Goal: Transaction & Acquisition: Purchase product/service

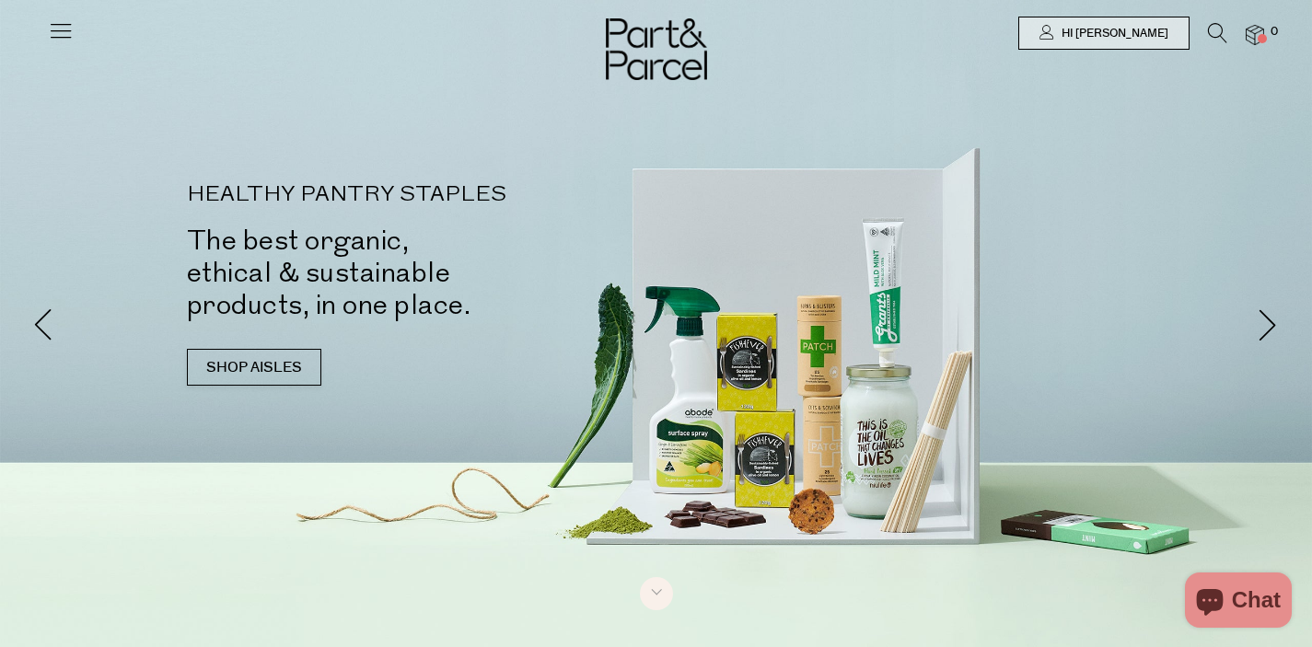
click at [66, 35] on icon at bounding box center [61, 30] width 26 height 26
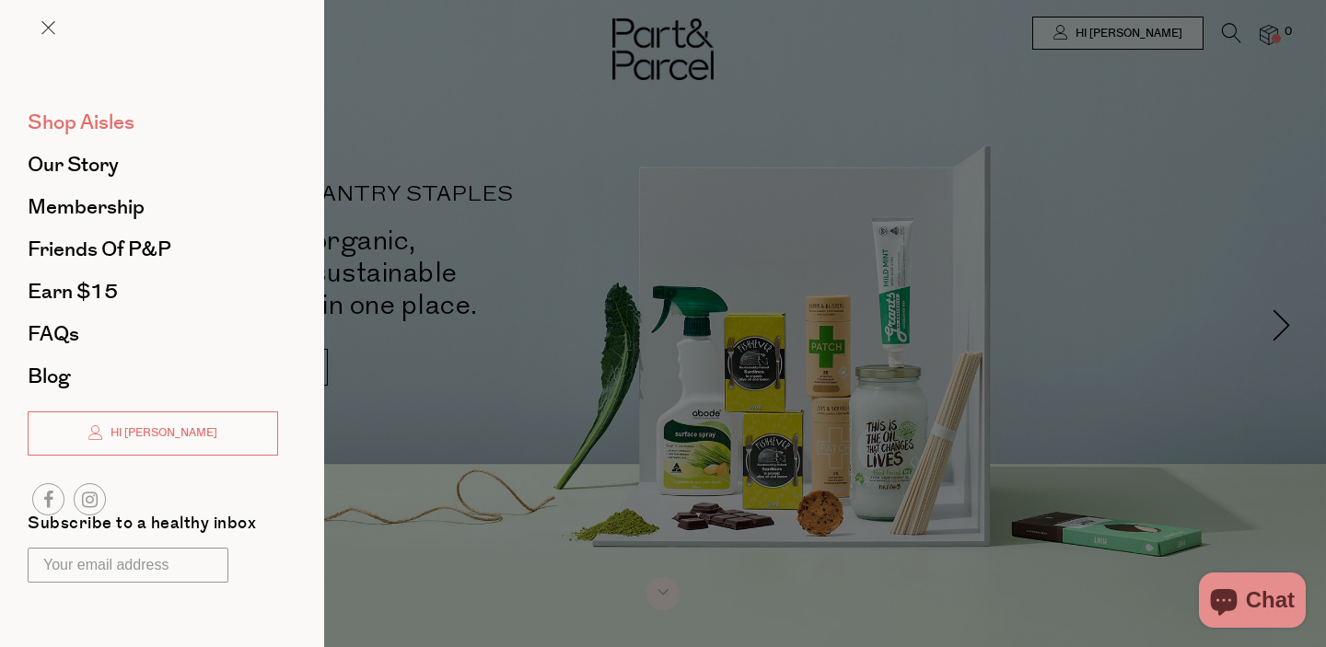
click at [70, 118] on span "Shop Aisles" at bounding box center [81, 122] width 107 height 29
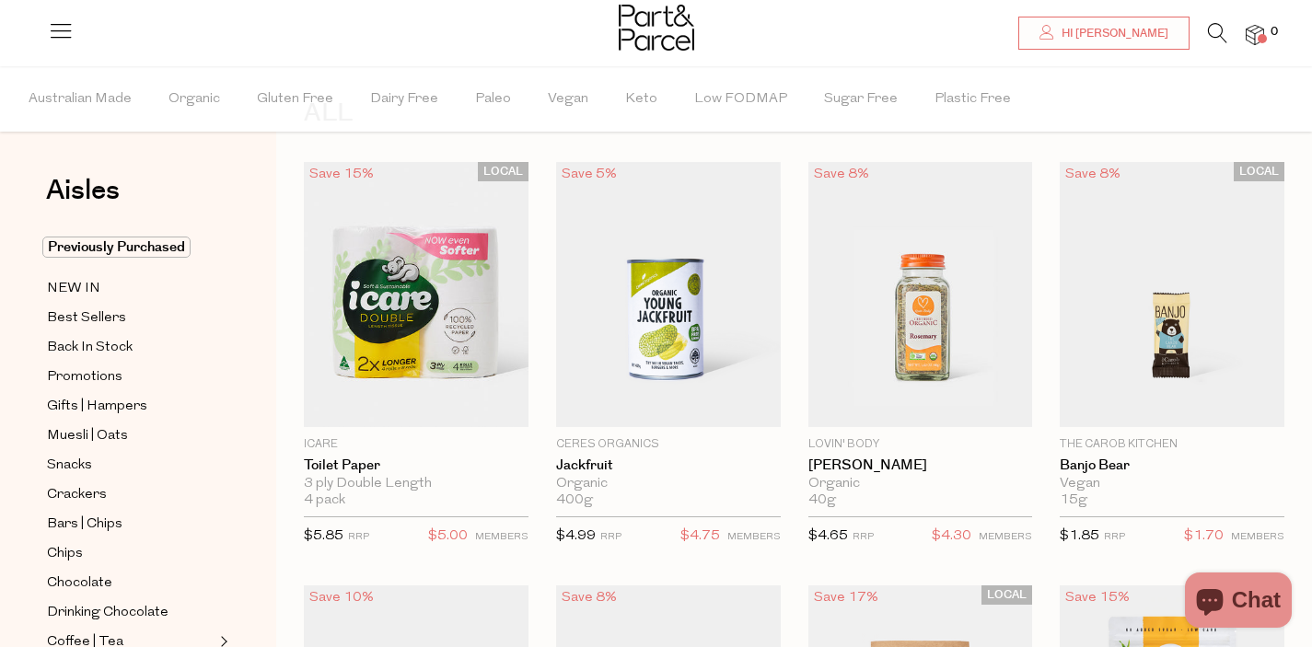
scroll to position [79, 0]
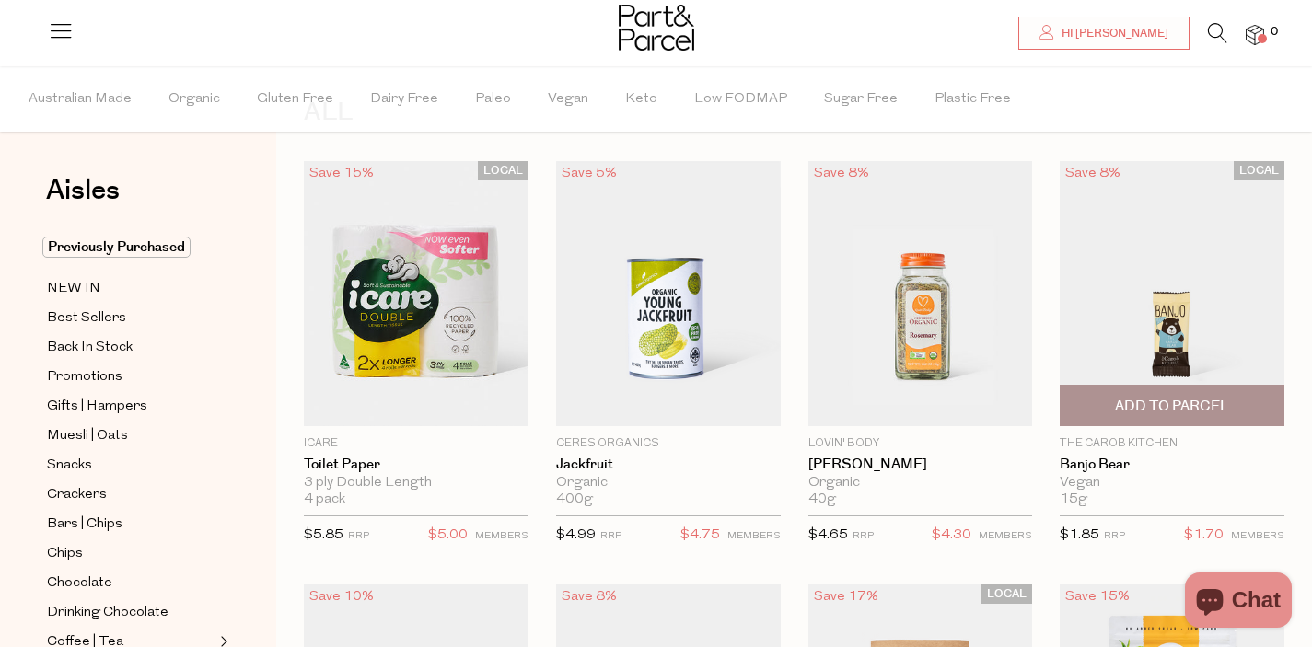
click at [1158, 403] on span "Add To Parcel" at bounding box center [1172, 406] width 114 height 19
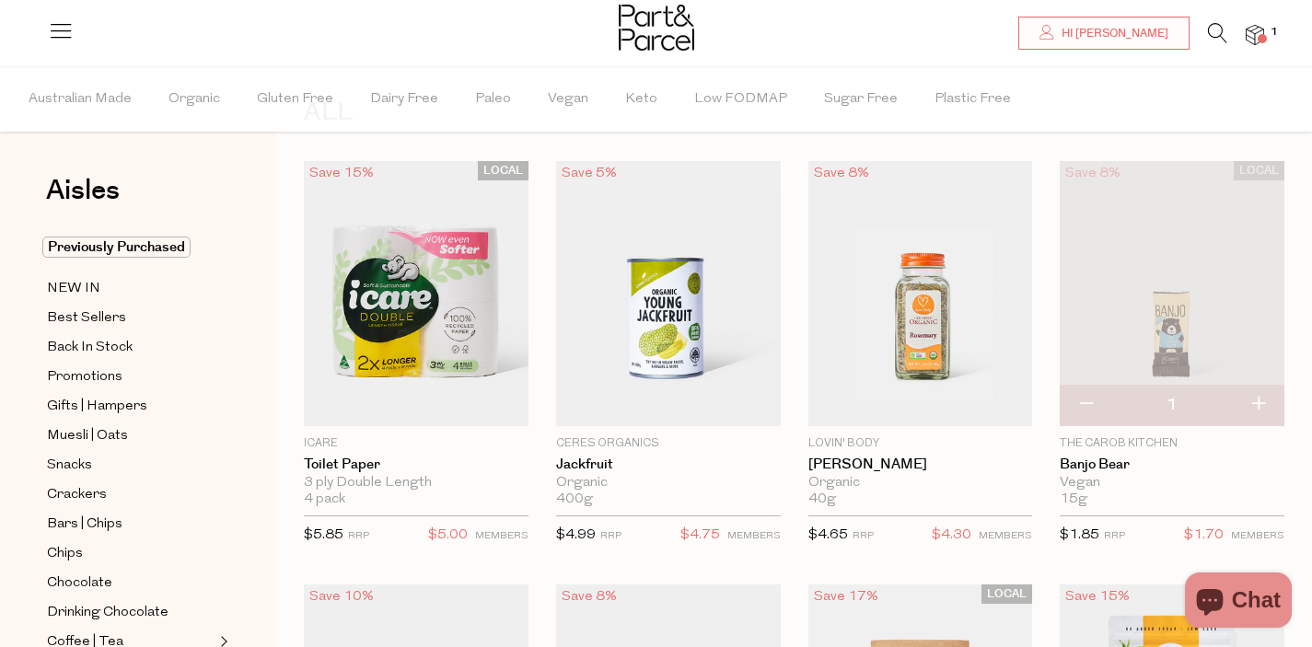
click at [1264, 401] on button "button" at bounding box center [1258, 405] width 52 height 41
type input "2"
click at [1255, 403] on button "button" at bounding box center [1258, 405] width 52 height 41
type input "3"
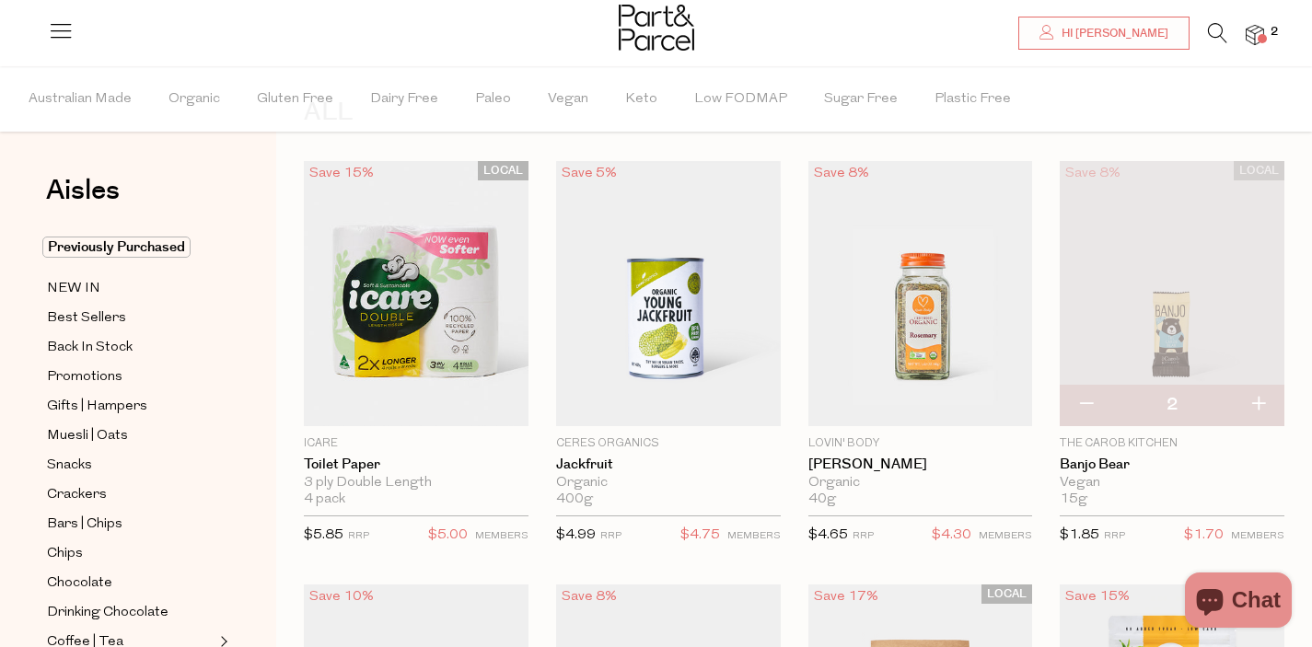
type input "3"
click at [1258, 403] on button "button" at bounding box center [1258, 405] width 52 height 41
type input "4"
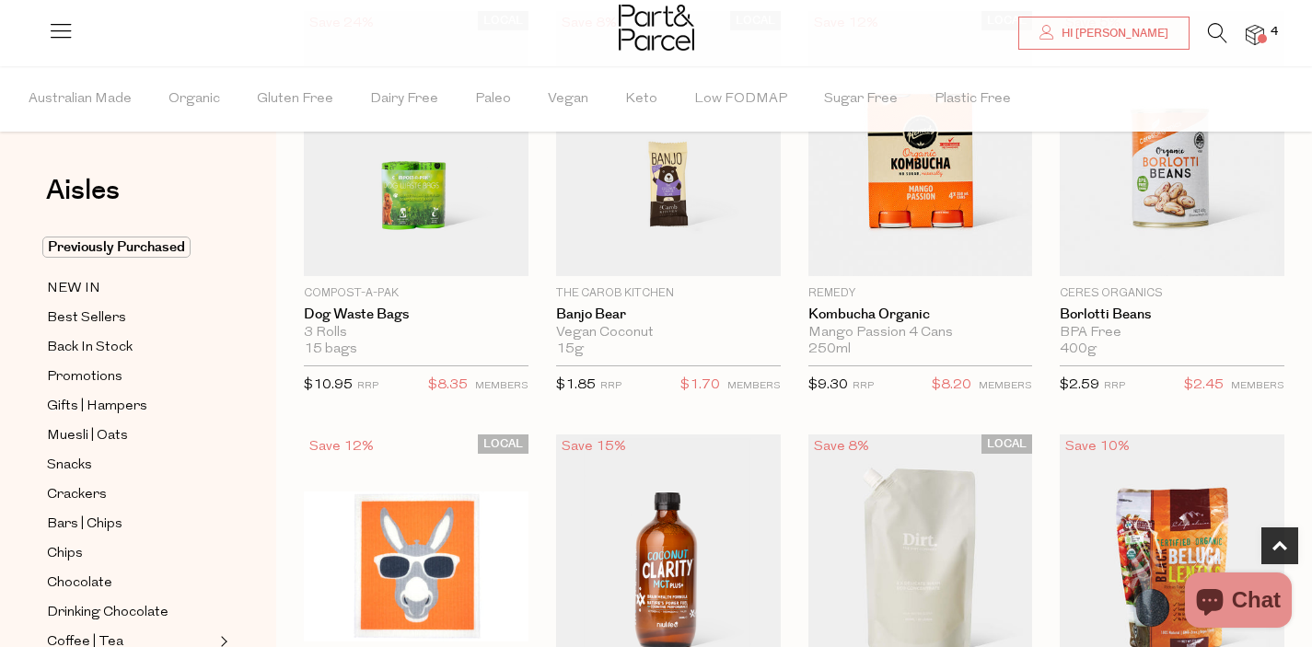
scroll to position [1081, 0]
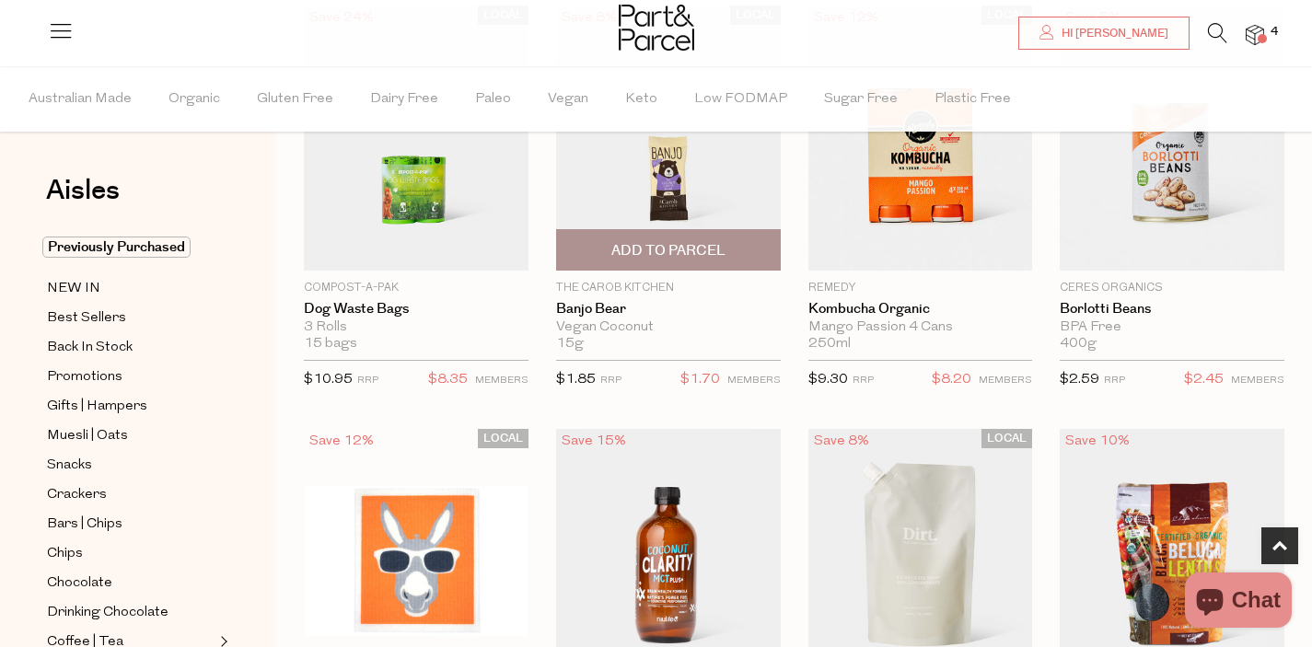
click at [725, 254] on span "Add To Parcel" at bounding box center [669, 250] width 214 height 40
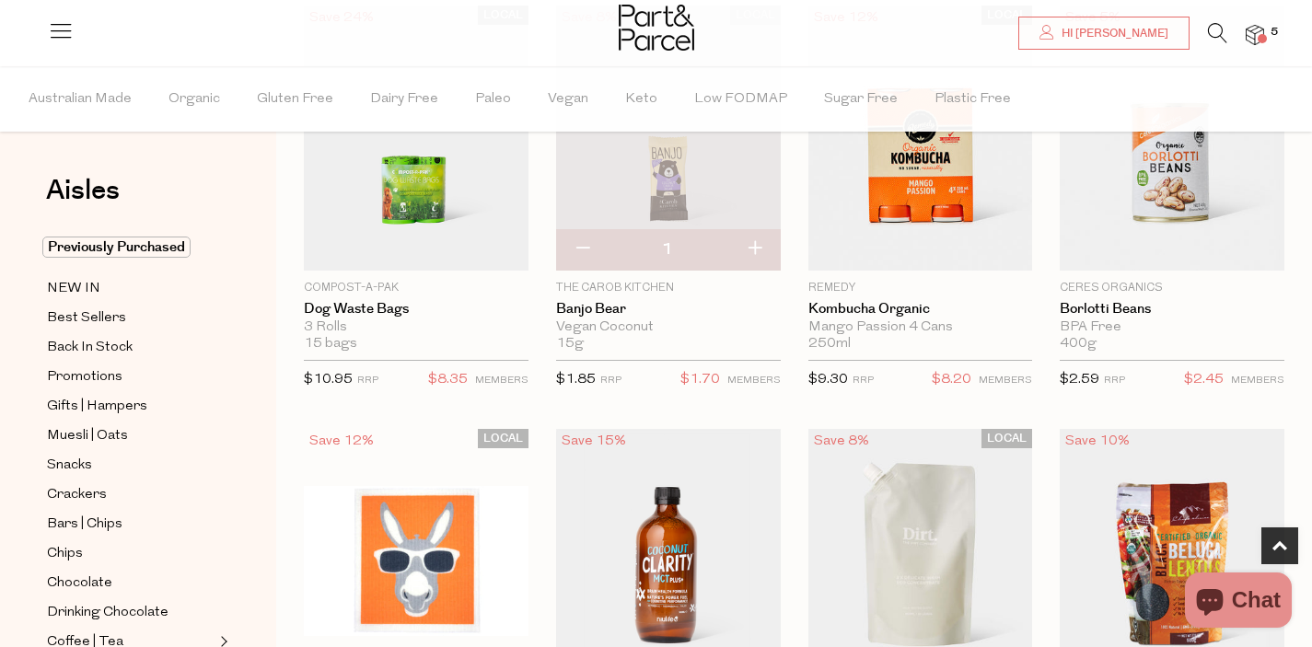
click at [758, 254] on button "button" at bounding box center [754, 249] width 52 height 41
type input "2"
click at [758, 254] on button "button" at bounding box center [754, 249] width 52 height 41
type input "3"
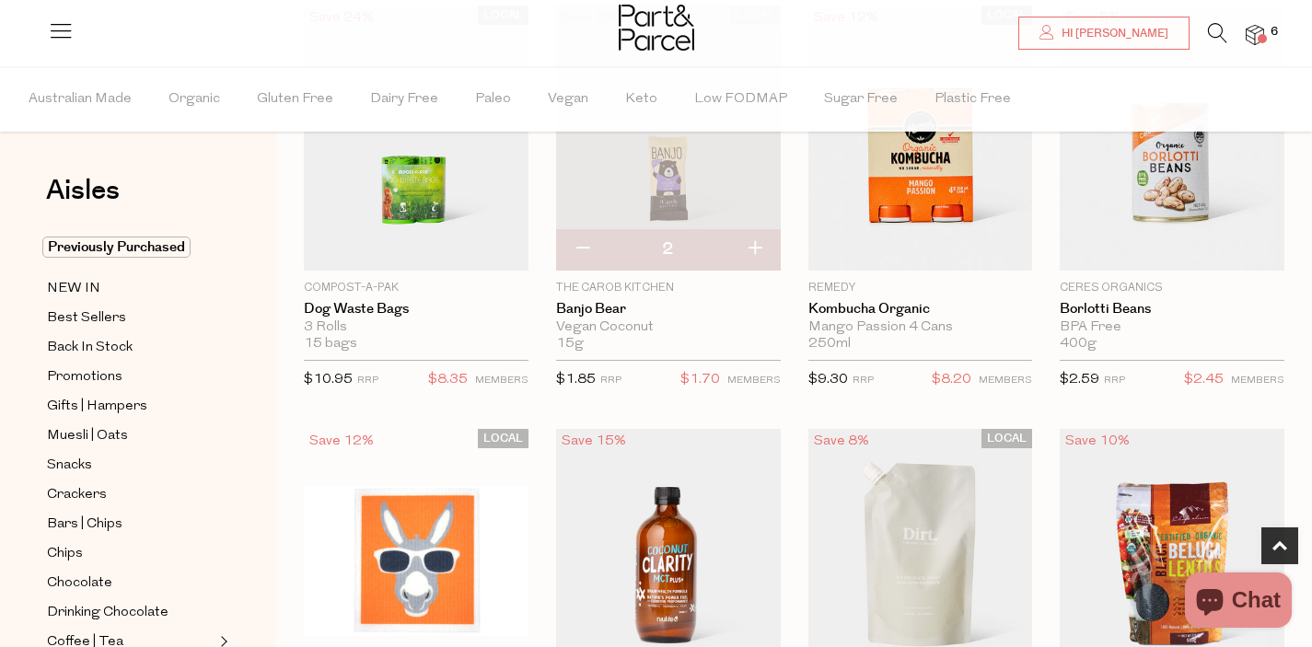
type input "3"
click at [758, 254] on button "button" at bounding box center [754, 249] width 52 height 41
type input "4"
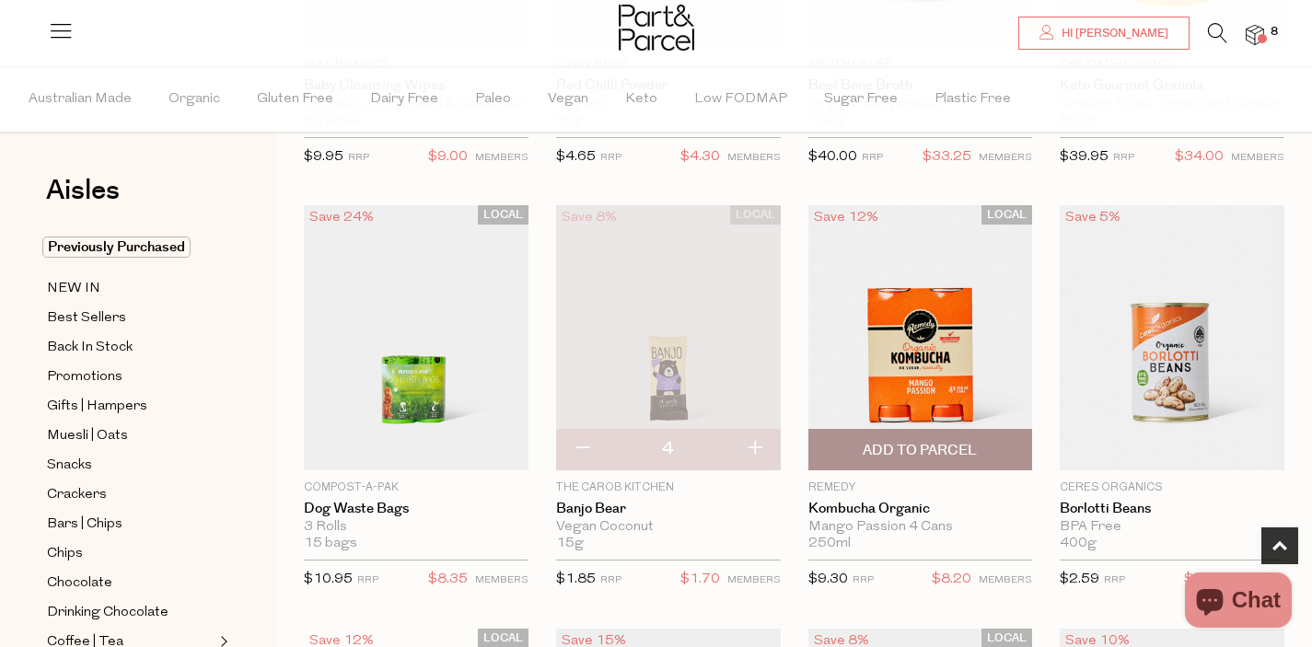
scroll to position [0, 0]
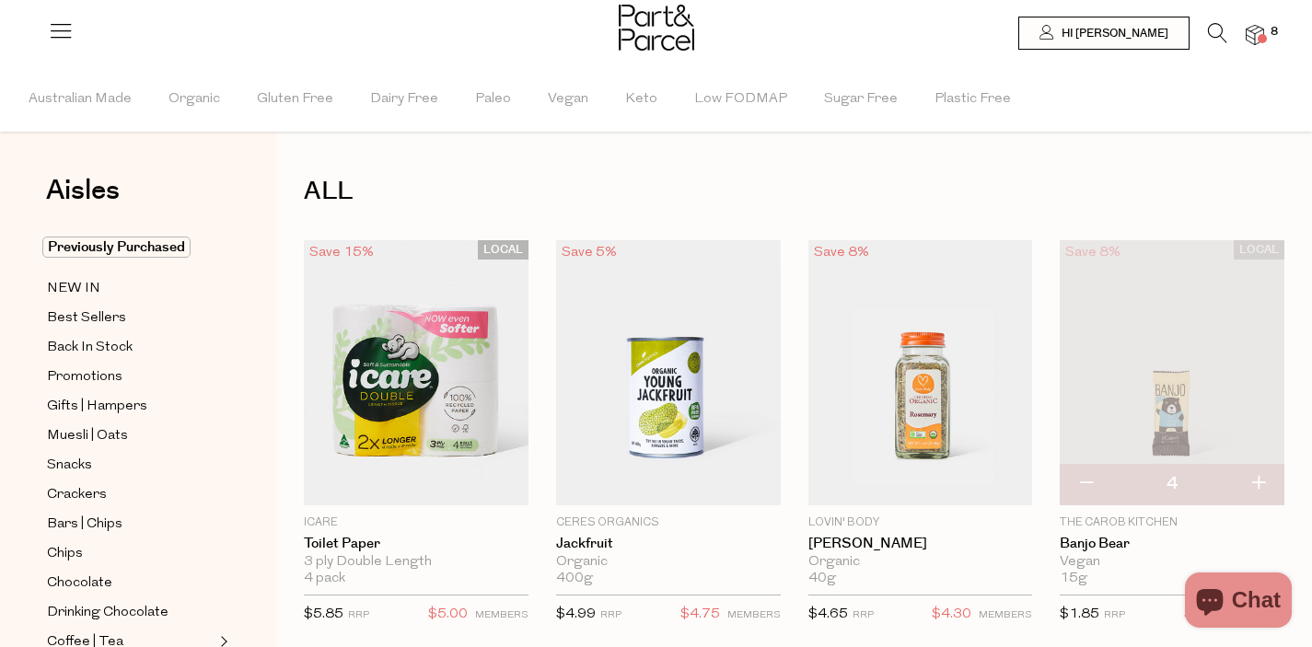
click at [1085, 492] on button "button" at bounding box center [1086, 484] width 52 height 41
type input "3"
click at [1085, 492] on button "button" at bounding box center [1086, 484] width 52 height 41
type input "1"
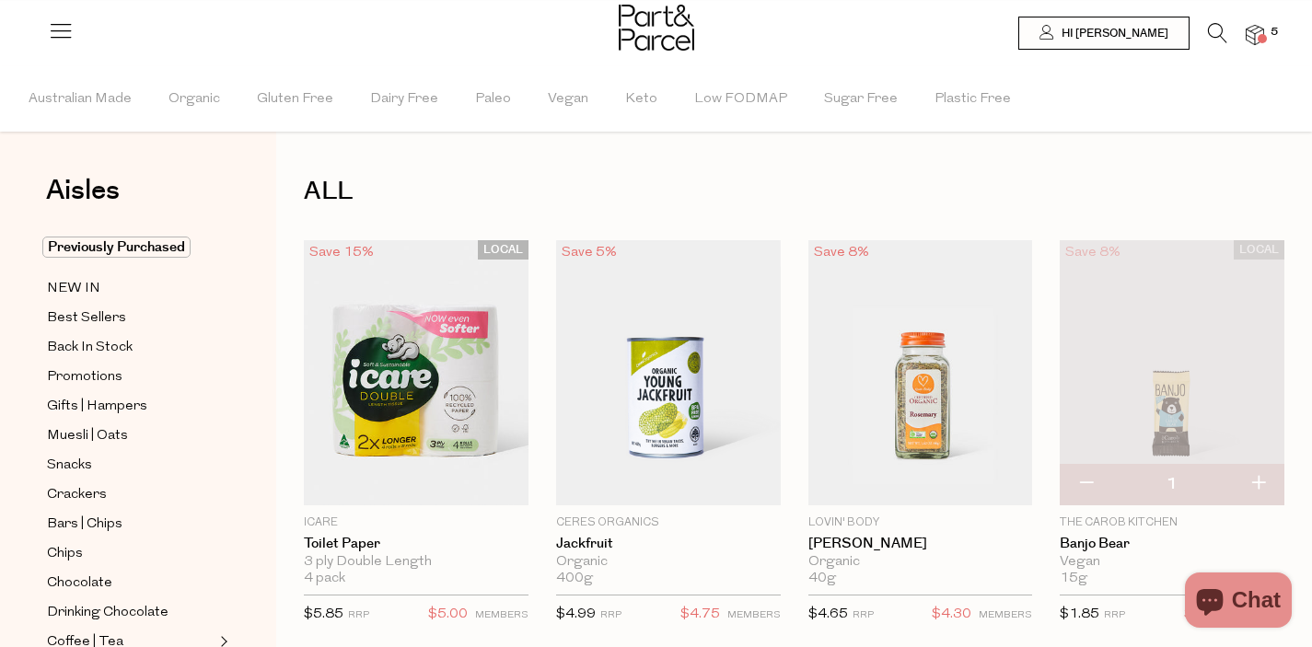
click at [1085, 492] on button "button" at bounding box center [1086, 484] width 52 height 41
type input "0"
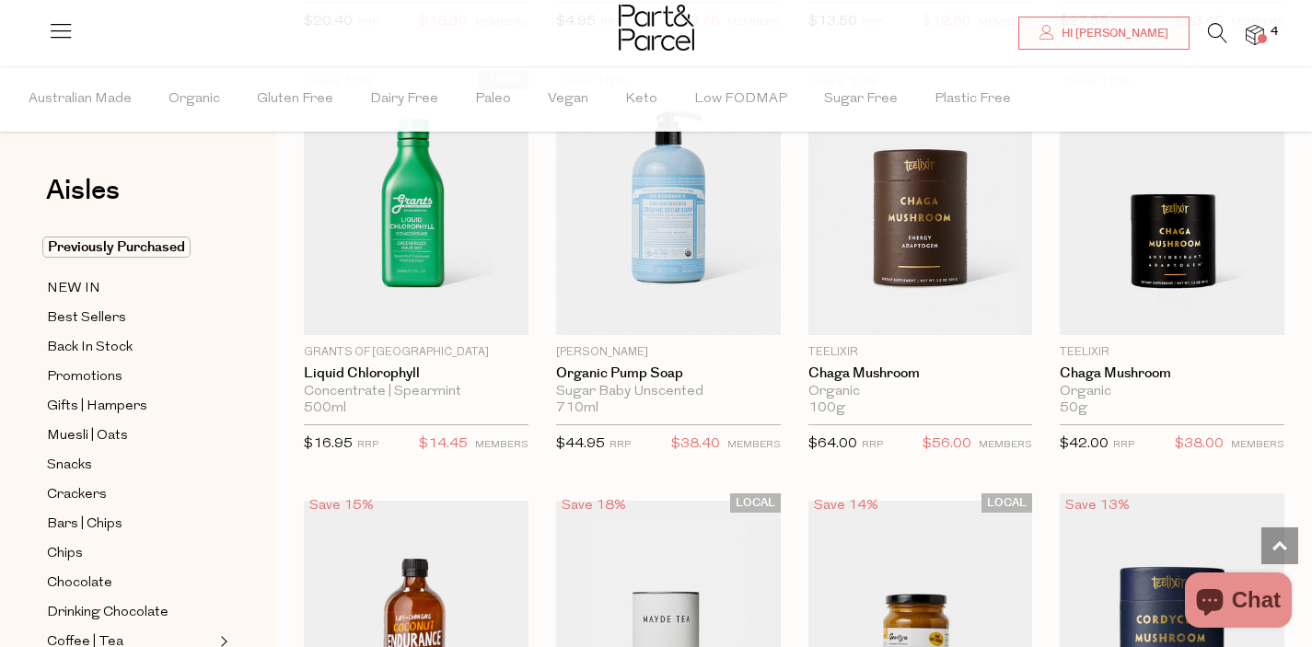
scroll to position [3136, 0]
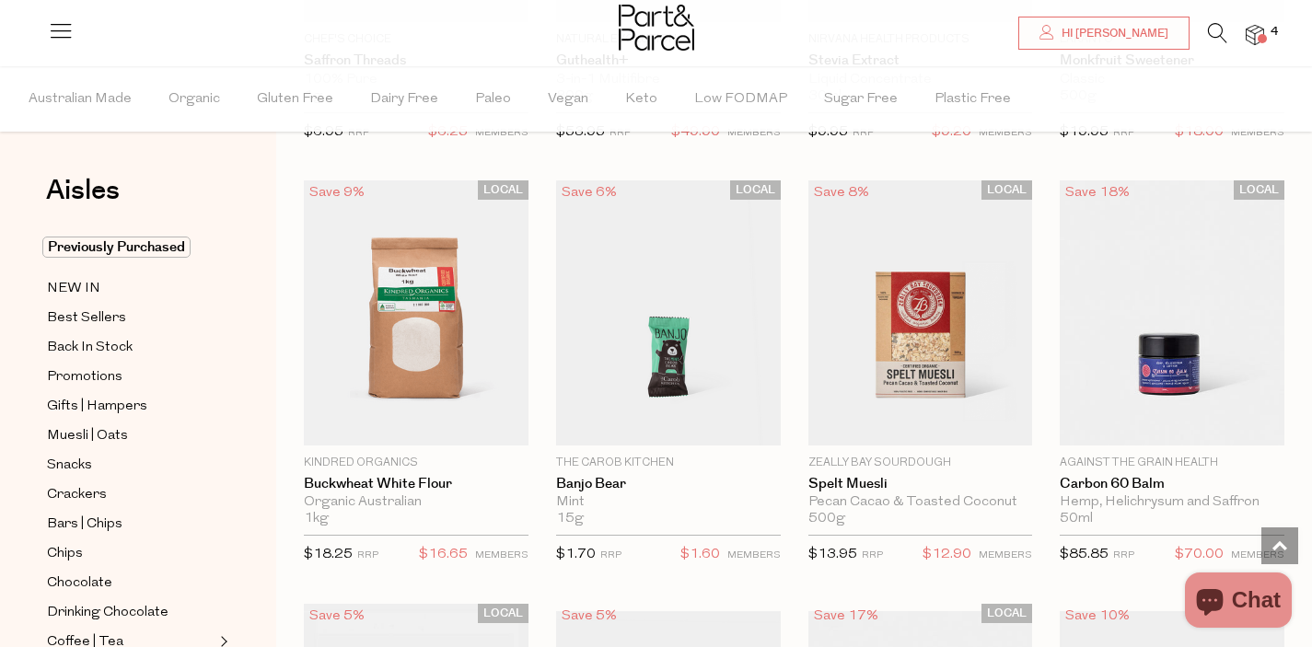
scroll to position [6797, 0]
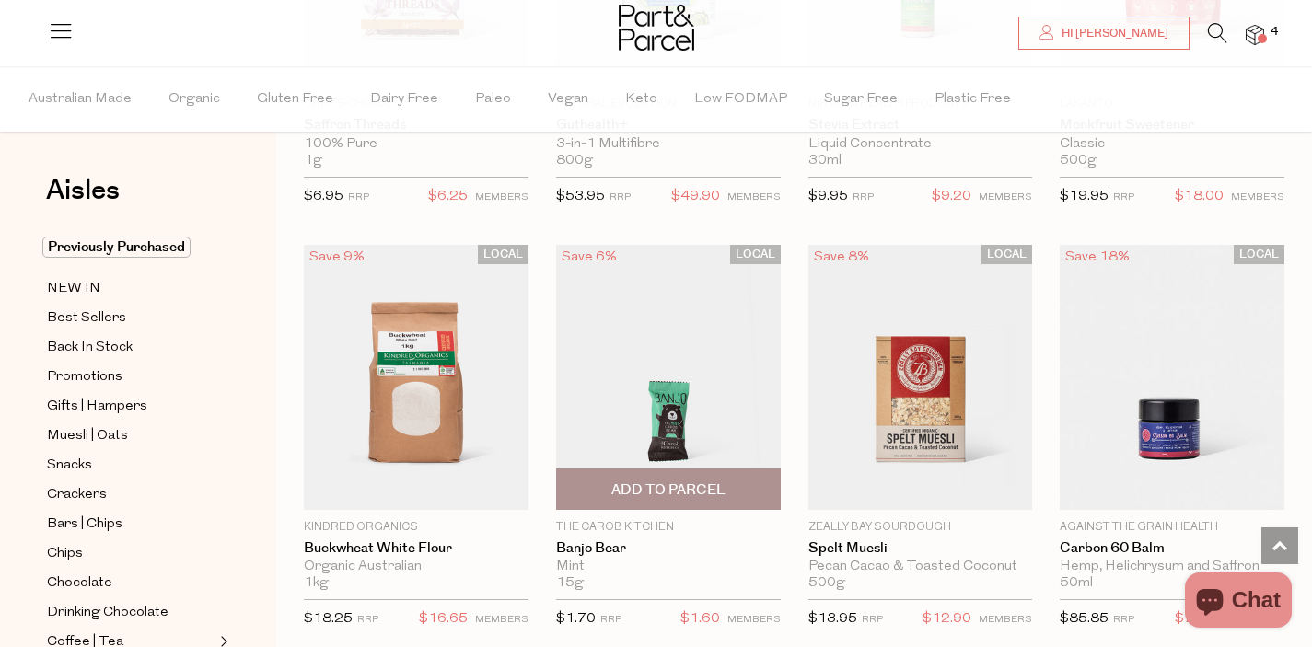
click at [703, 481] on span "Add To Parcel" at bounding box center [668, 490] width 114 height 19
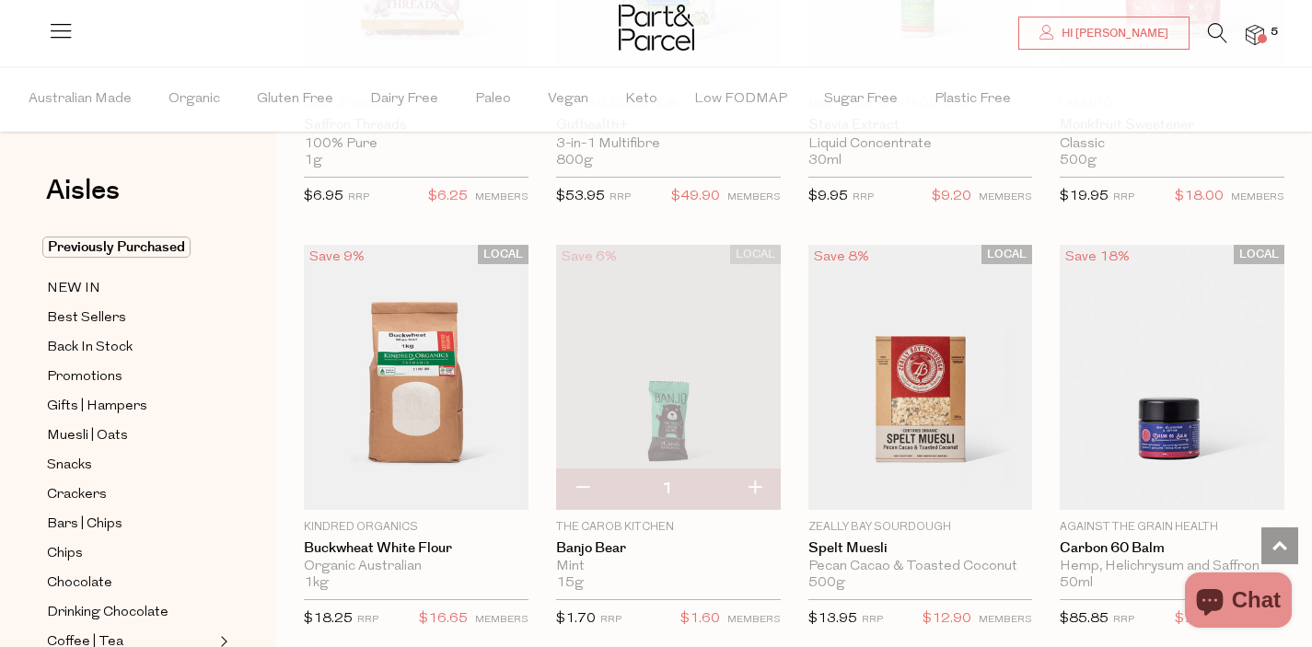
click at [758, 483] on button "button" at bounding box center [754, 489] width 52 height 41
type input "2"
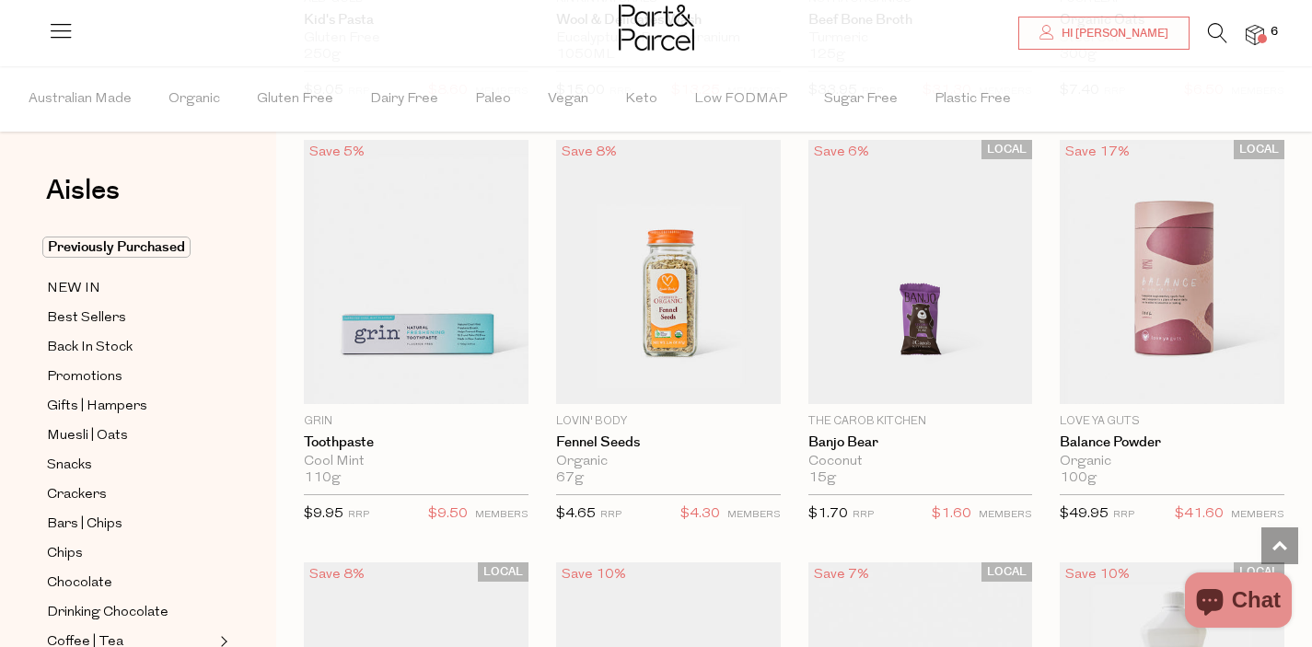
scroll to position [9879, 0]
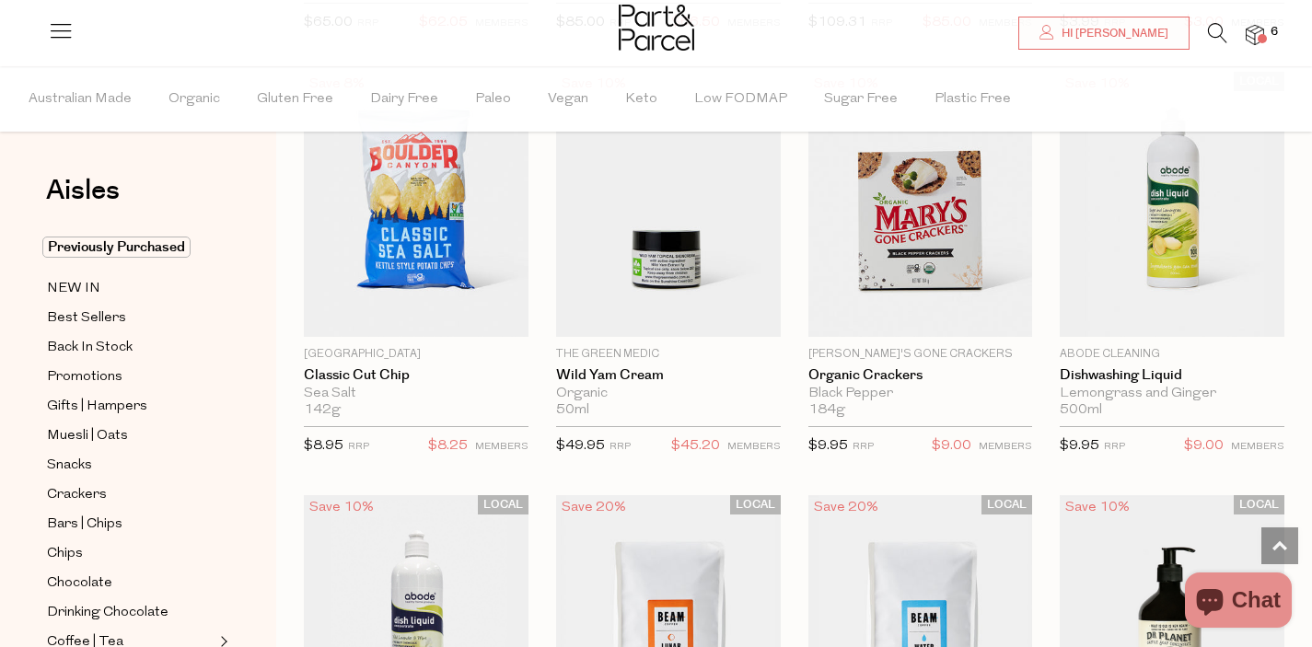
scroll to position [11644, 0]
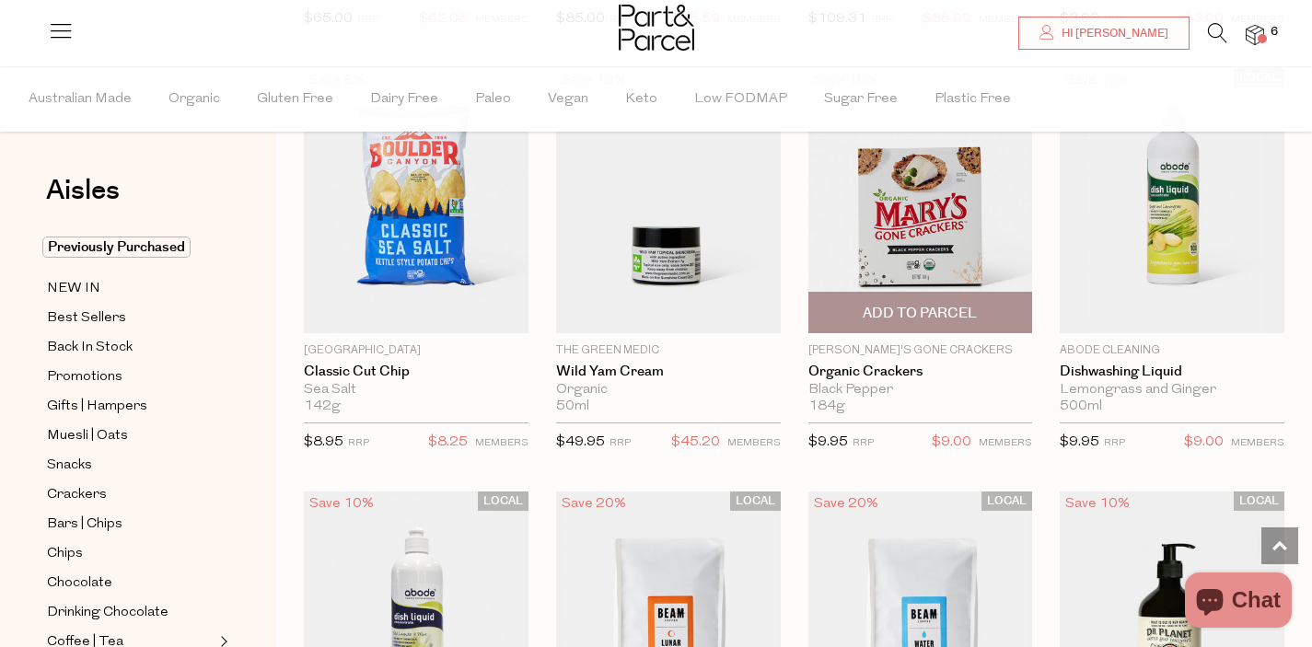
click at [958, 304] on span "Add To Parcel" at bounding box center [920, 313] width 114 height 19
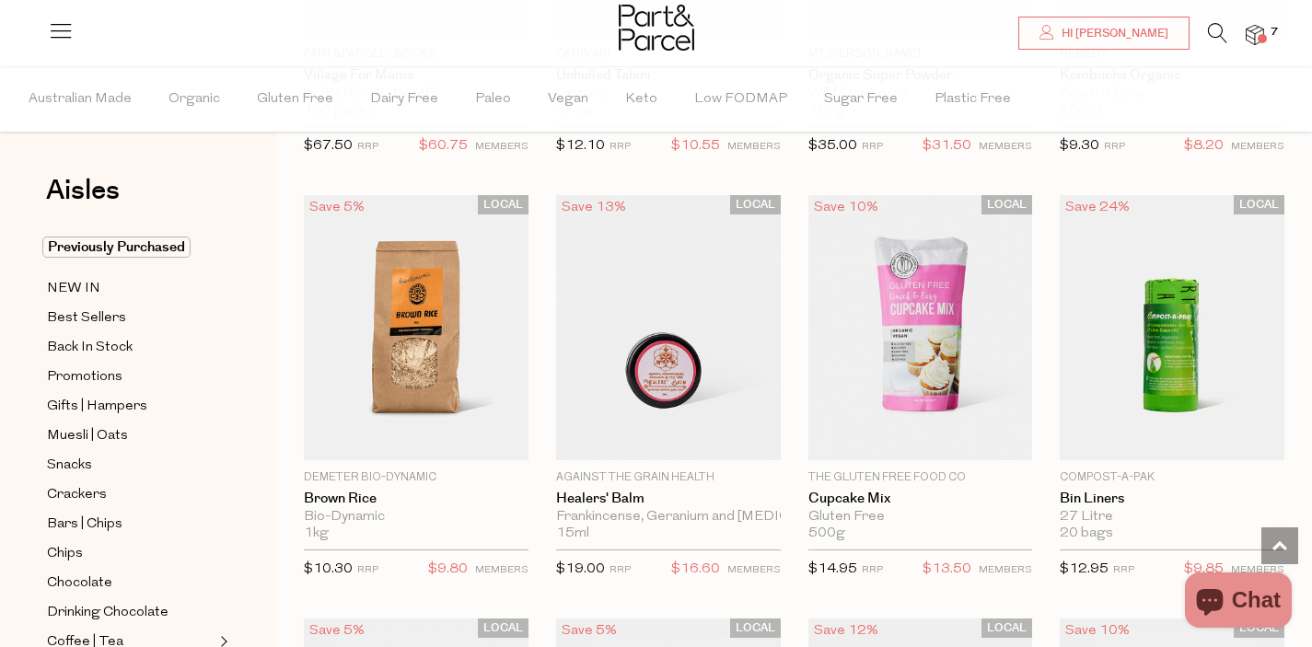
scroll to position [14913, 0]
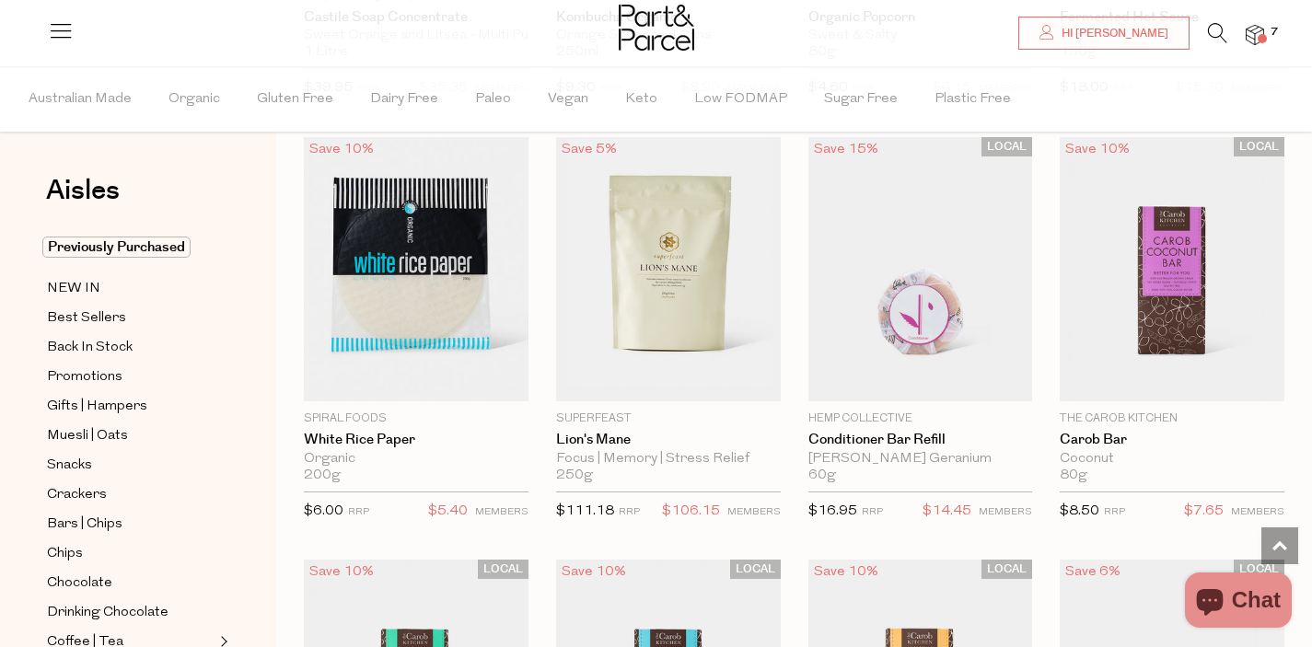
scroll to position [18769, 0]
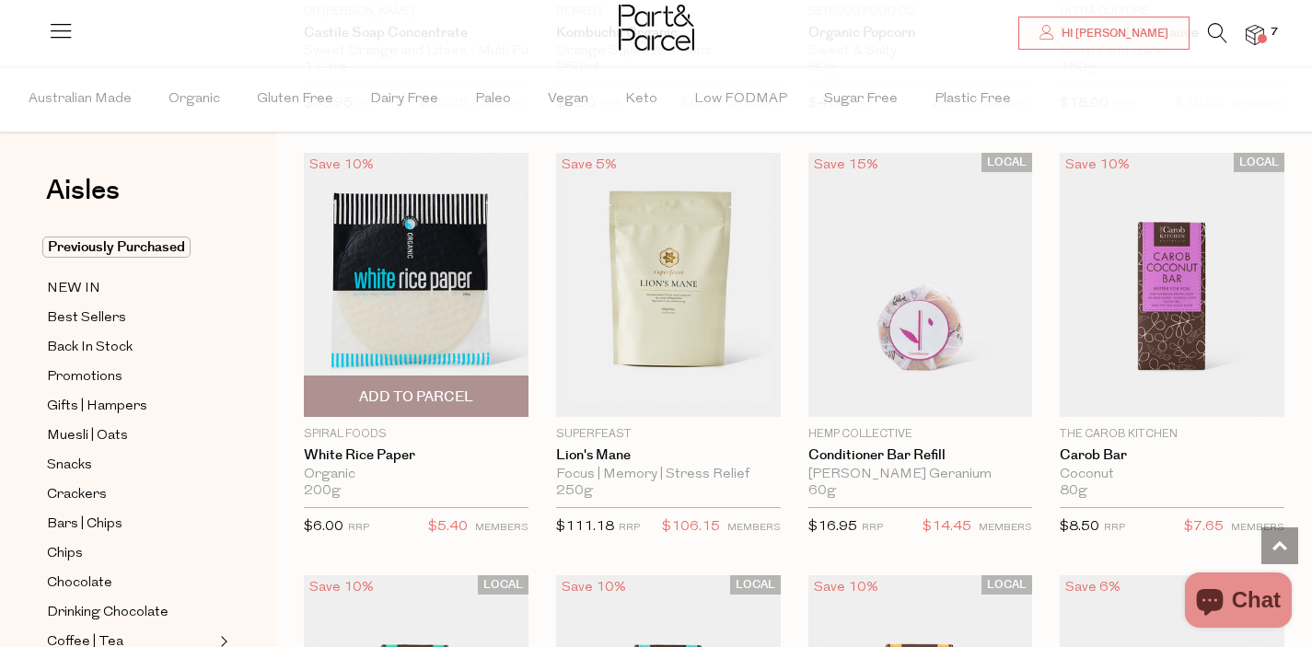
click at [404, 388] on span "Add To Parcel" at bounding box center [416, 397] width 114 height 19
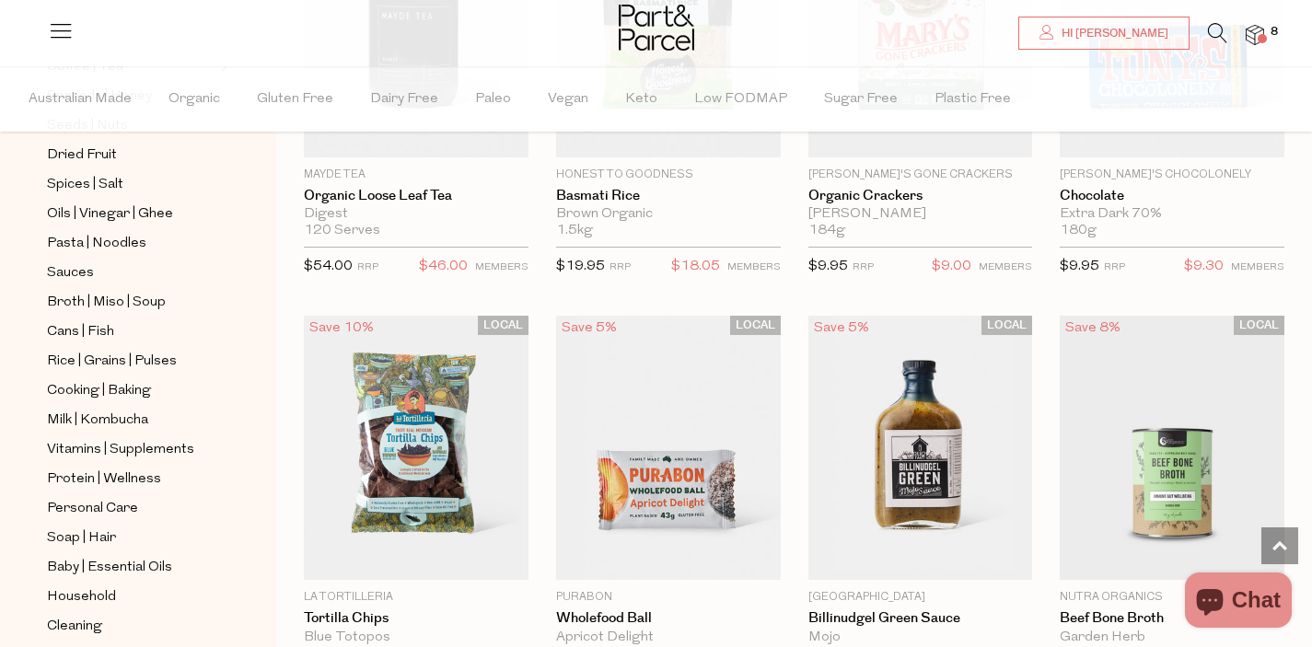
scroll to position [705, 0]
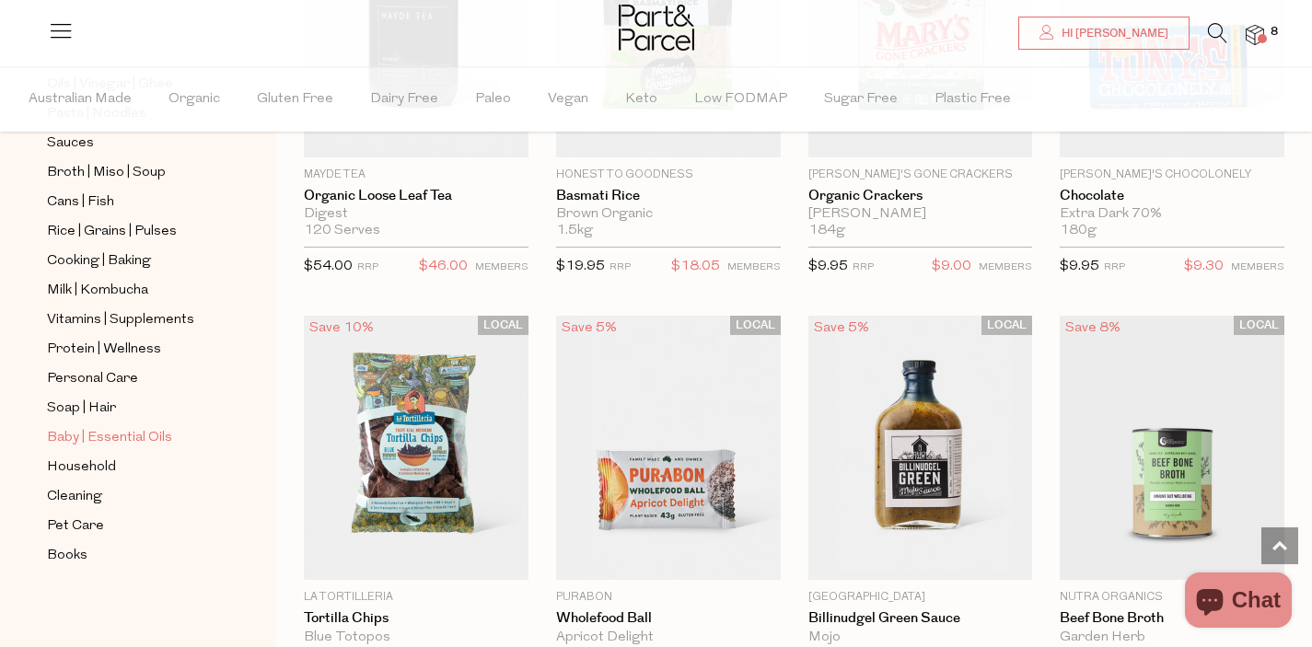
click at [131, 428] on span "Baby | Essential Oils" at bounding box center [109, 438] width 125 height 22
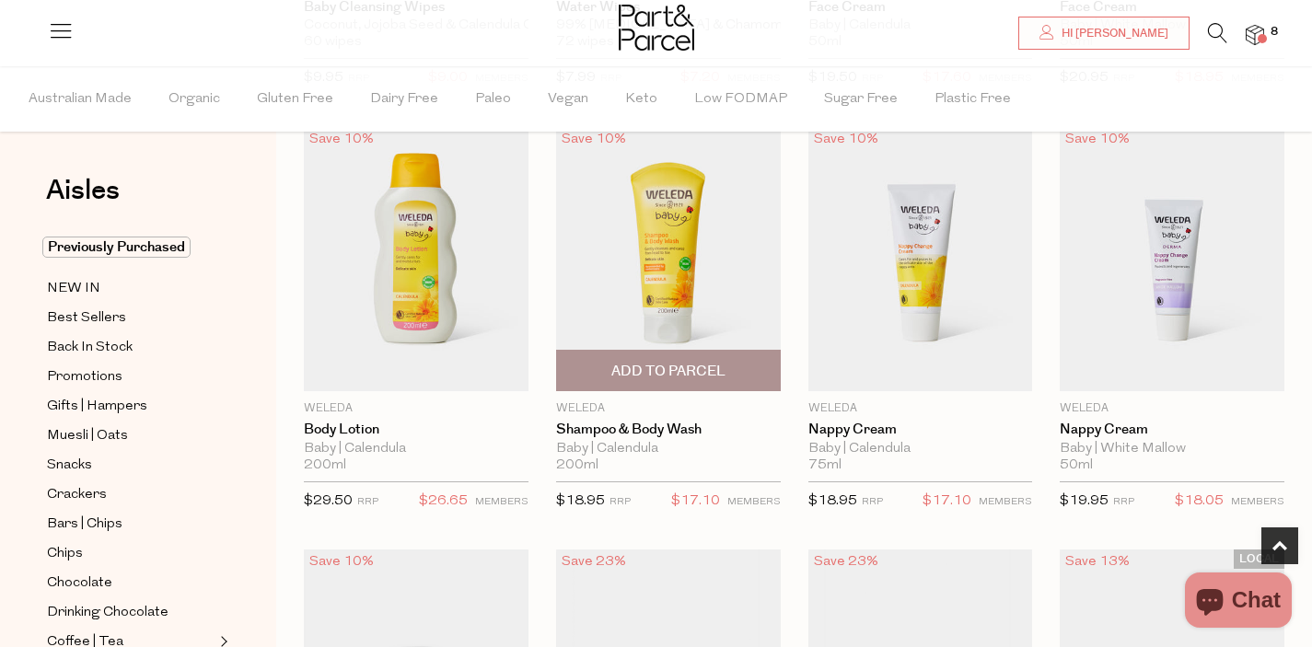
scroll to position [538, 0]
click at [731, 304] on img at bounding box center [668, 257] width 225 height 265
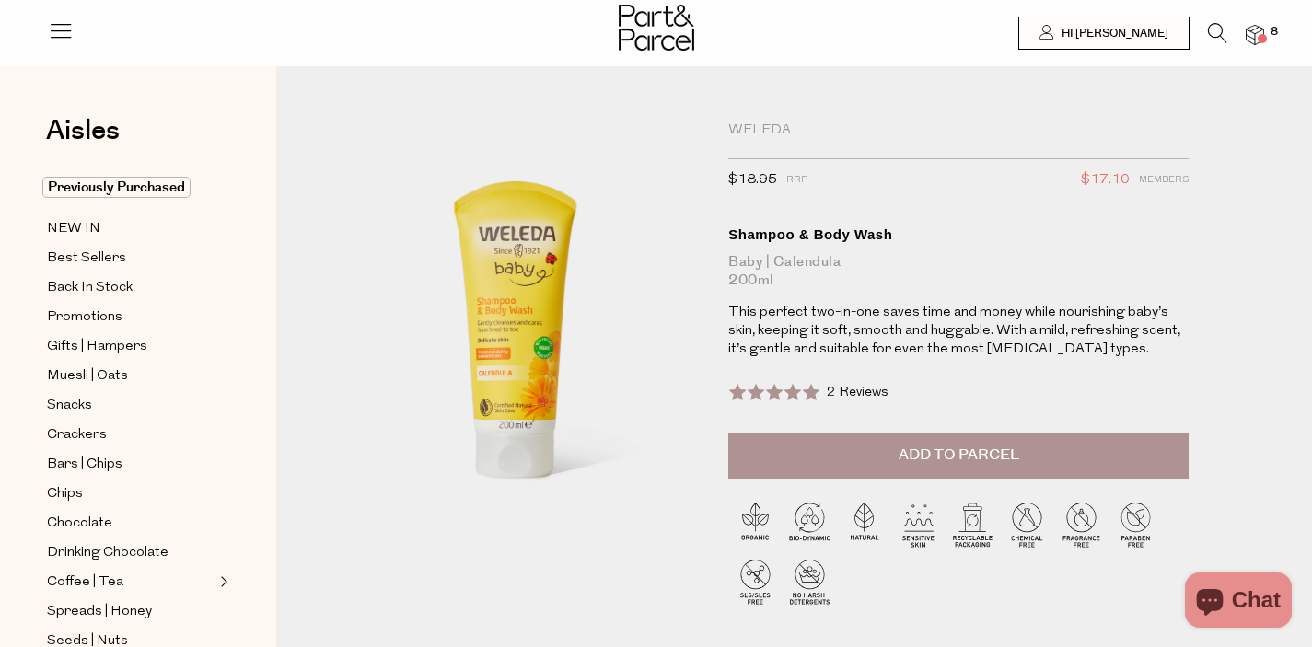
click at [936, 455] on span "Add to Parcel" at bounding box center [959, 455] width 121 height 21
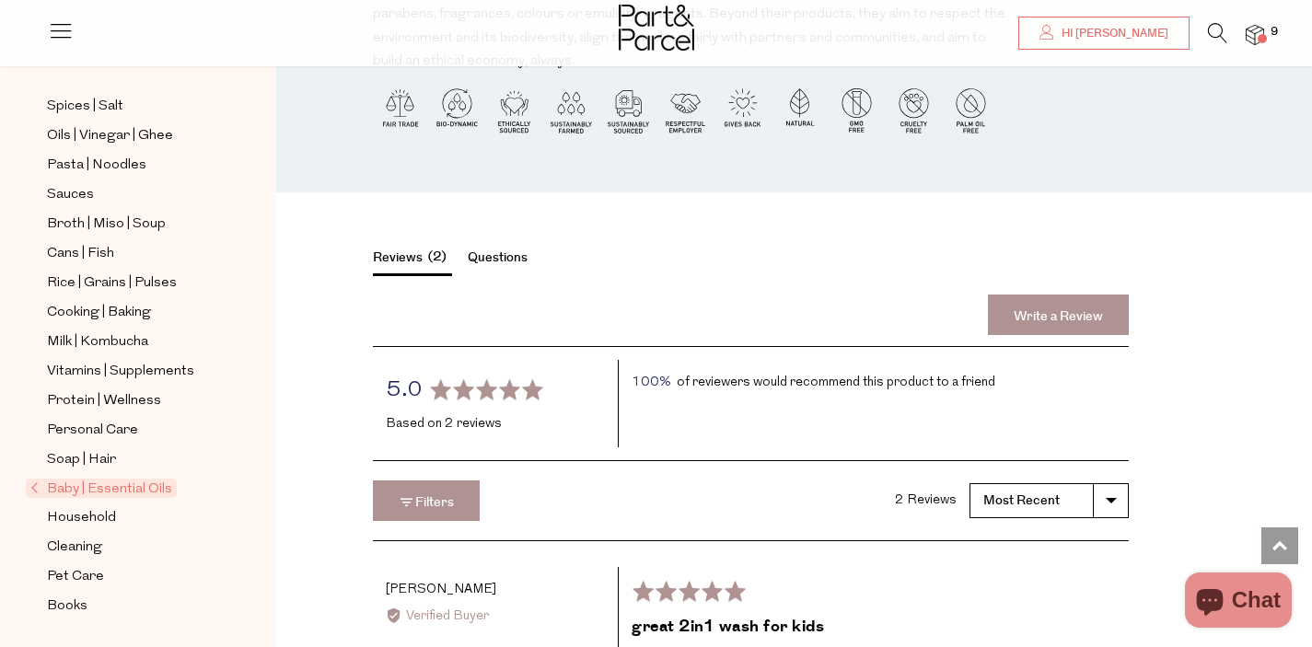
scroll to position [1954, 0]
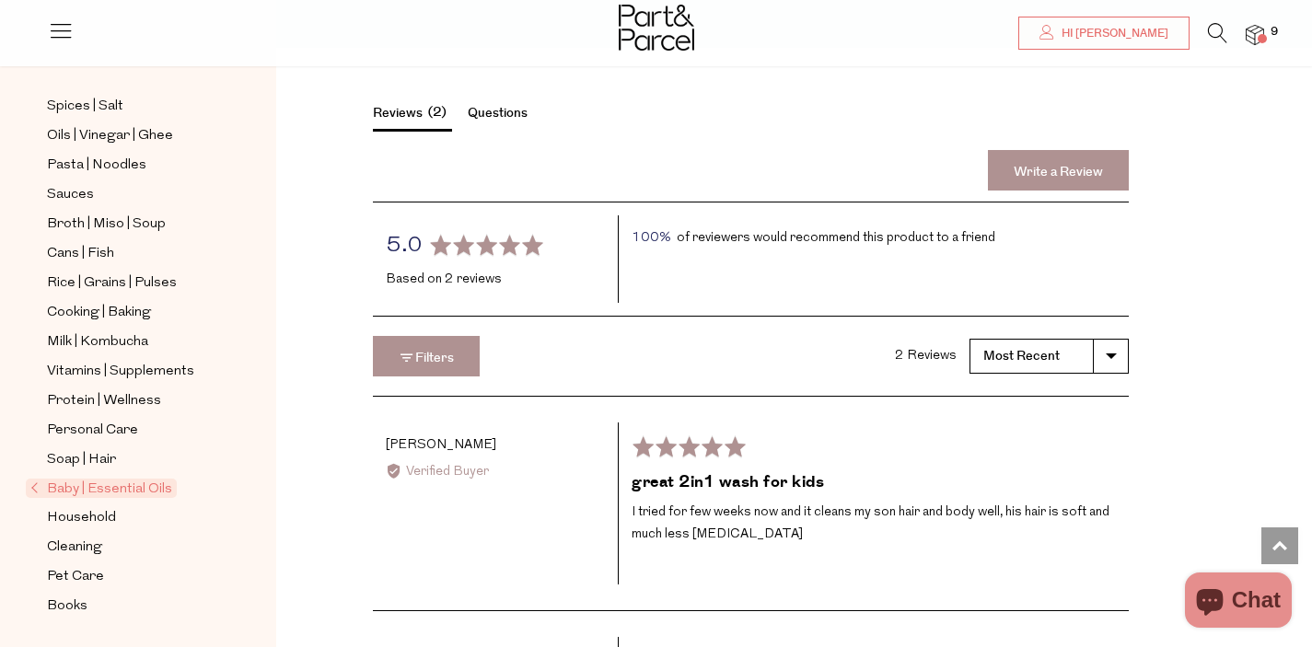
click at [148, 492] on span "Baby | Essential Oils" at bounding box center [101, 488] width 151 height 19
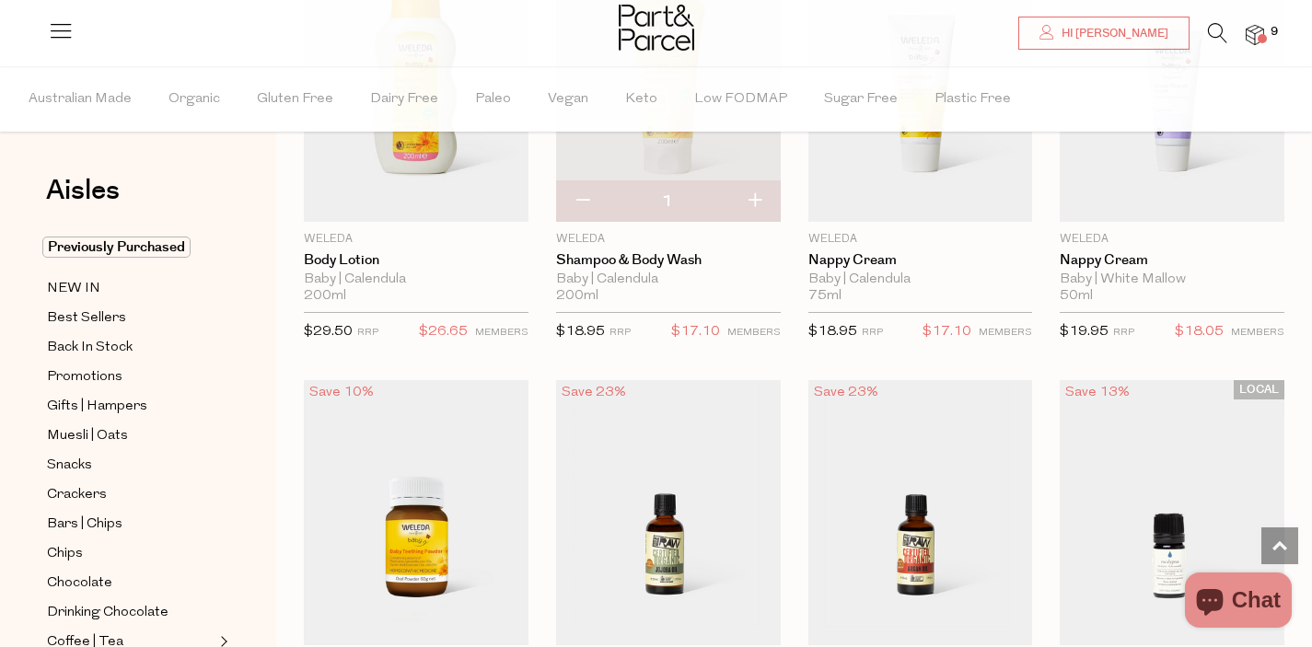
scroll to position [61, 0]
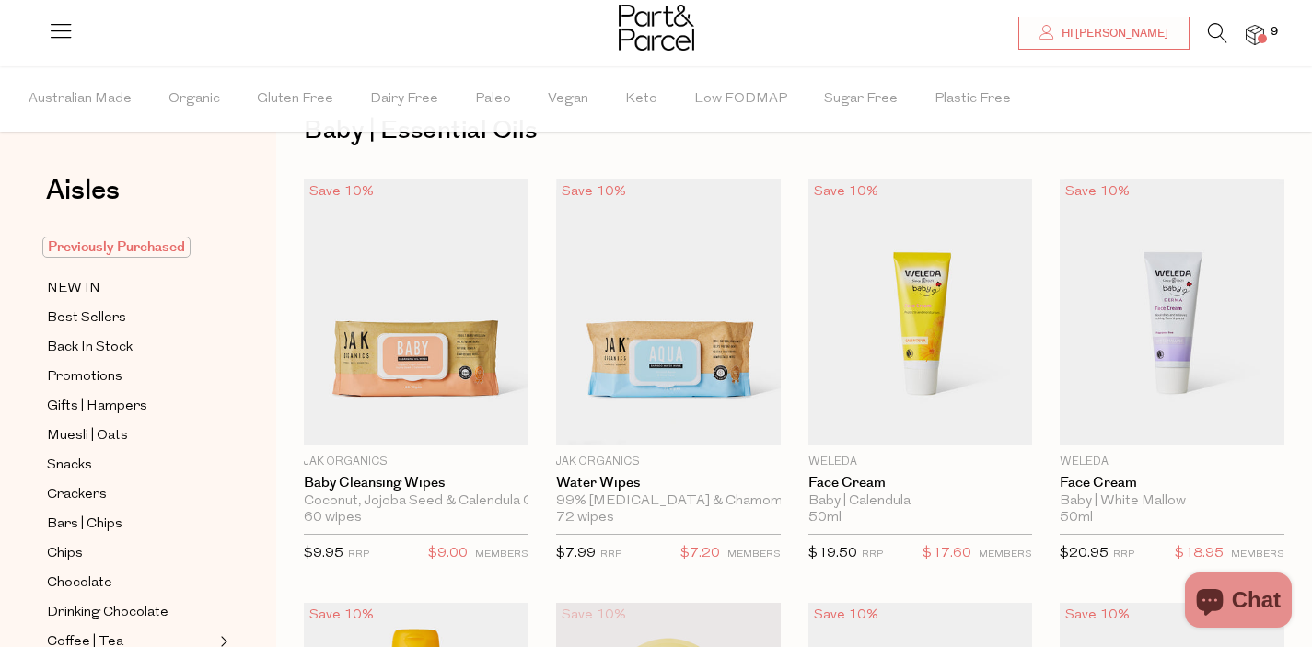
click at [168, 250] on span "Previously Purchased" at bounding box center [116, 247] width 148 height 21
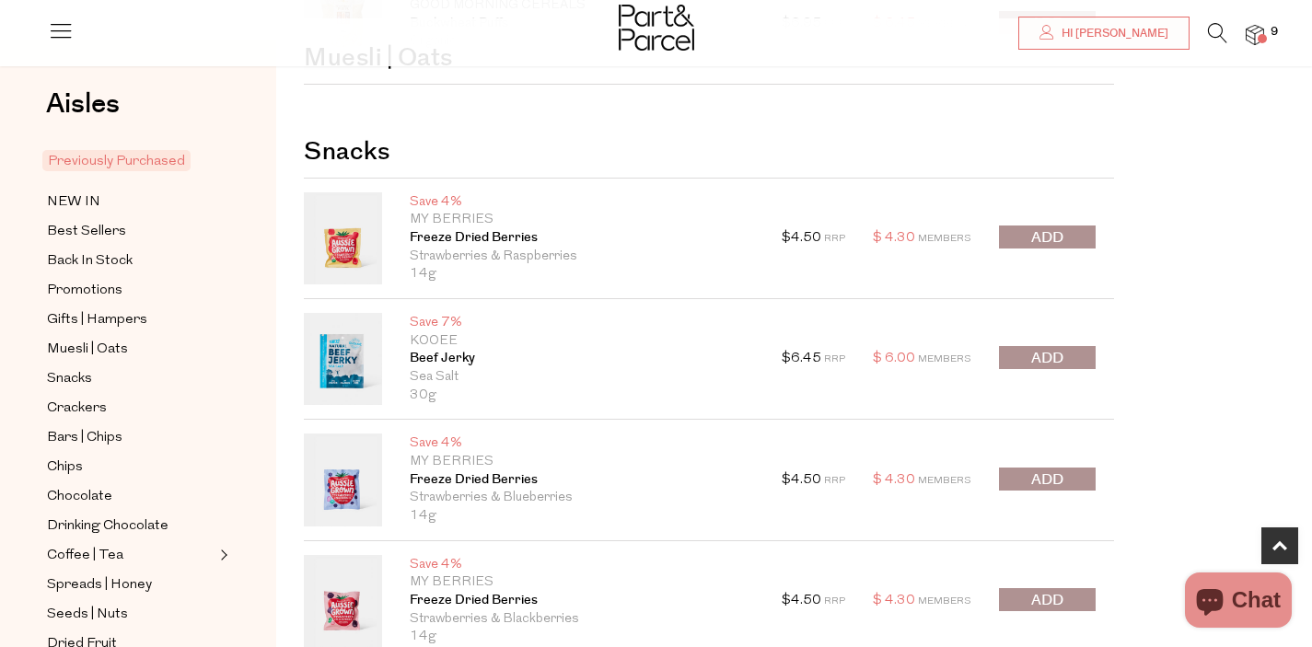
scroll to position [454, 0]
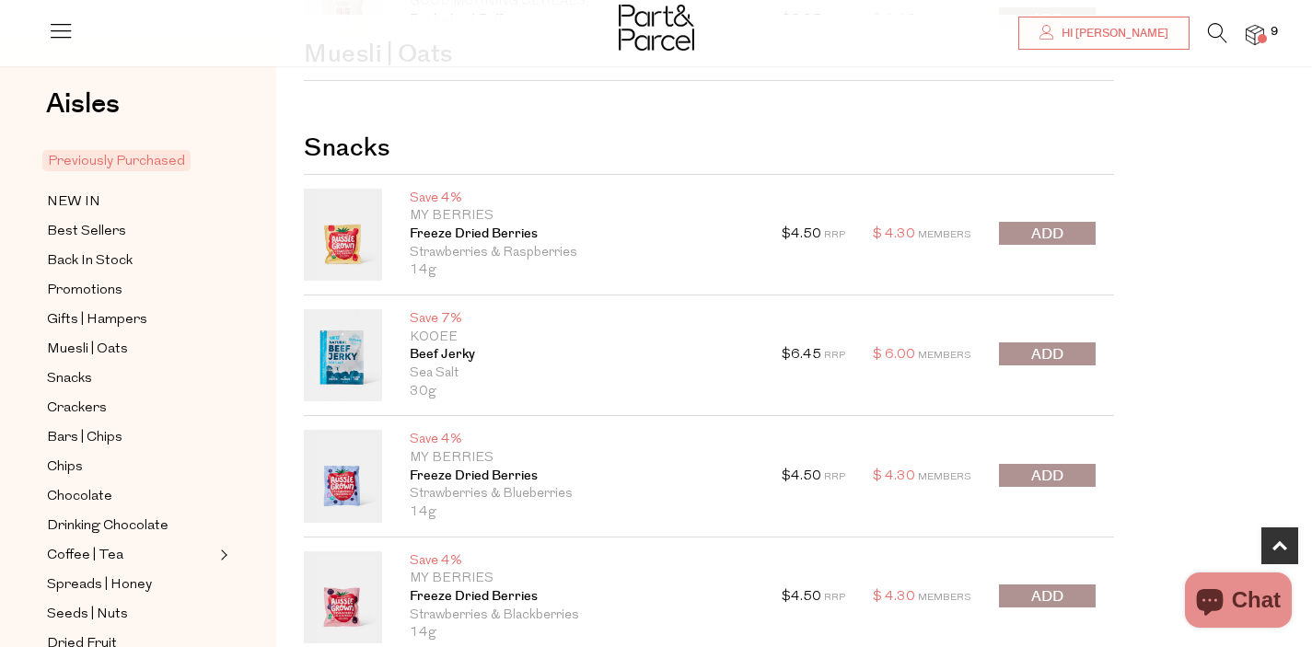
click at [1042, 354] on span "submit" at bounding box center [1047, 354] width 32 height 21
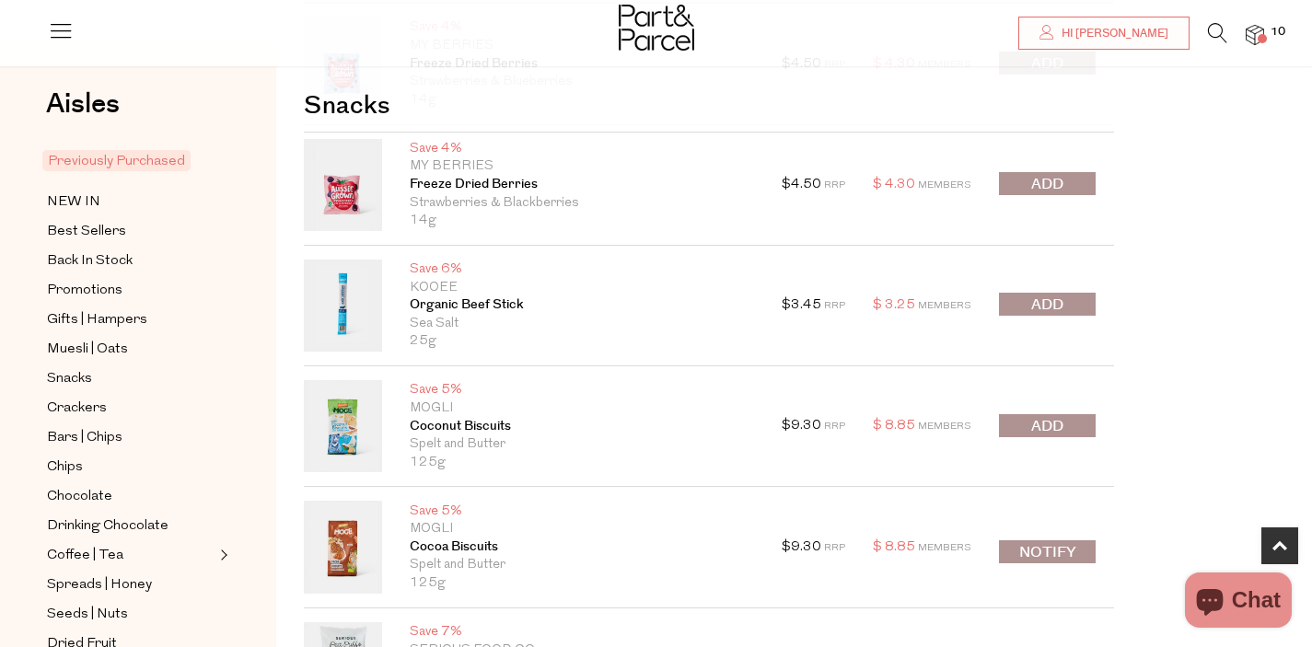
scroll to position [877, 0]
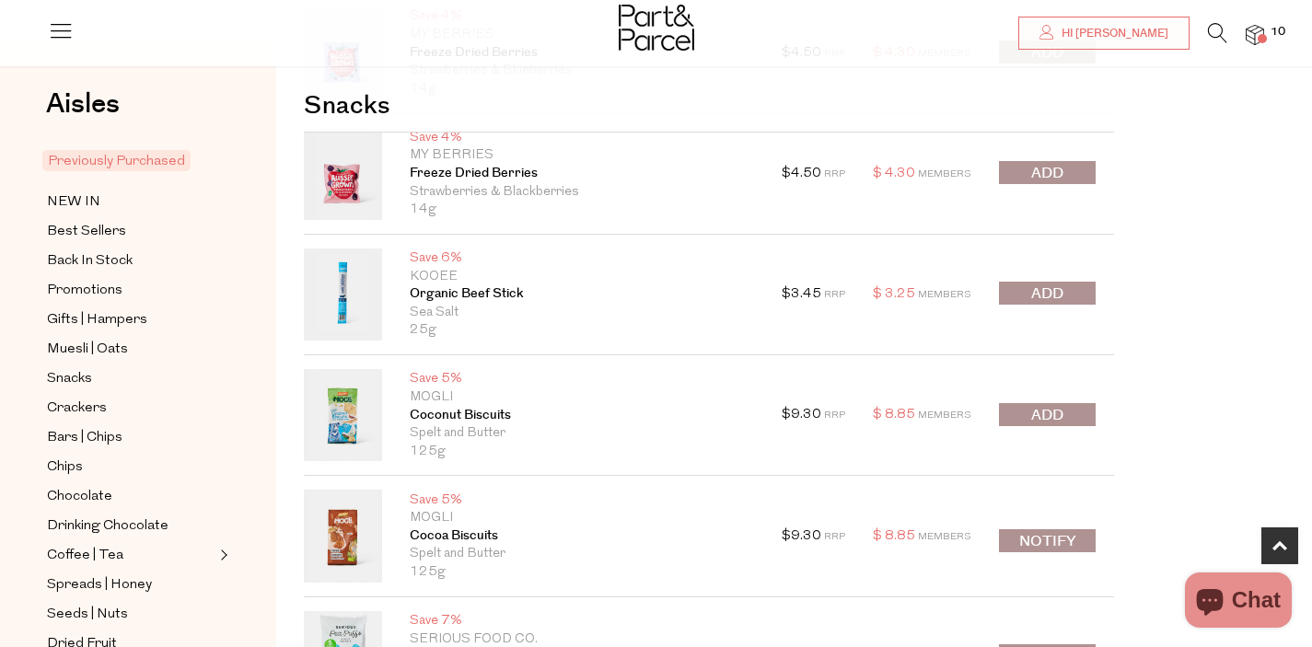
click at [1050, 299] on span "submit" at bounding box center [1047, 294] width 32 height 21
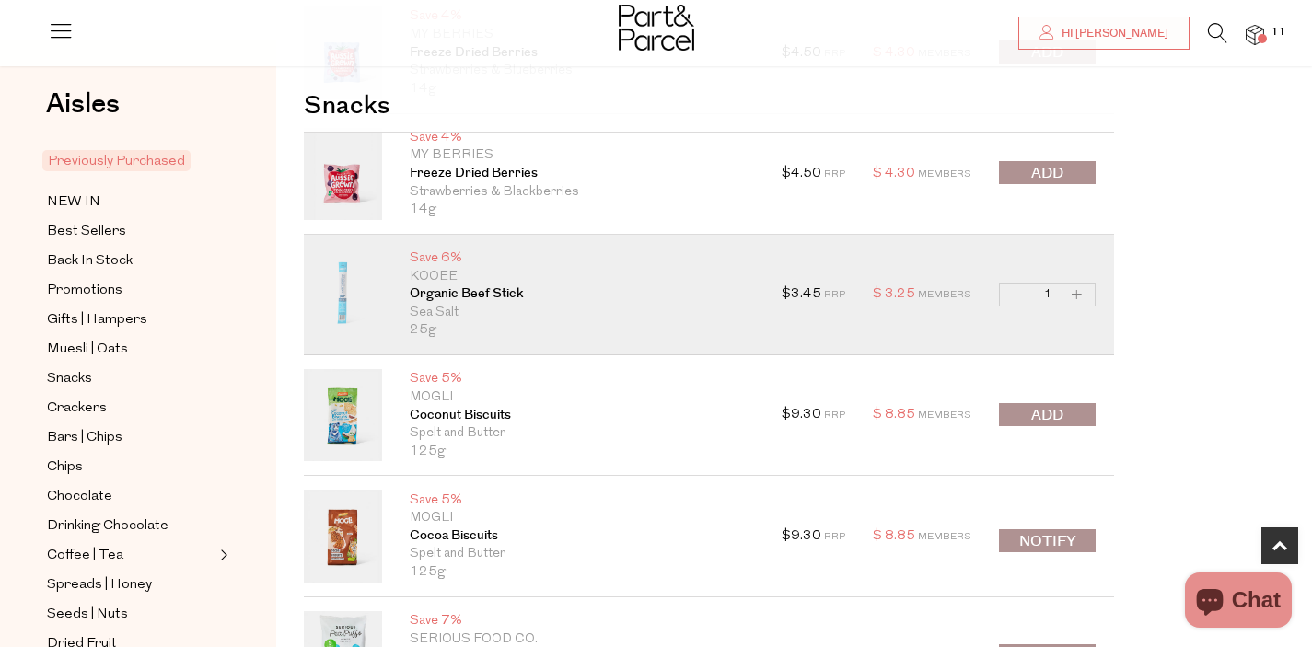
click at [1074, 301] on button "Increase Organic Beef Stick" at bounding box center [1077, 294] width 22 height 21
type input "2"
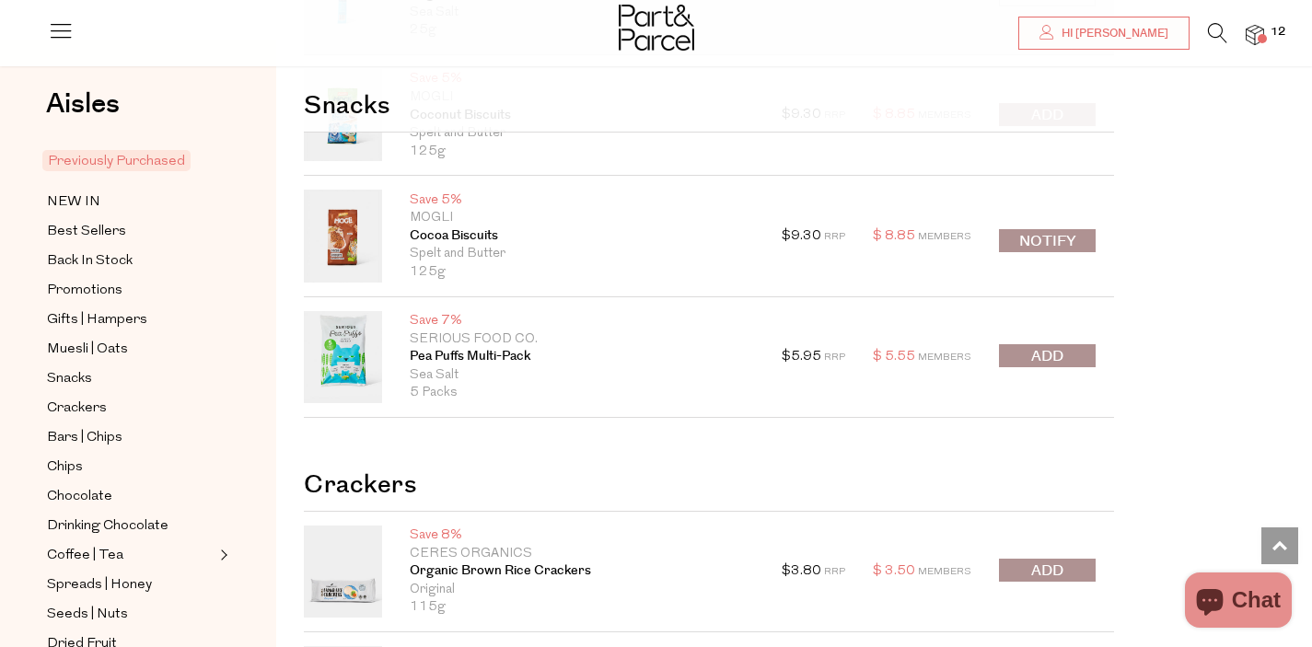
scroll to position [1190, 0]
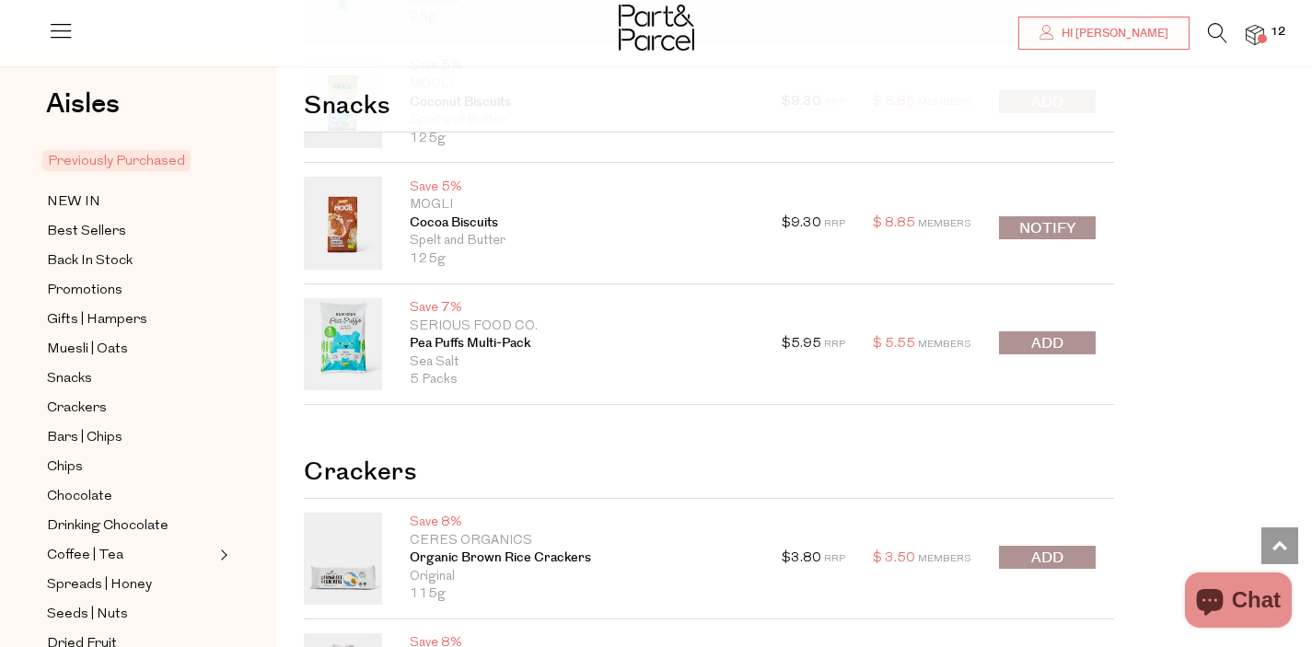
click at [1033, 354] on button "submit" at bounding box center [1047, 342] width 97 height 23
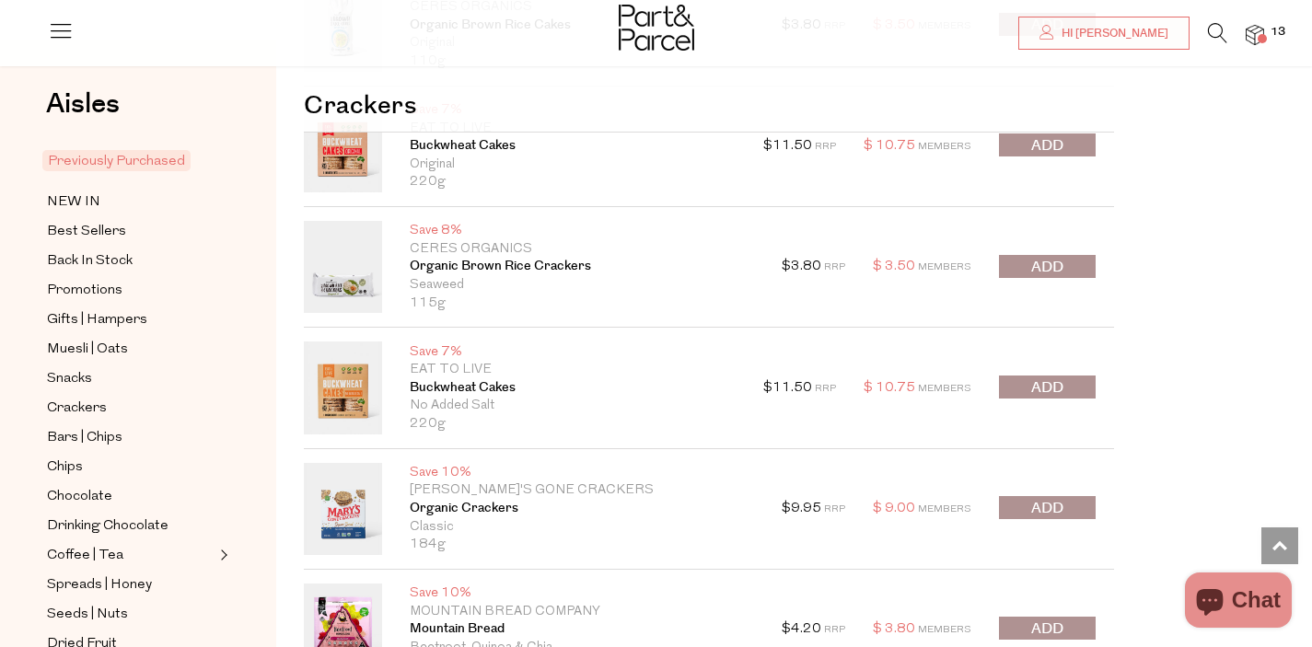
scroll to position [1931, 0]
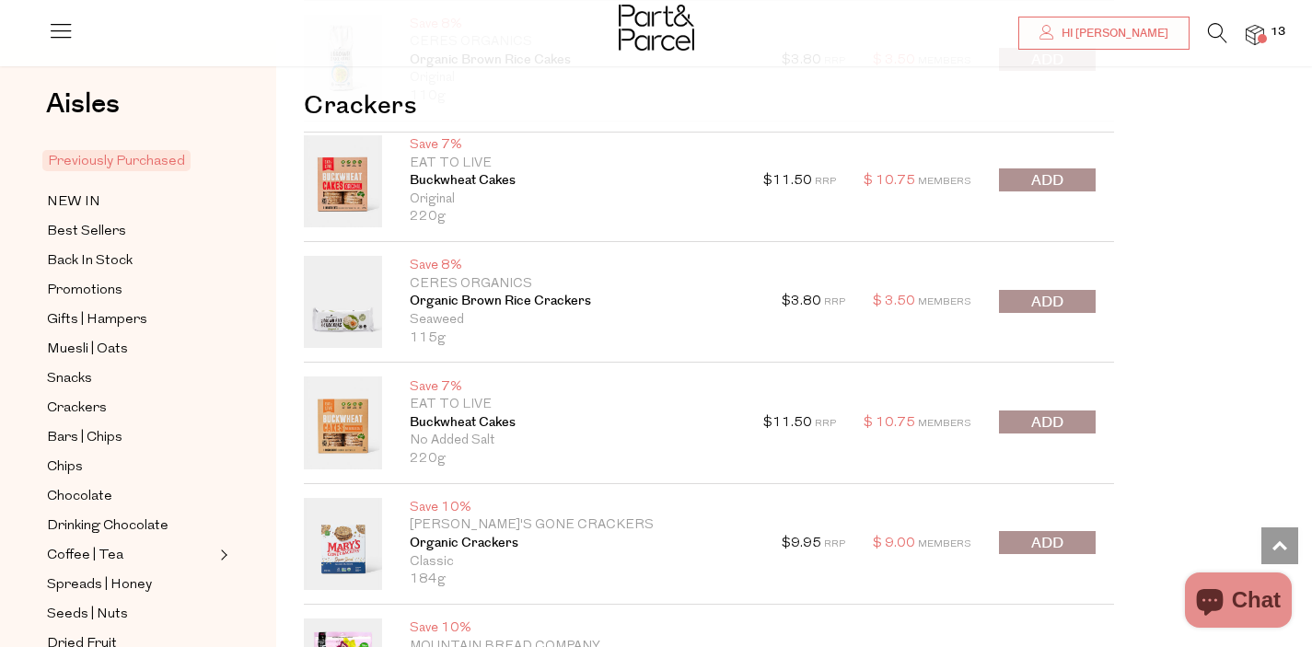
click at [1034, 182] on span "submit" at bounding box center [1047, 180] width 32 height 21
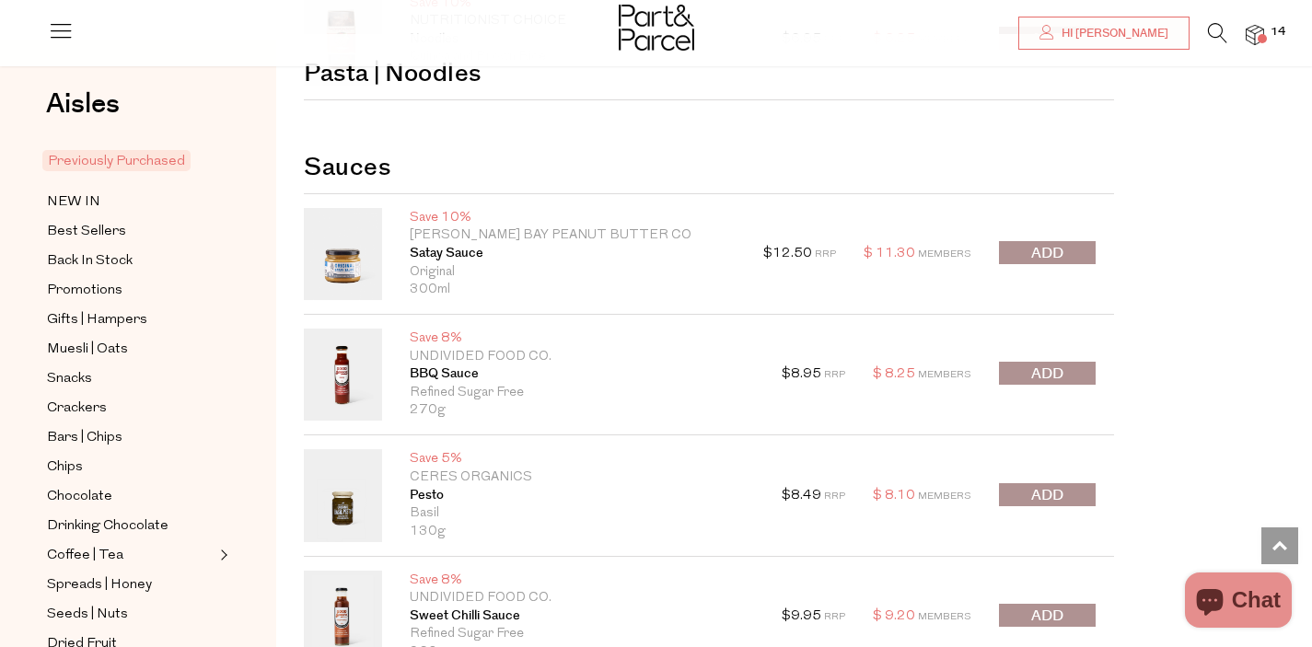
scroll to position [6886, 0]
click at [1042, 373] on span "submit" at bounding box center [1047, 373] width 32 height 21
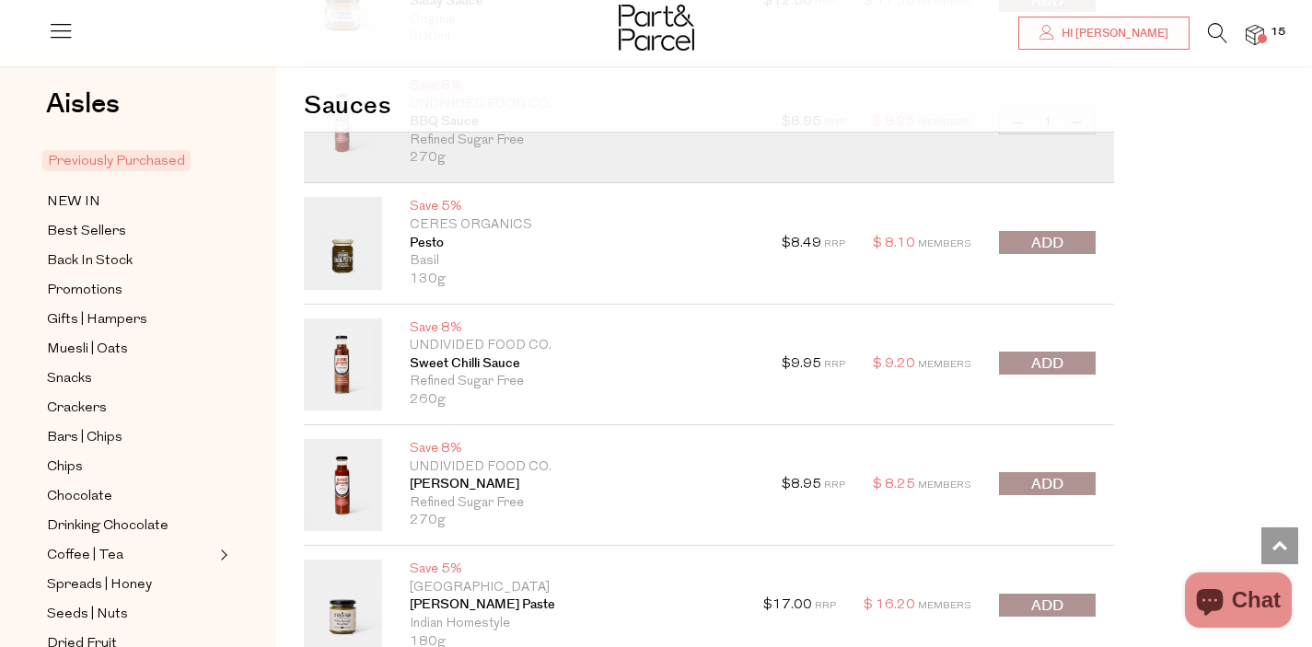
scroll to position [7143, 0]
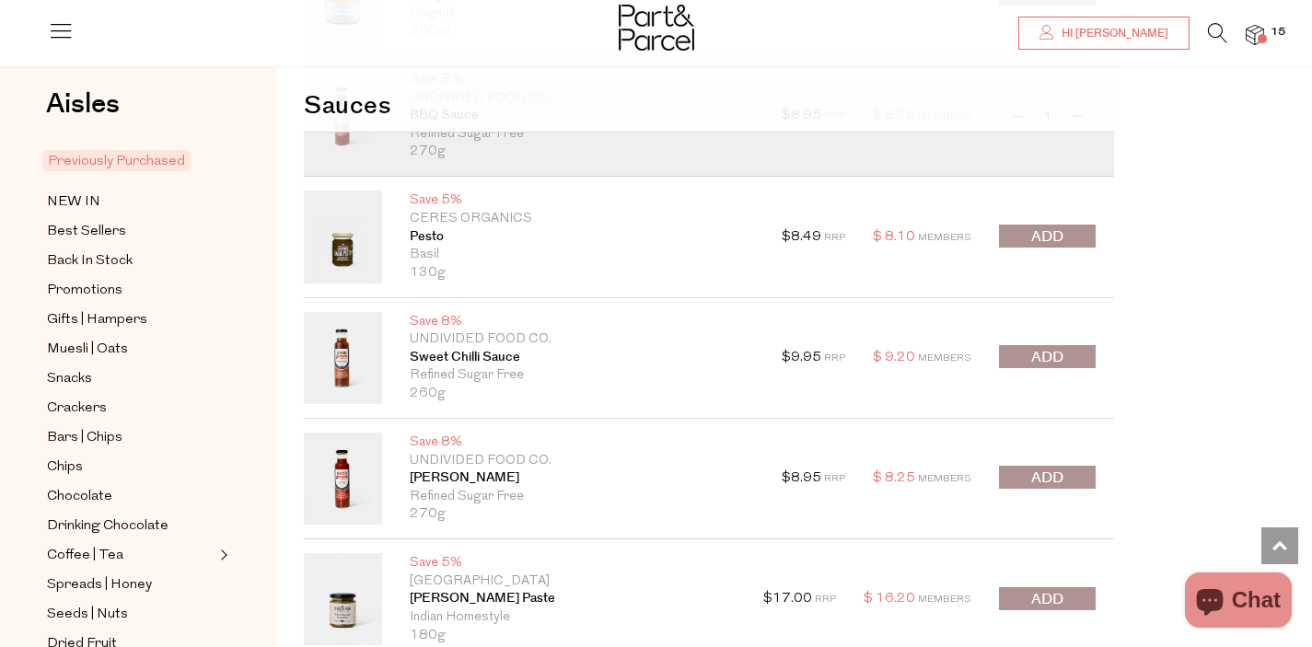
click at [1053, 241] on span "submit" at bounding box center [1047, 236] width 32 height 21
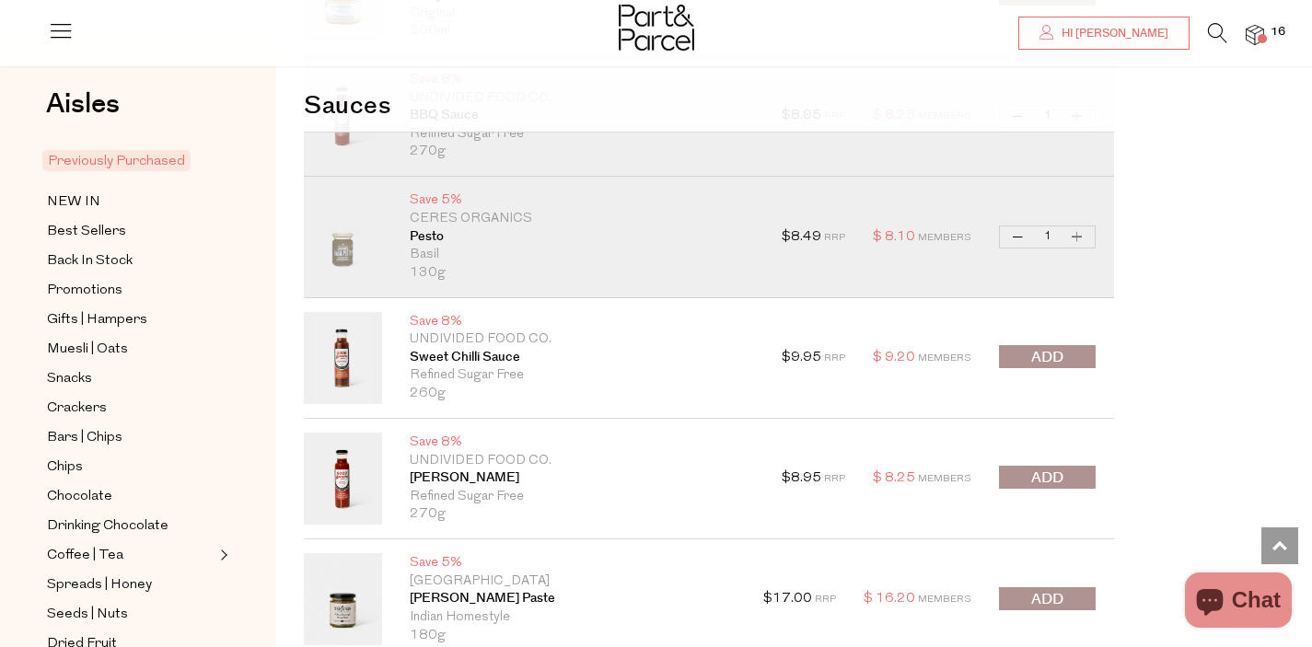
click at [1024, 478] on button "submit" at bounding box center [1047, 477] width 97 height 23
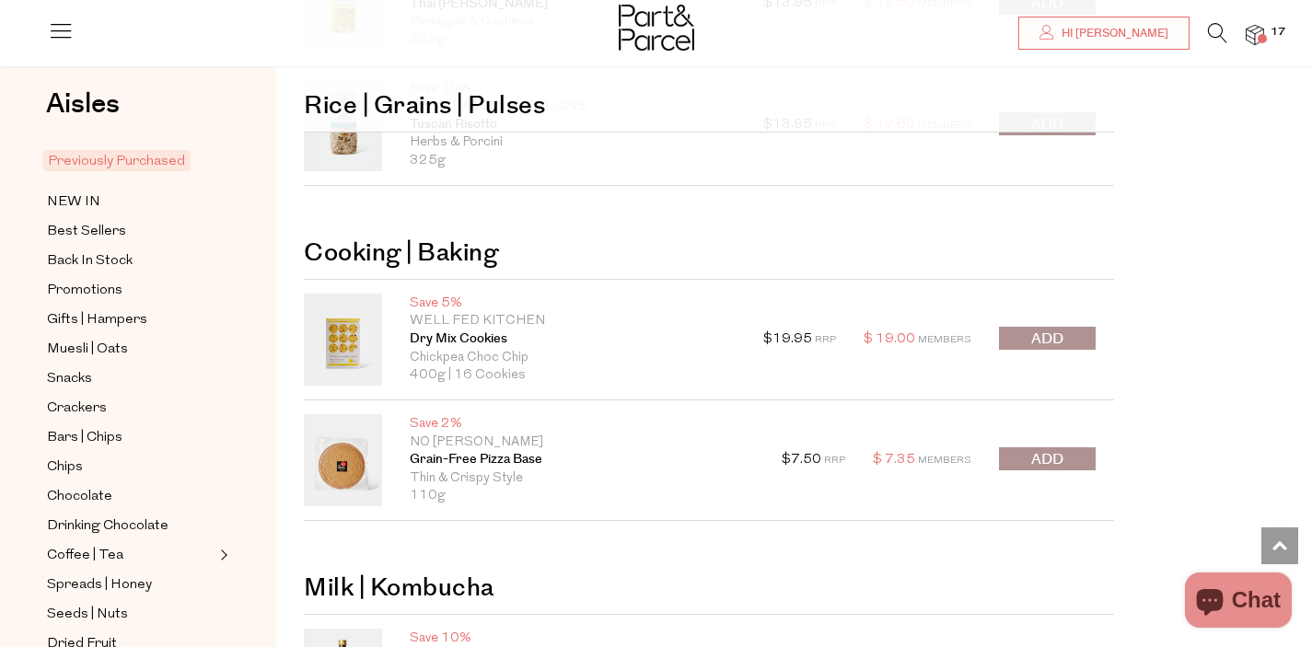
scroll to position [10444, 0]
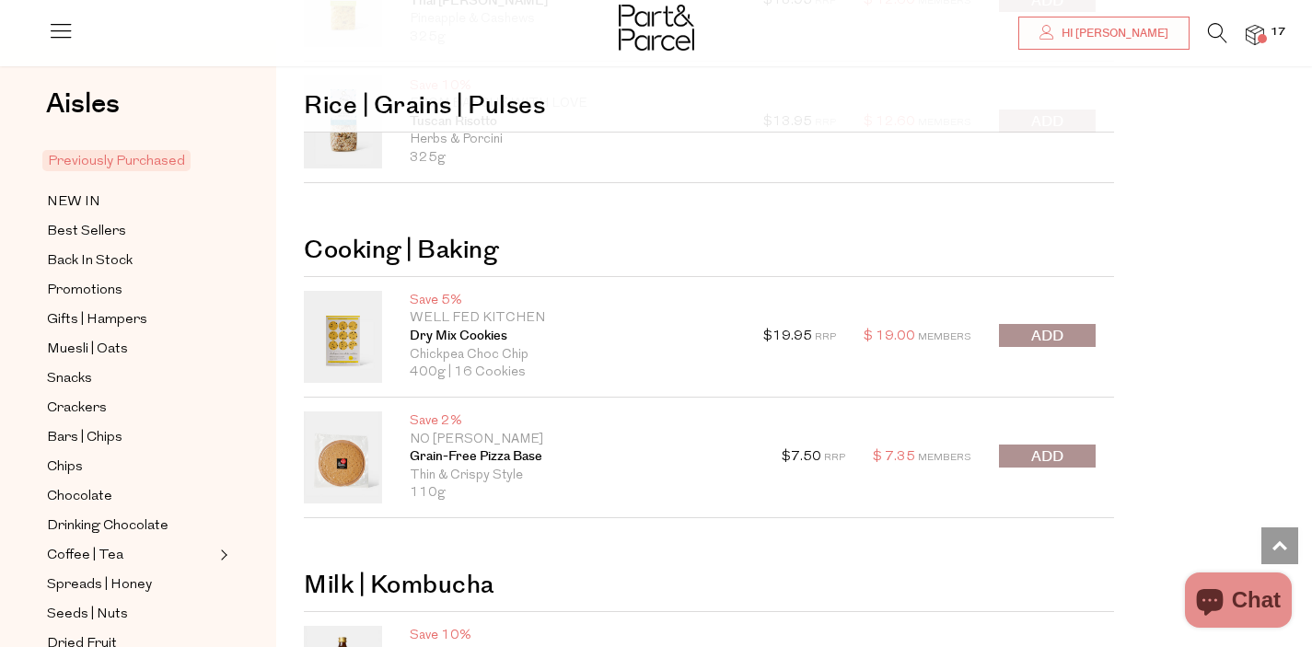
click at [1060, 336] on span "submit" at bounding box center [1047, 336] width 32 height 21
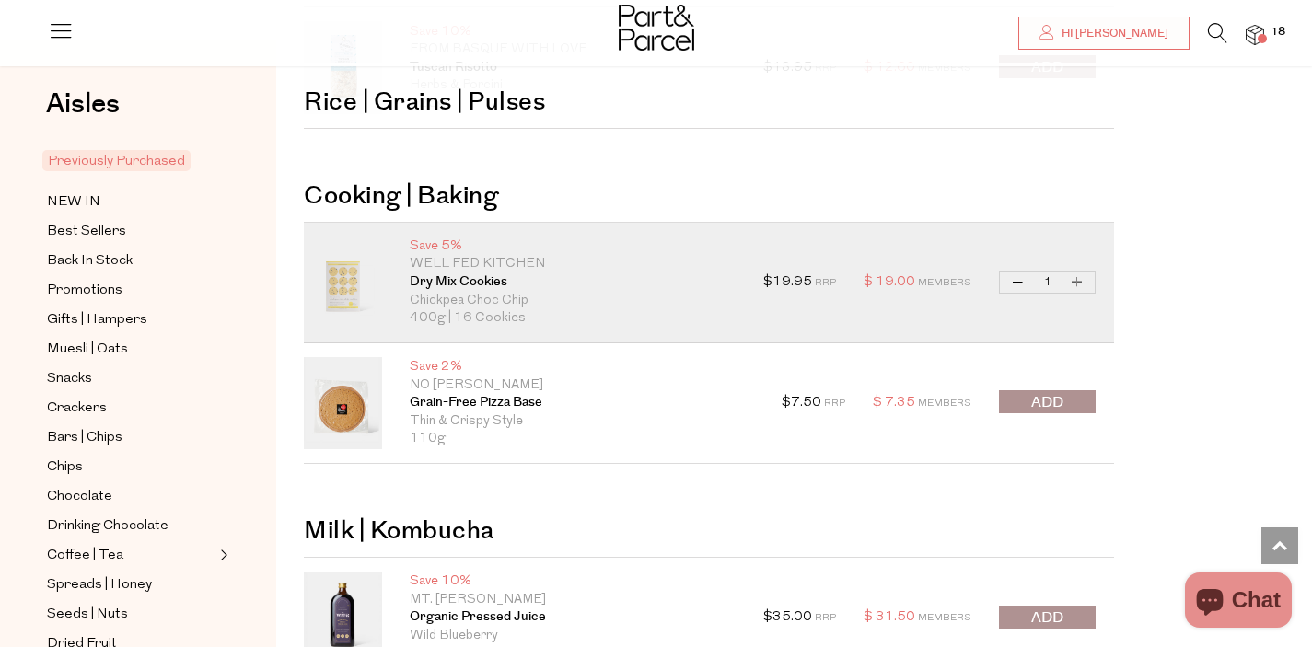
scroll to position [10502, 0]
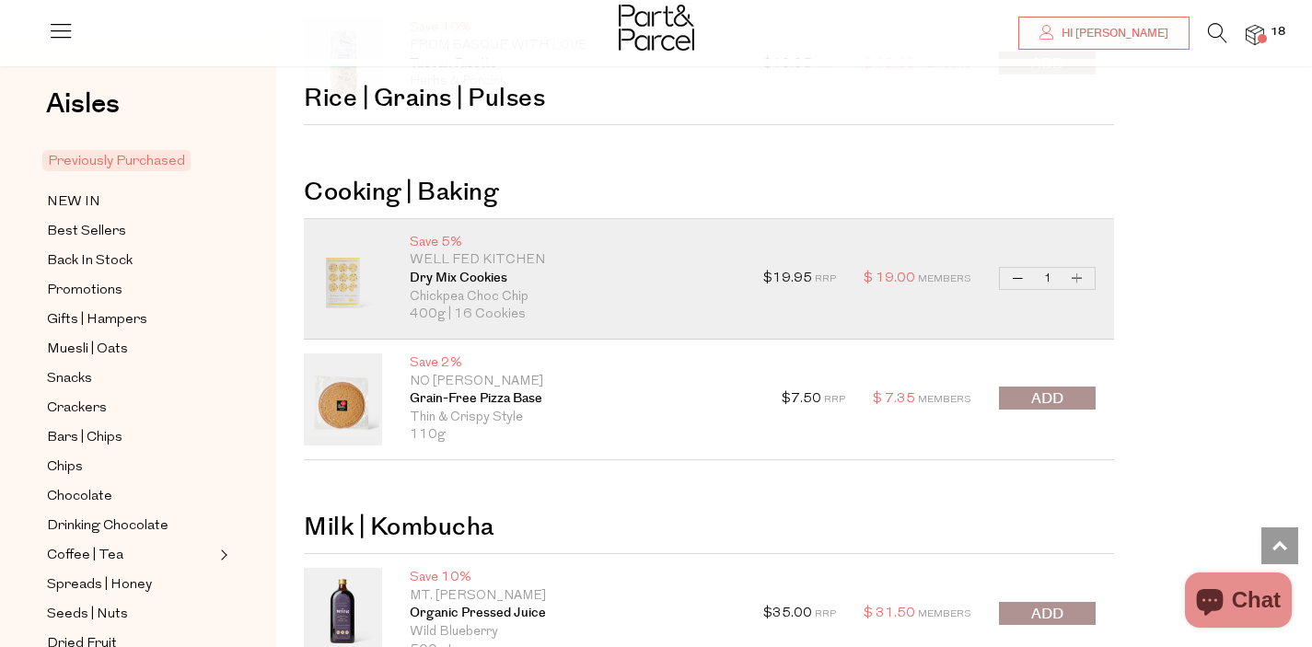
click at [1064, 397] on button "submit" at bounding box center [1047, 398] width 97 height 23
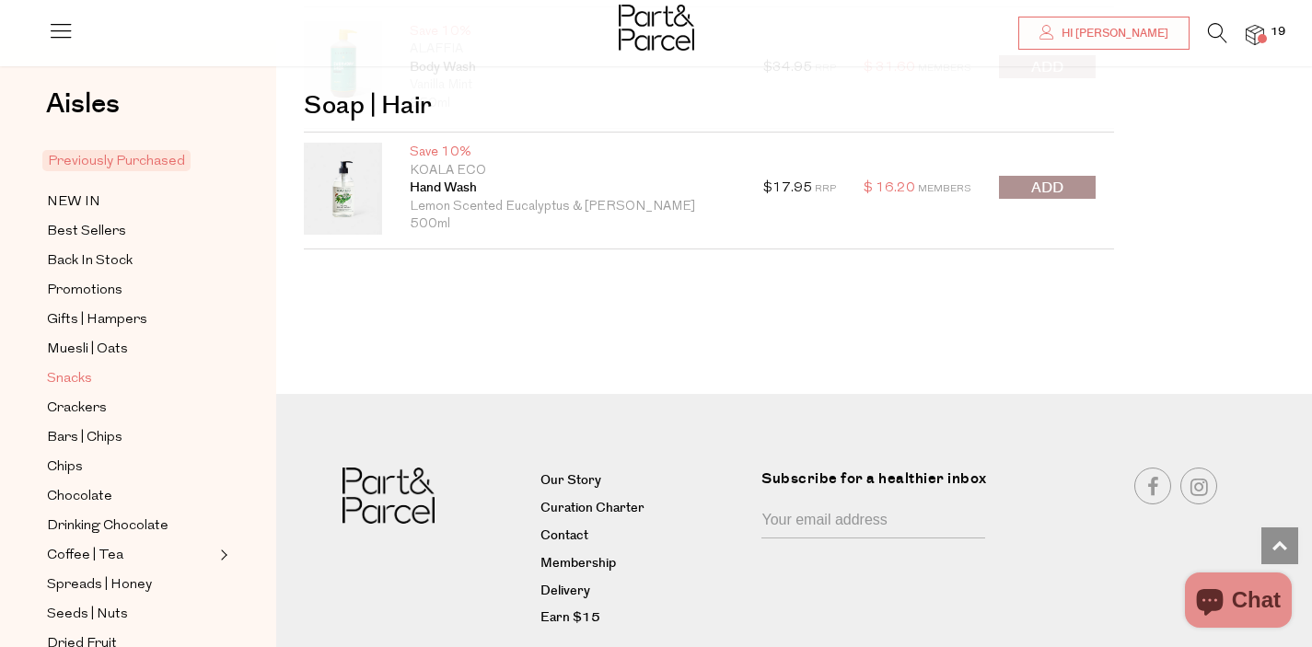
scroll to position [13146, 0]
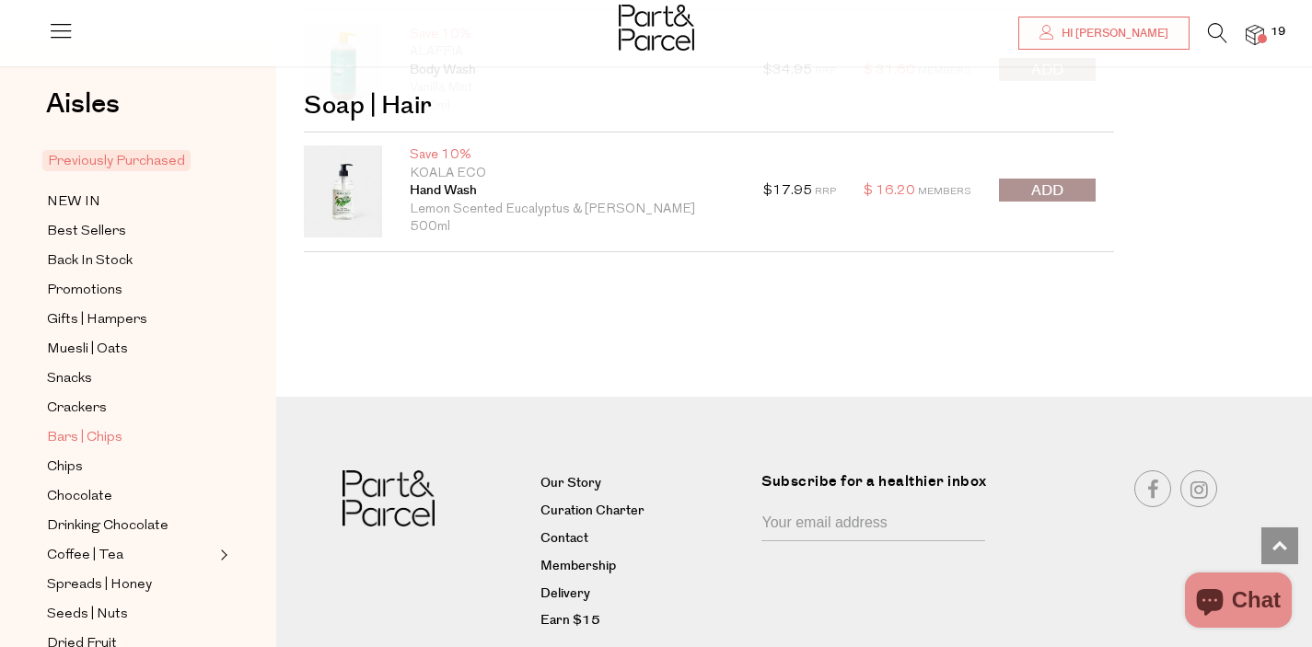
click at [107, 440] on span "Bars | Chips" at bounding box center [84, 438] width 75 height 22
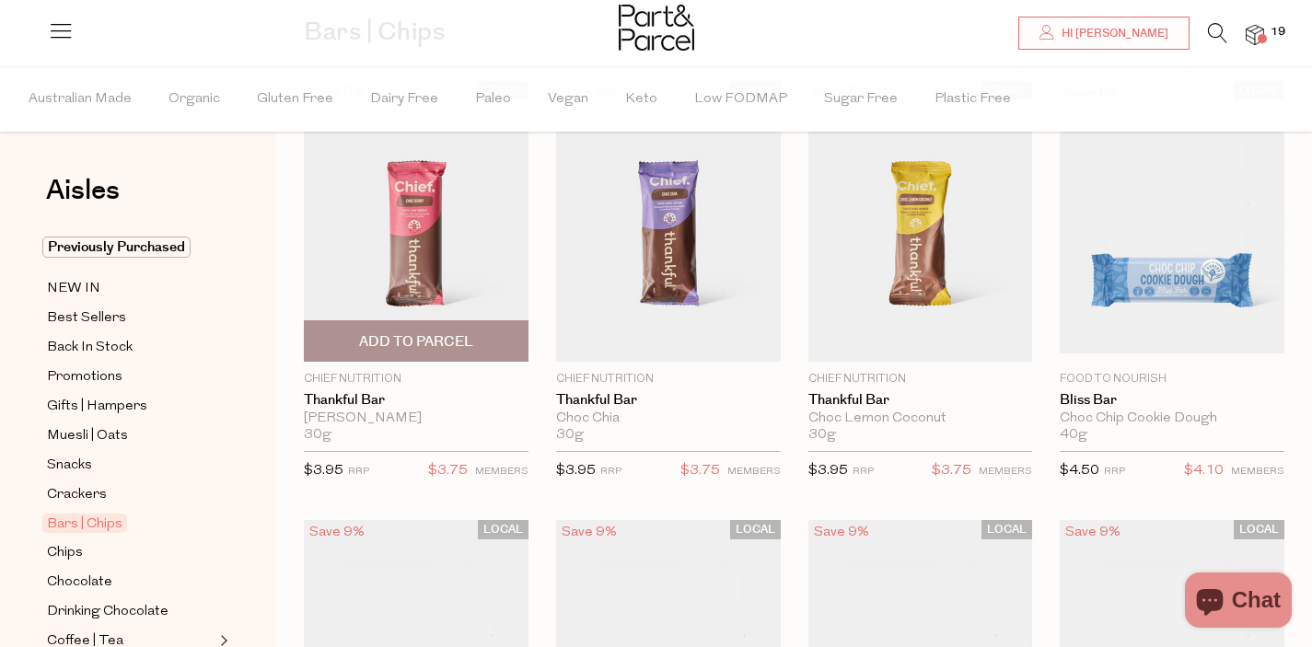
scroll to position [164, 0]
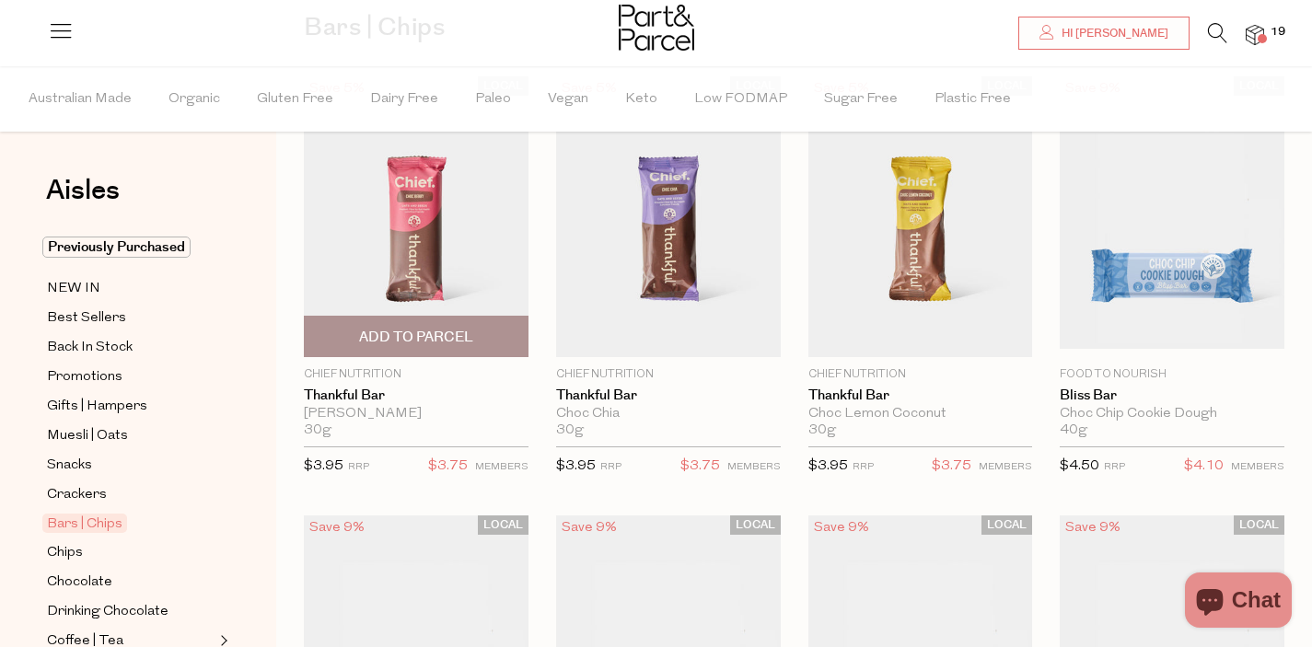
click at [436, 335] on span "Add To Parcel" at bounding box center [416, 337] width 114 height 19
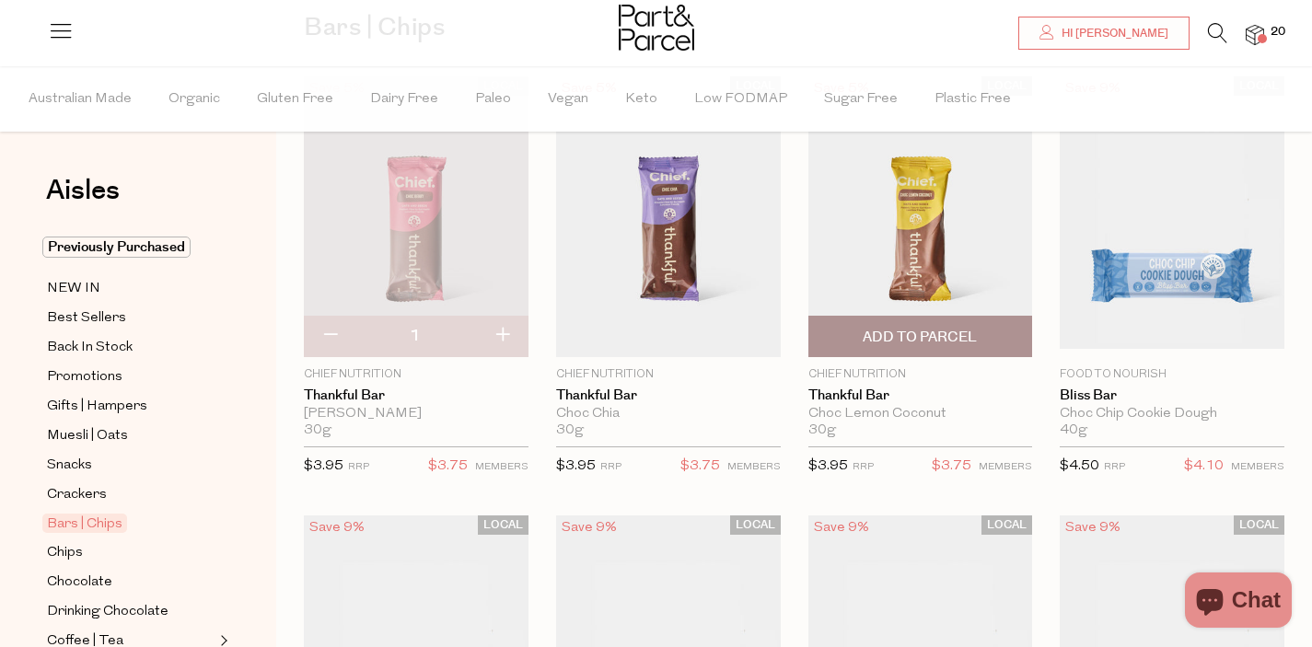
click at [915, 342] on span "Add To Parcel" at bounding box center [920, 337] width 114 height 19
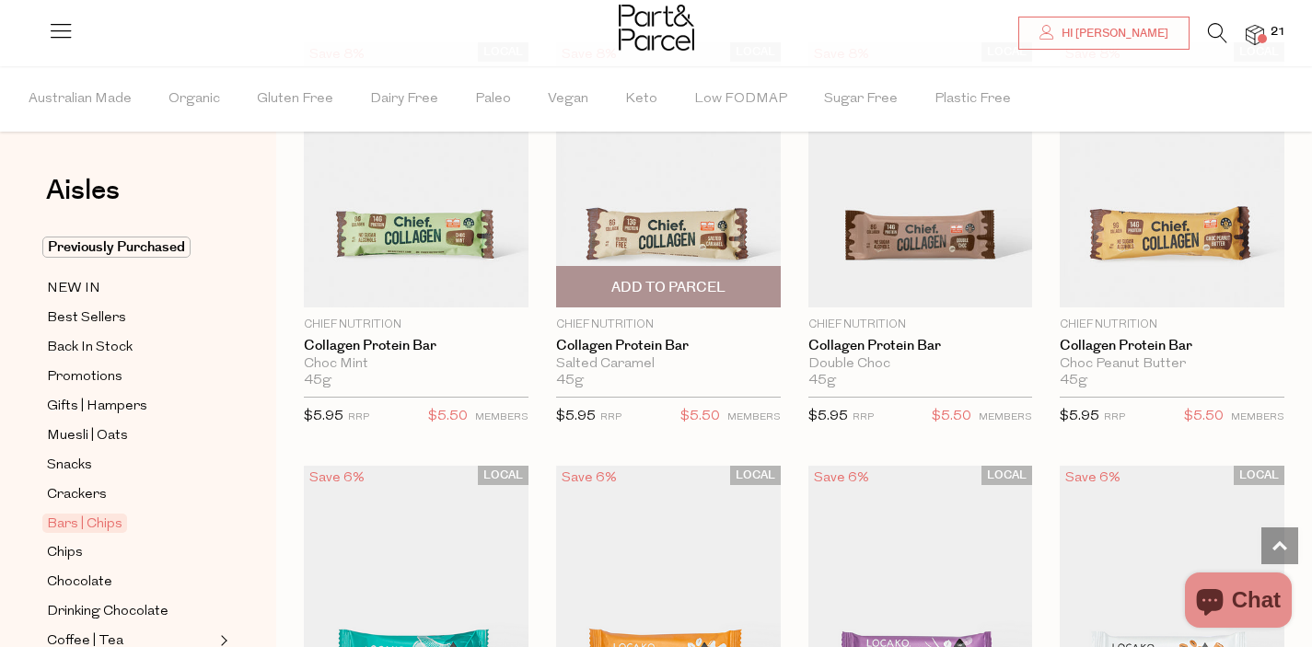
scroll to position [1480, 0]
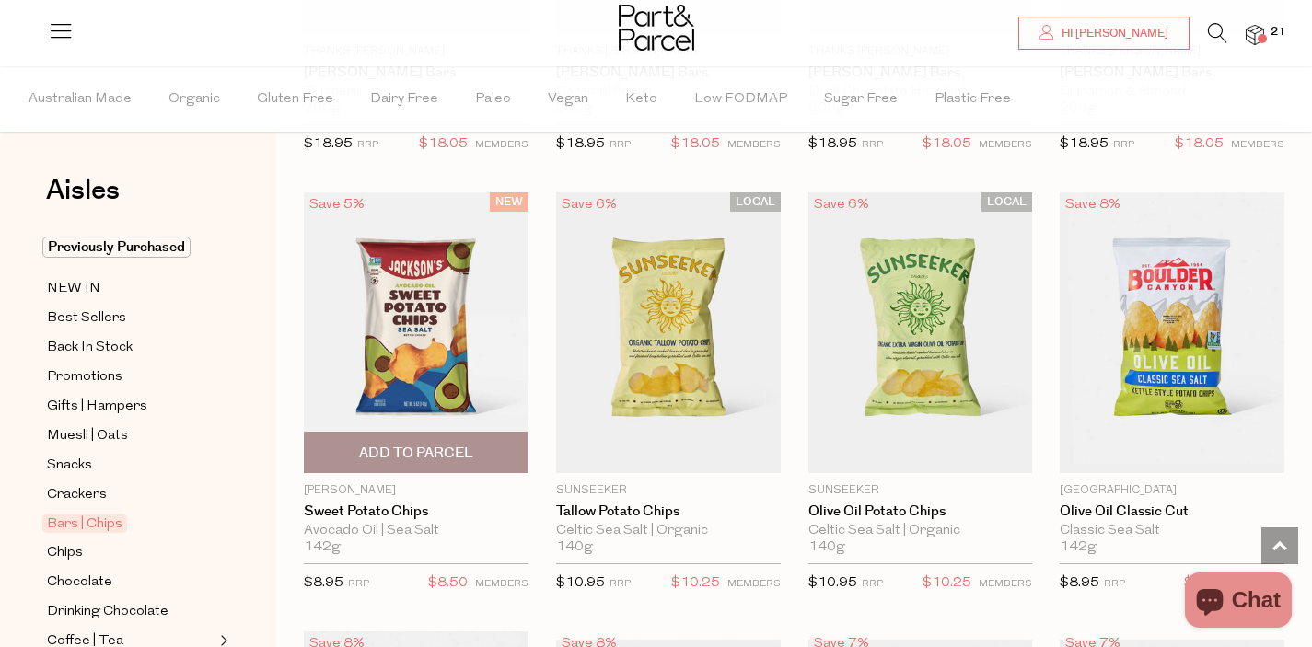
scroll to position [5582, 0]
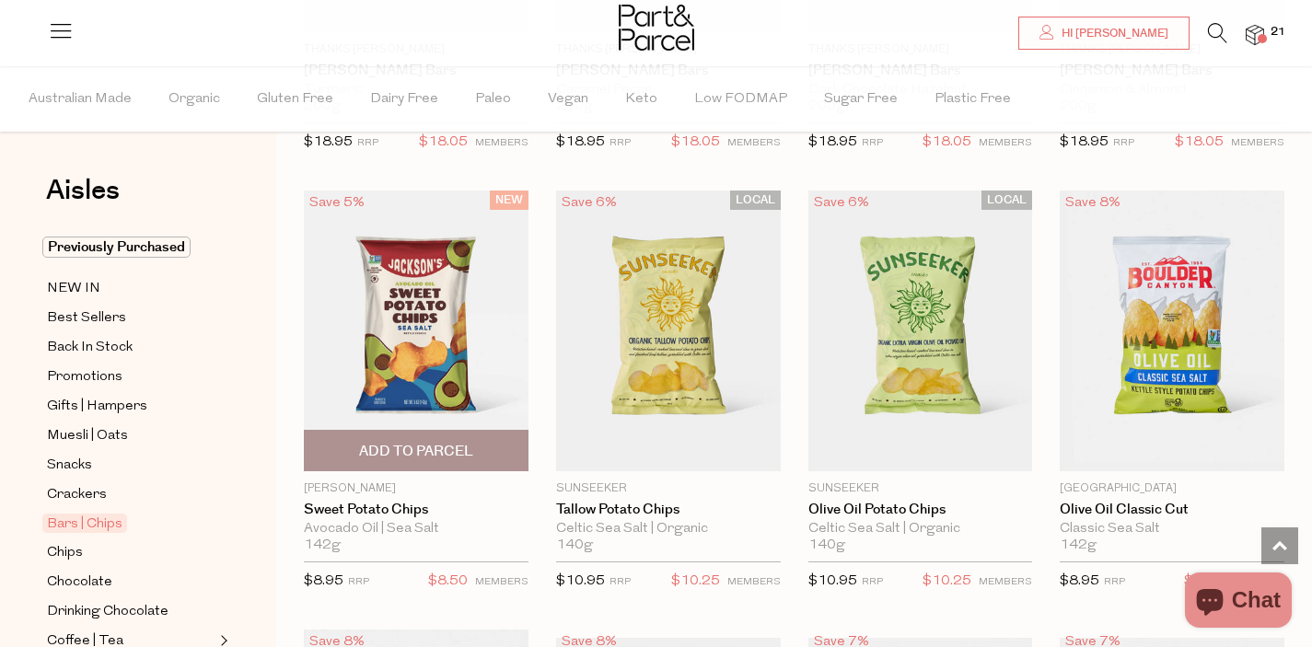
click at [485, 439] on span "Add To Parcel" at bounding box center [416, 451] width 214 height 40
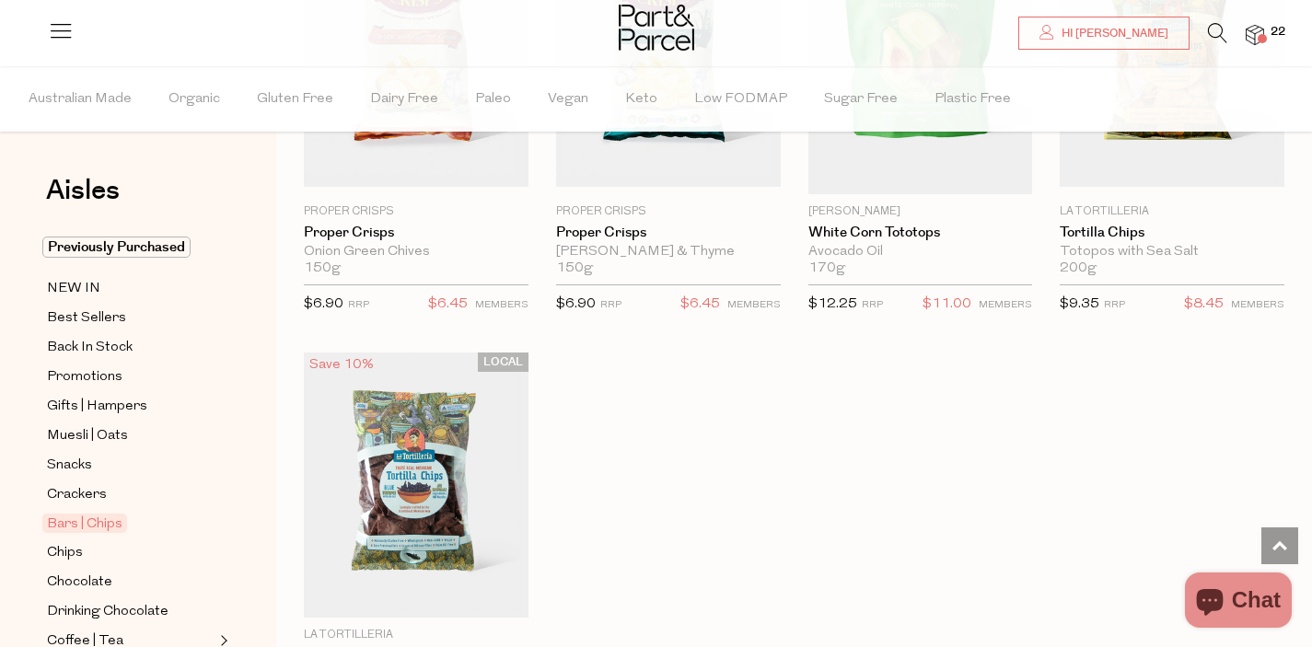
scroll to position [7163, 0]
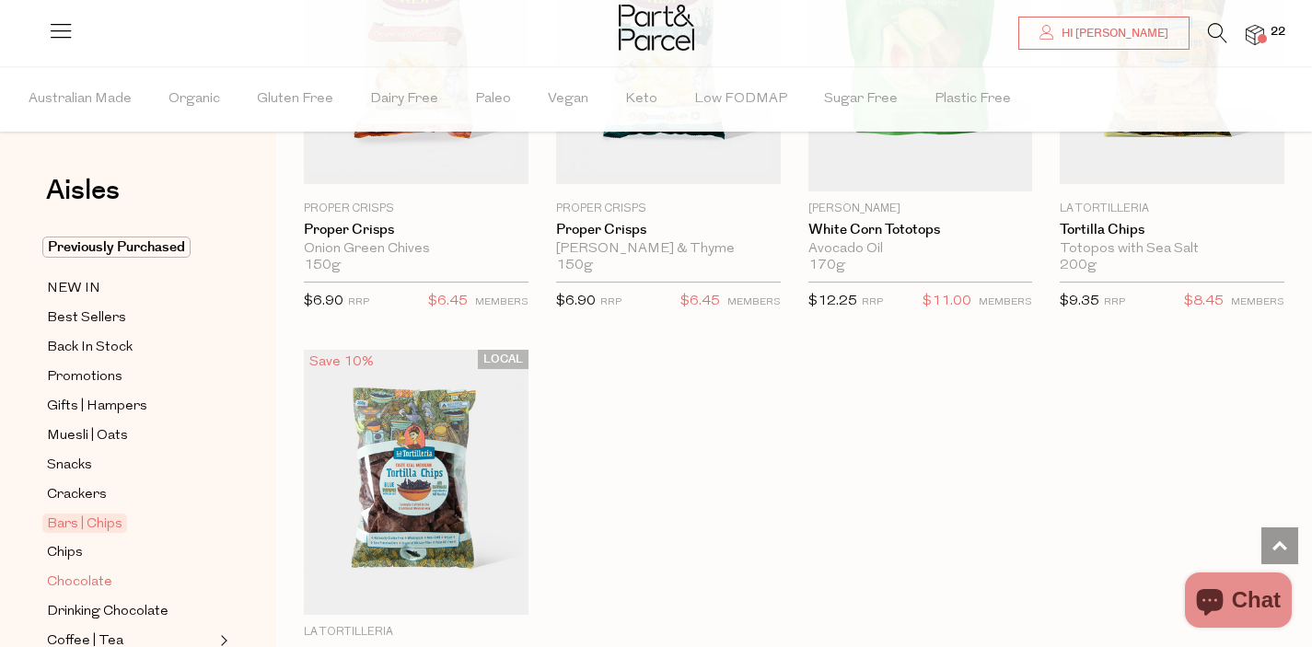
click at [87, 586] on span "Chocolate" at bounding box center [79, 583] width 65 height 22
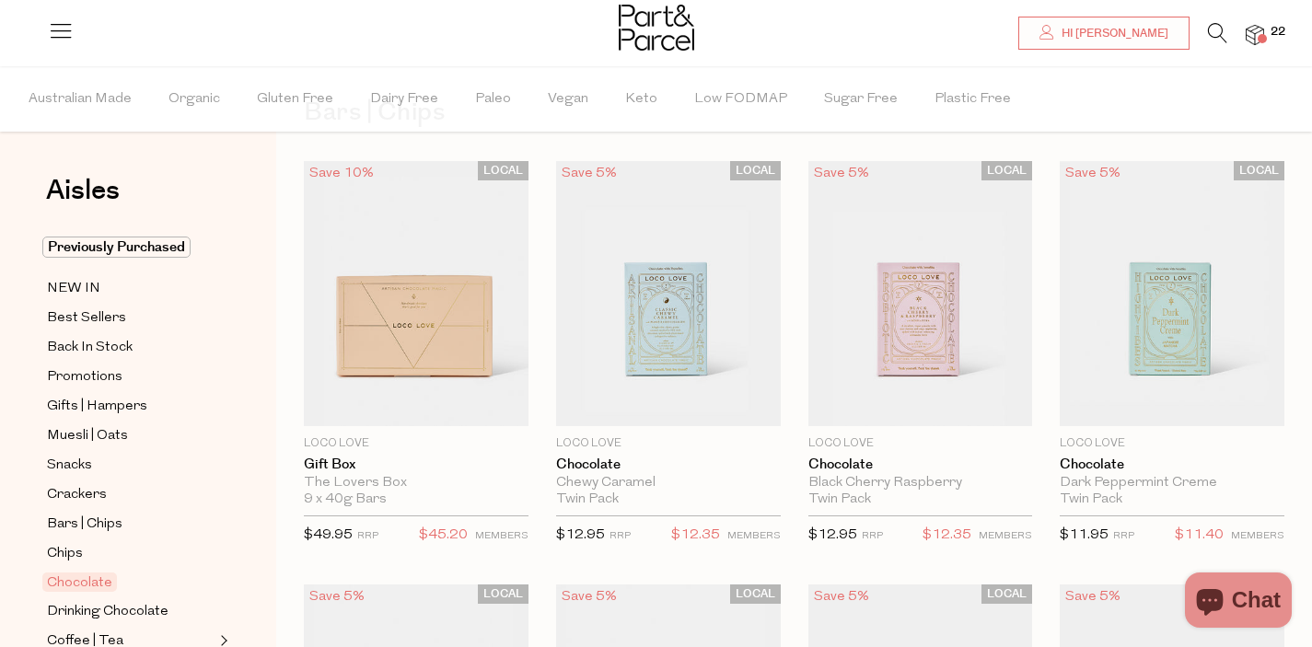
type input "2"
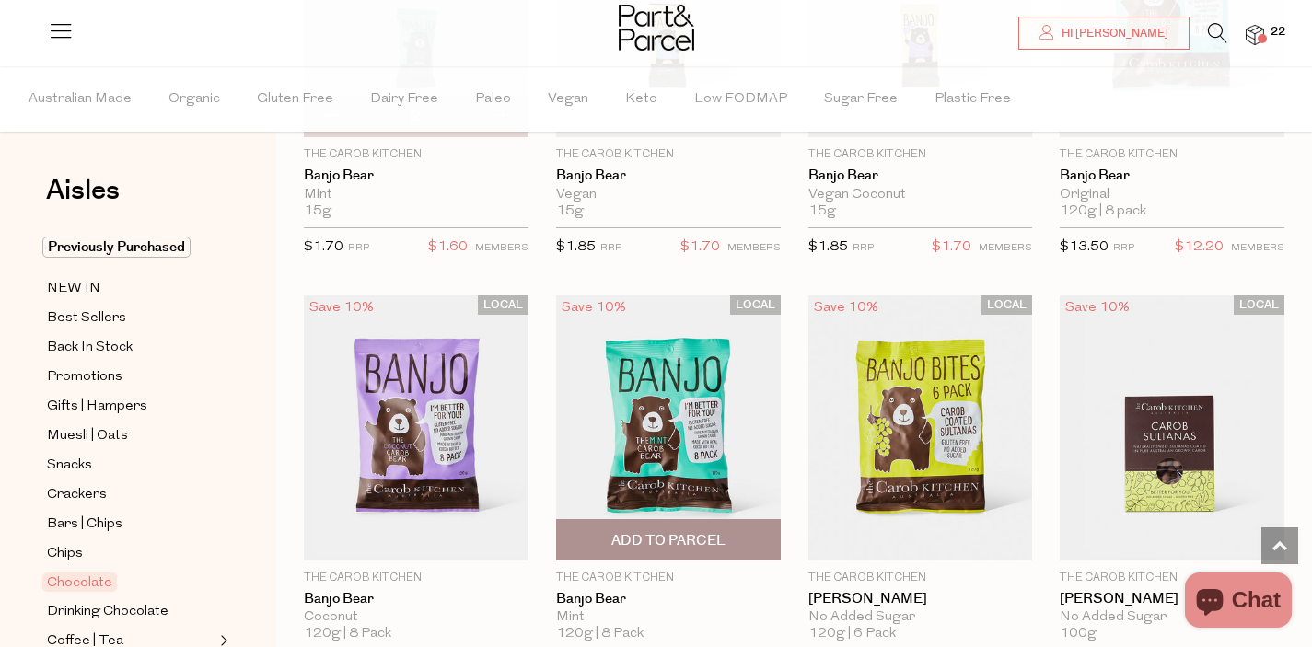
scroll to position [5496, 0]
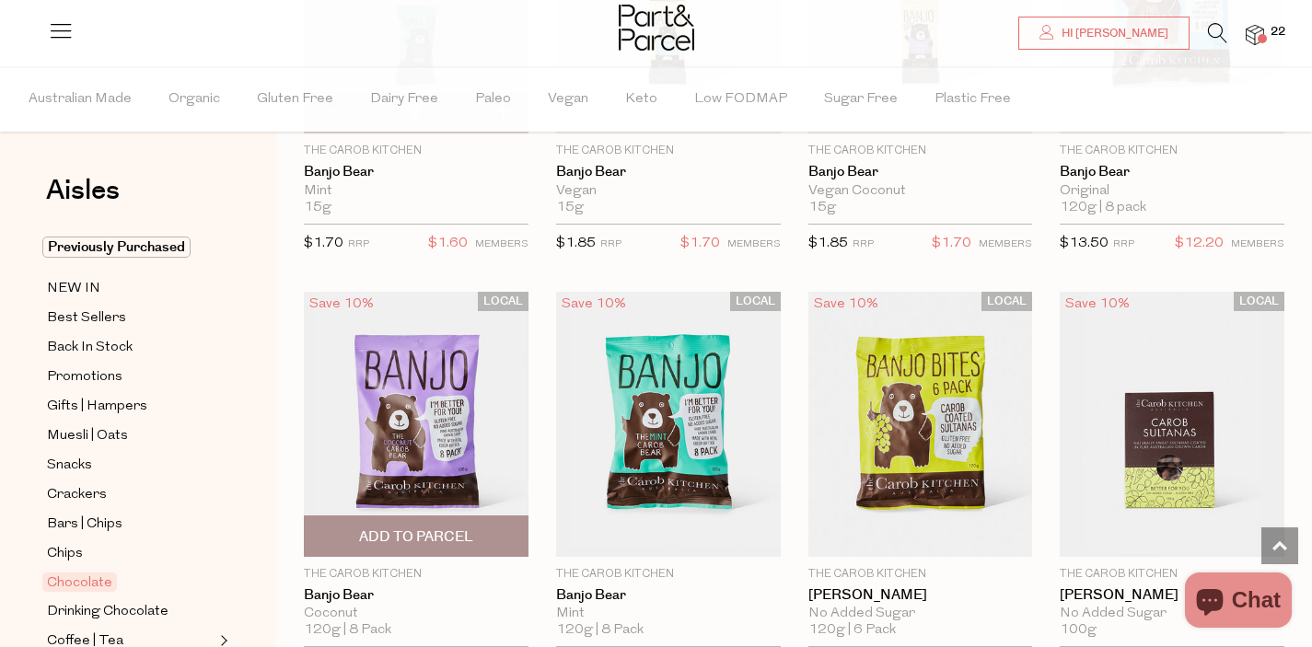
type input "4"
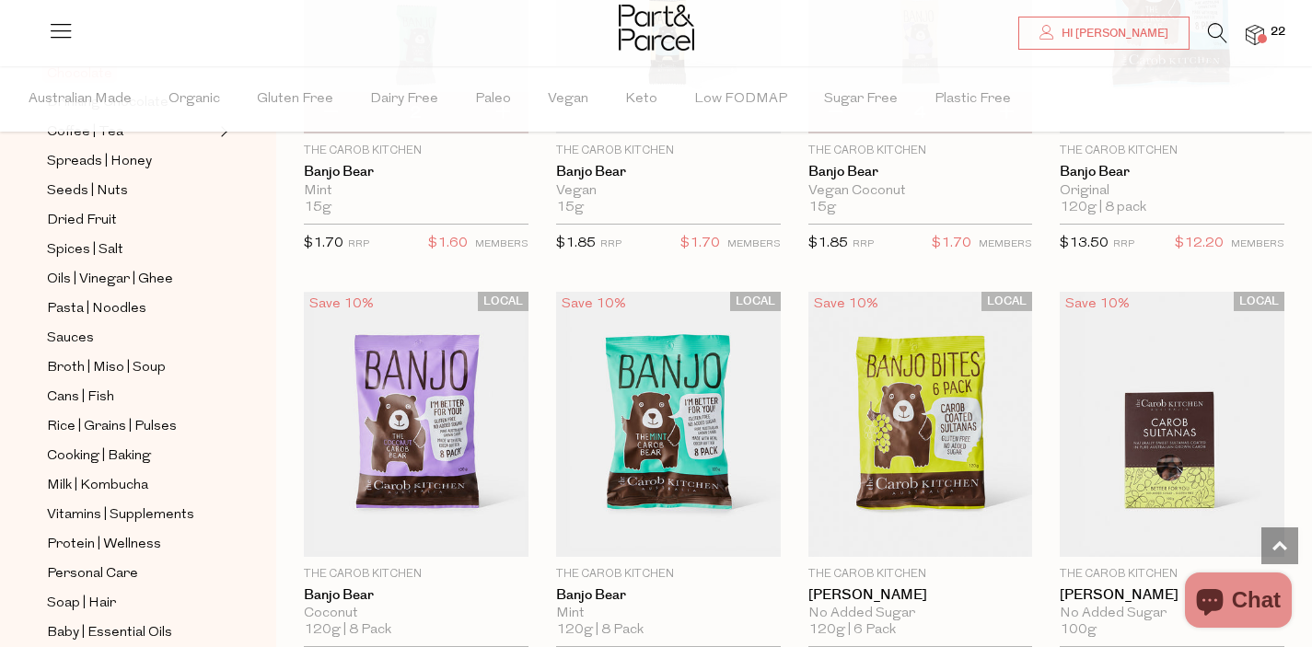
scroll to position [517, 0]
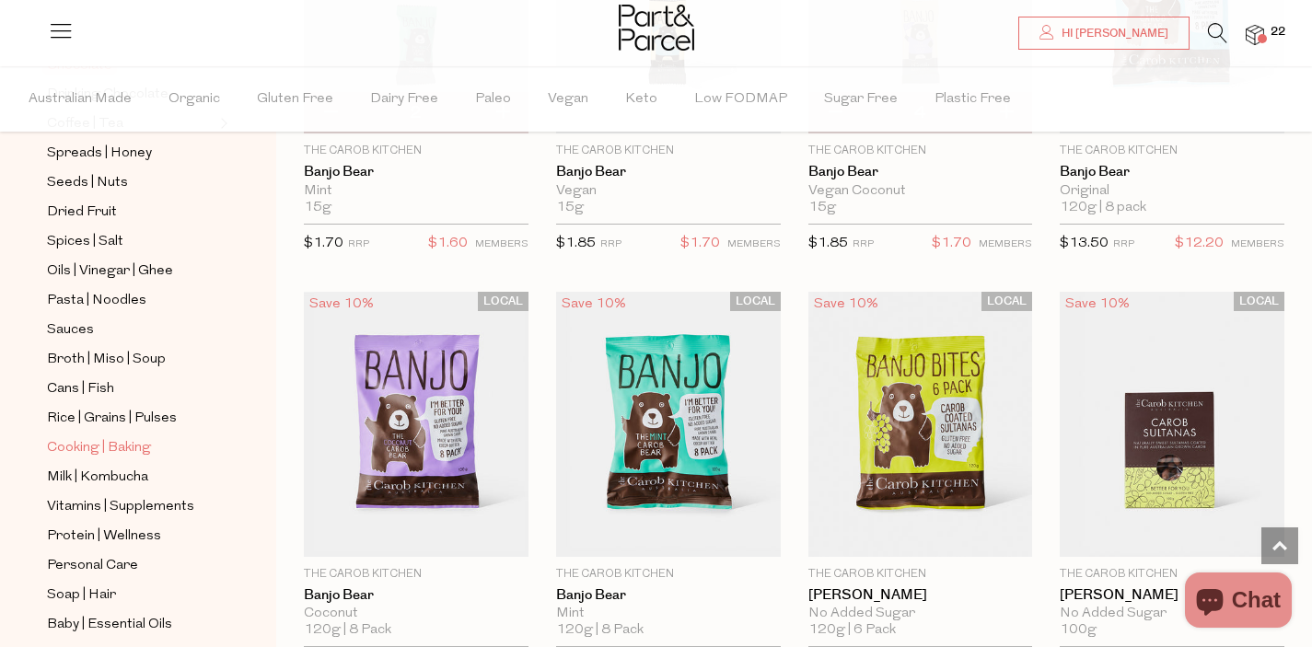
click at [126, 442] on span "Cooking | Baking" at bounding box center [99, 448] width 104 height 22
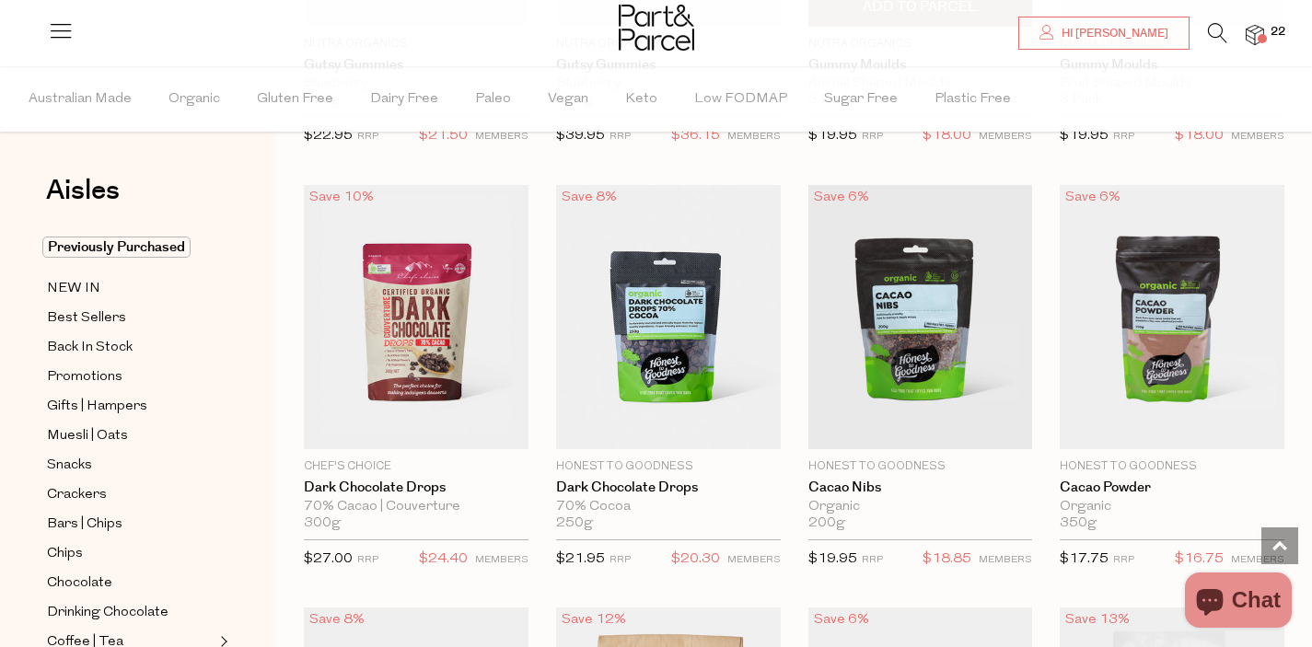
scroll to position [2617, 0]
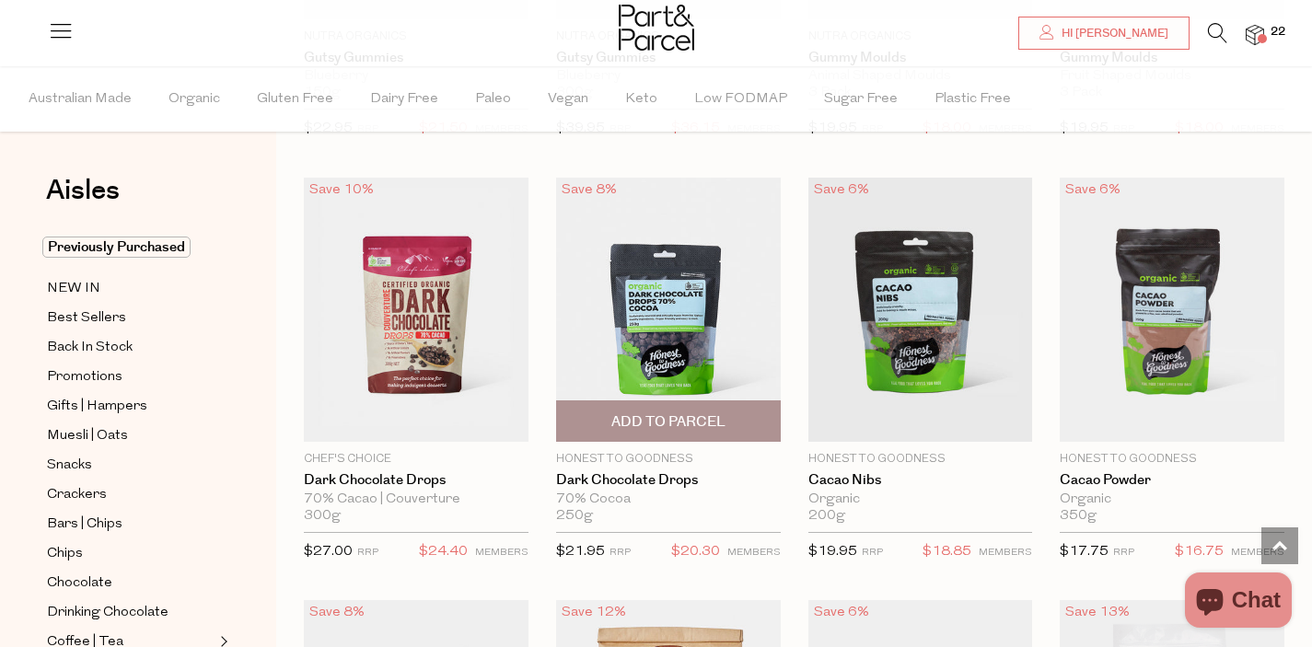
click at [698, 421] on span "Add To Parcel" at bounding box center [668, 421] width 114 height 19
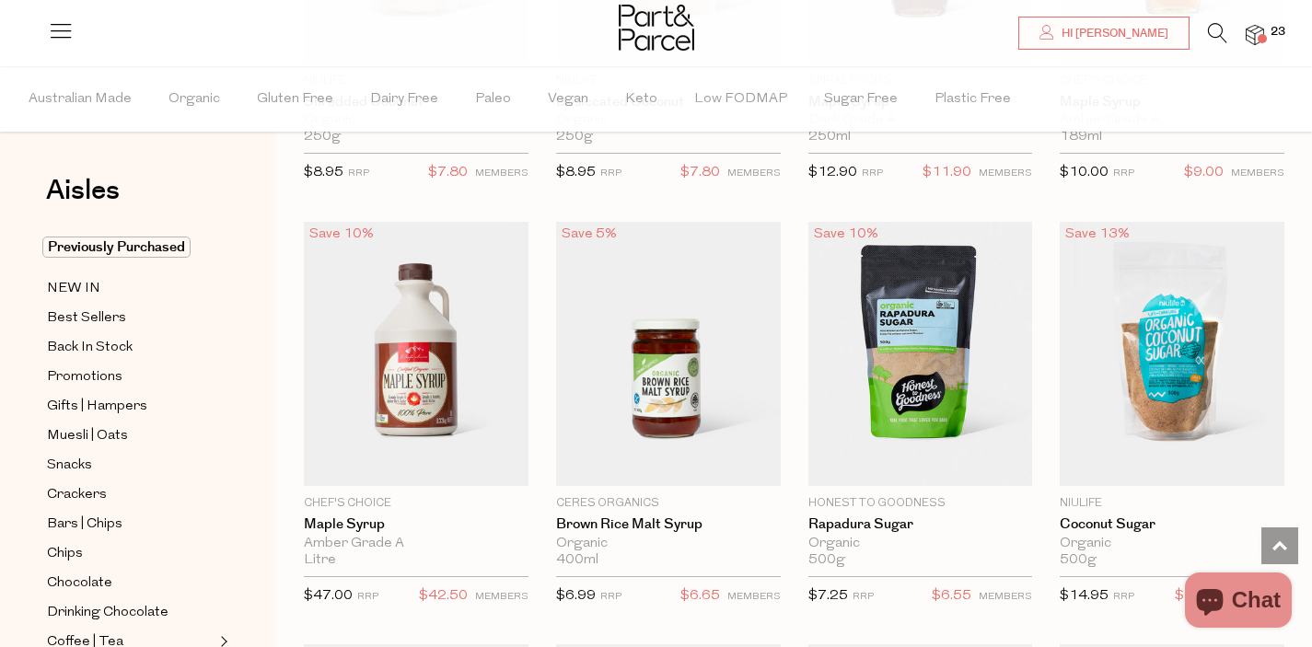
scroll to position [3844, 0]
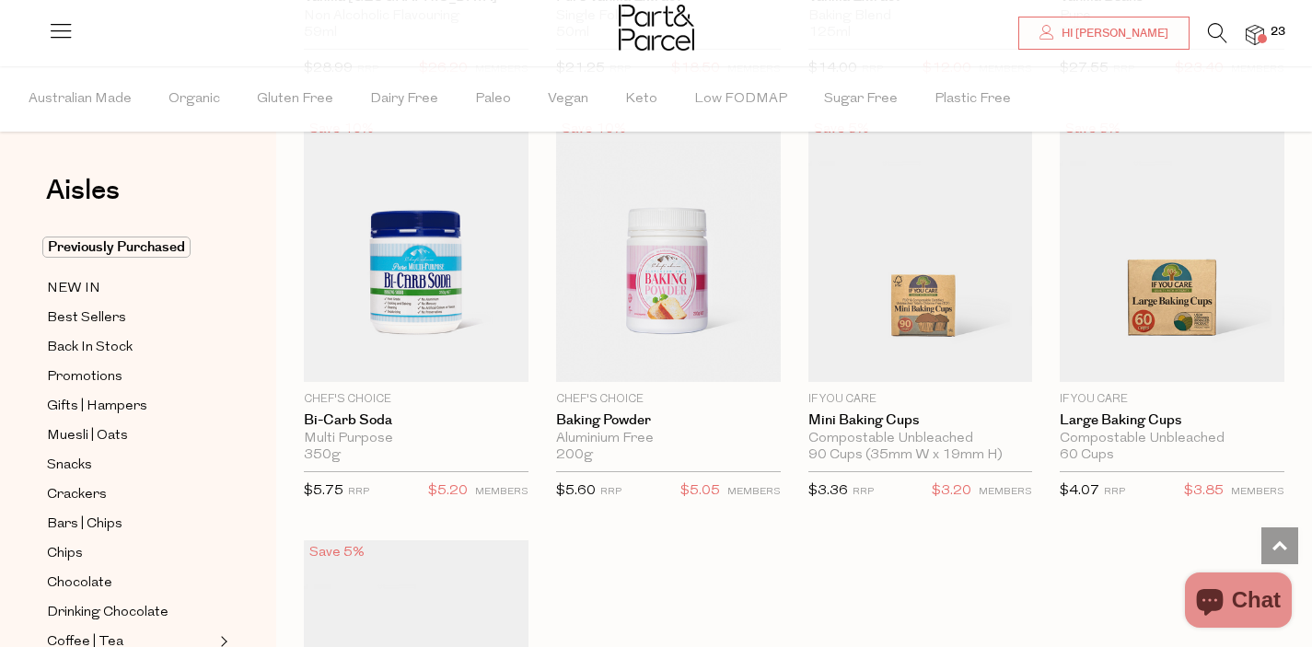
scroll to position [8598, 0]
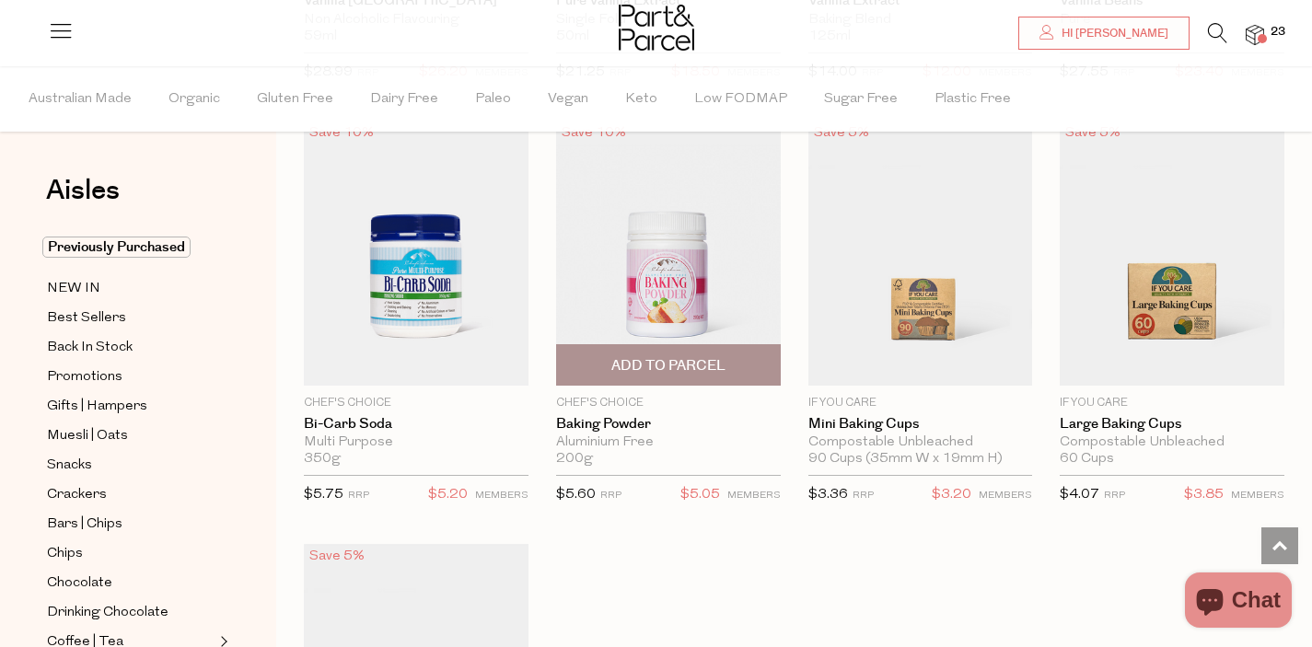
click at [681, 356] on span "Add To Parcel" at bounding box center [668, 365] width 114 height 19
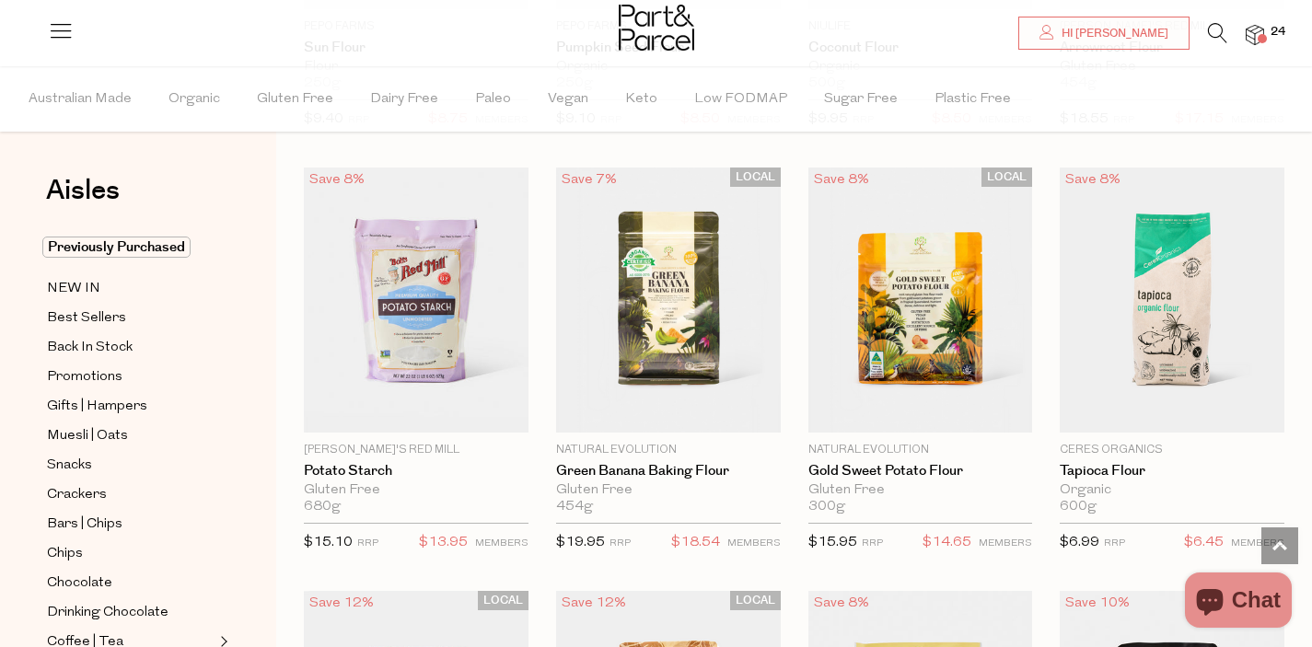
scroll to position [7277, 0]
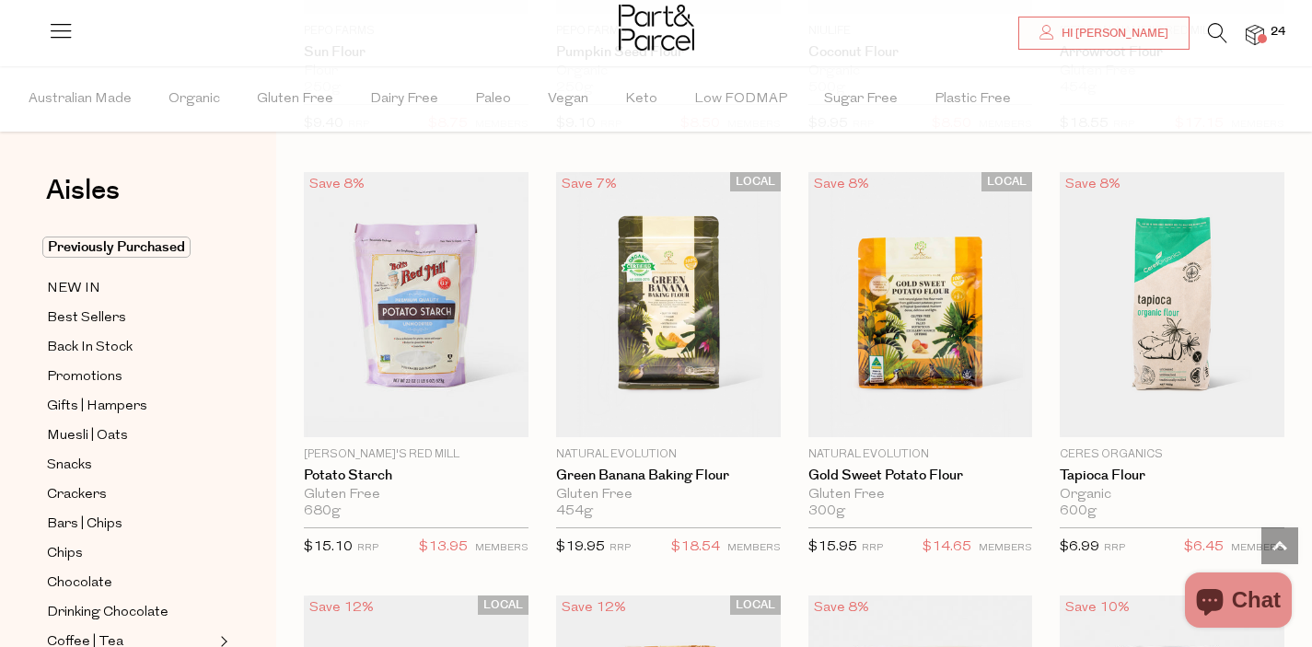
click at [1220, 41] on icon at bounding box center [1217, 33] width 19 height 20
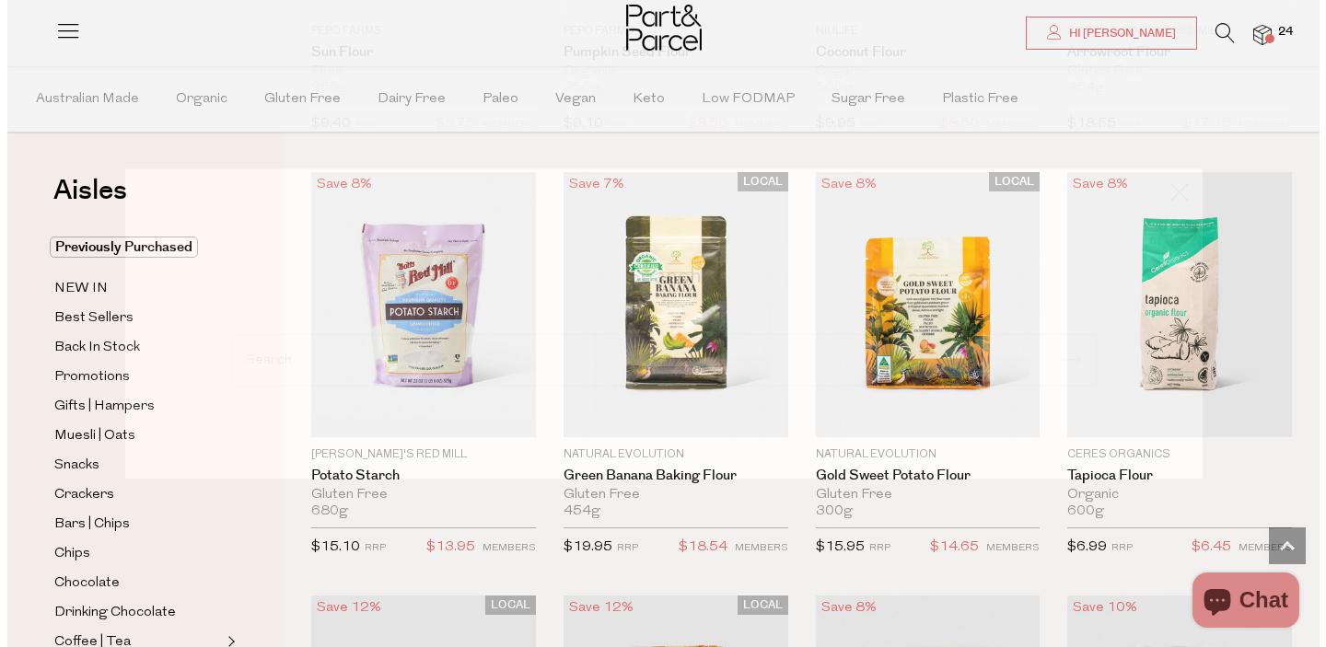
scroll to position [7342, 0]
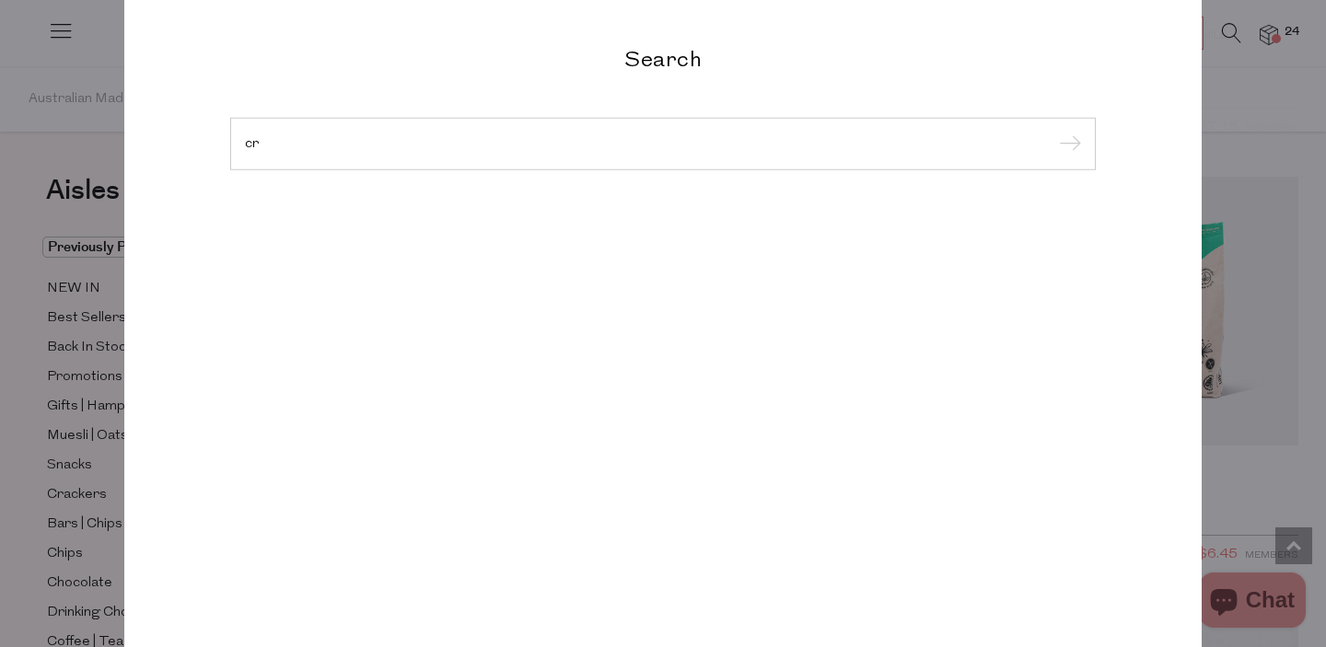
type input "c"
click at [1166, 20] on div "Search Coconut Cream Nappy Cream Wild Yam Cream Face Cream Face Cream Shaving C…" at bounding box center [662, 323] width 1077 height 647
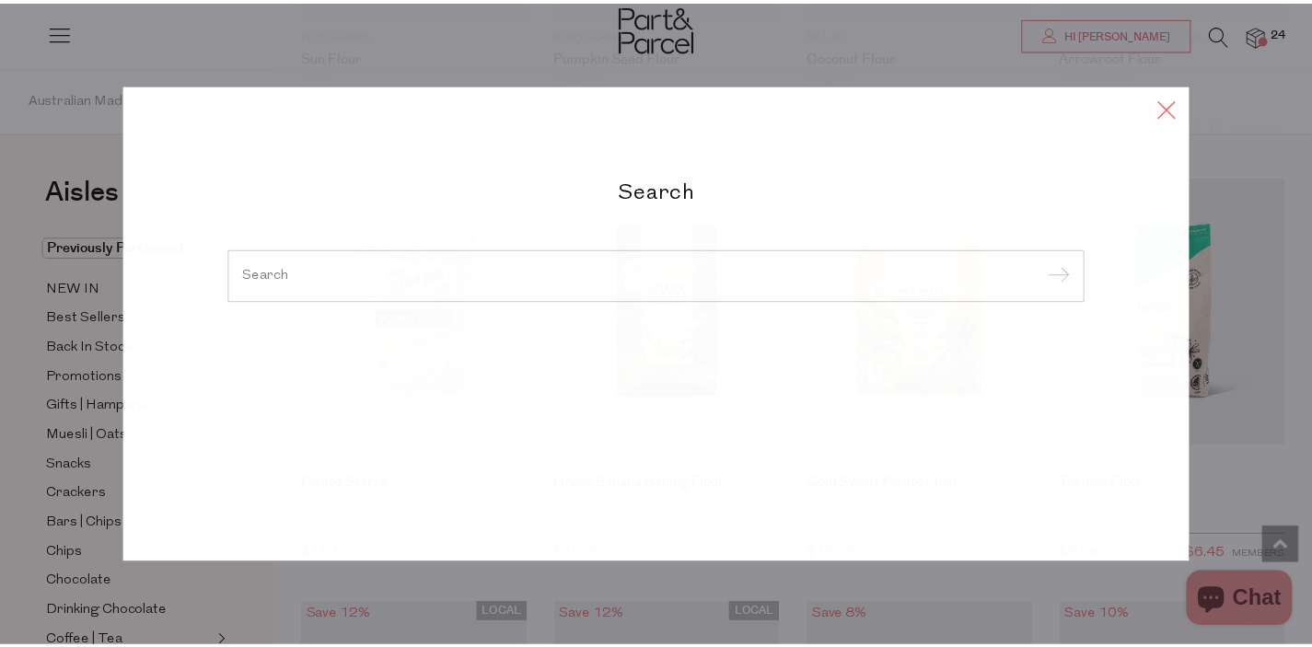
scroll to position [7277, 0]
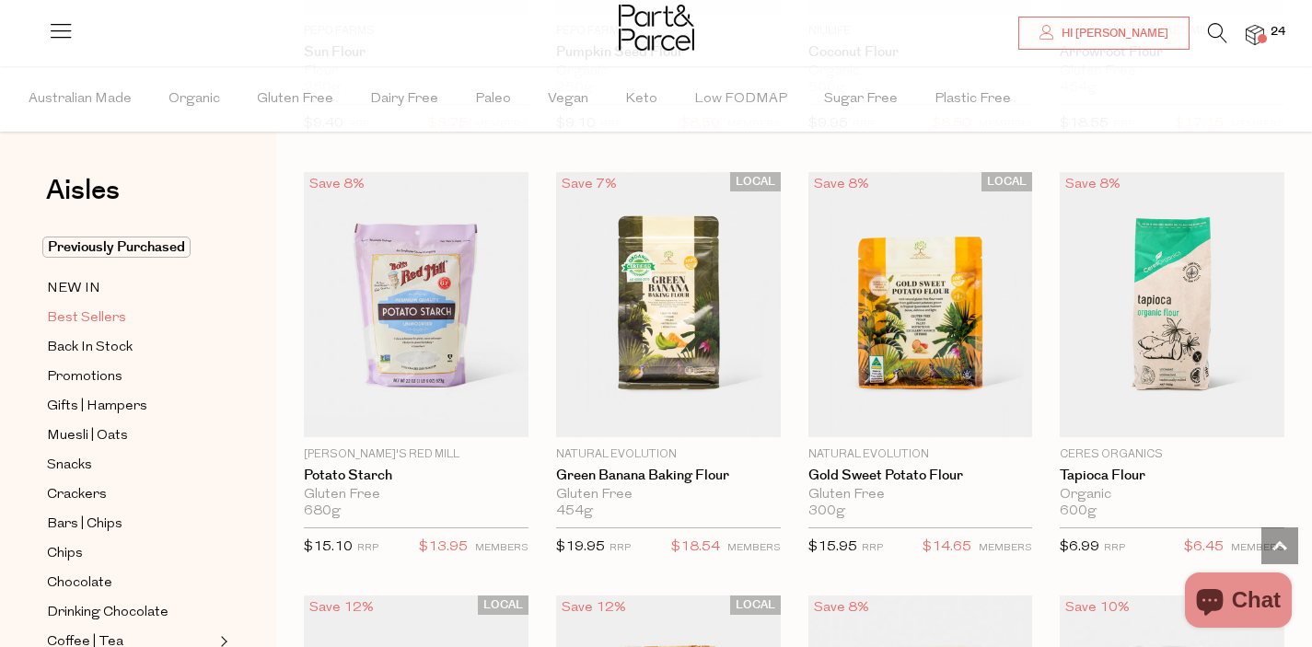
click at [115, 320] on span "Best Sellers" at bounding box center [86, 318] width 79 height 22
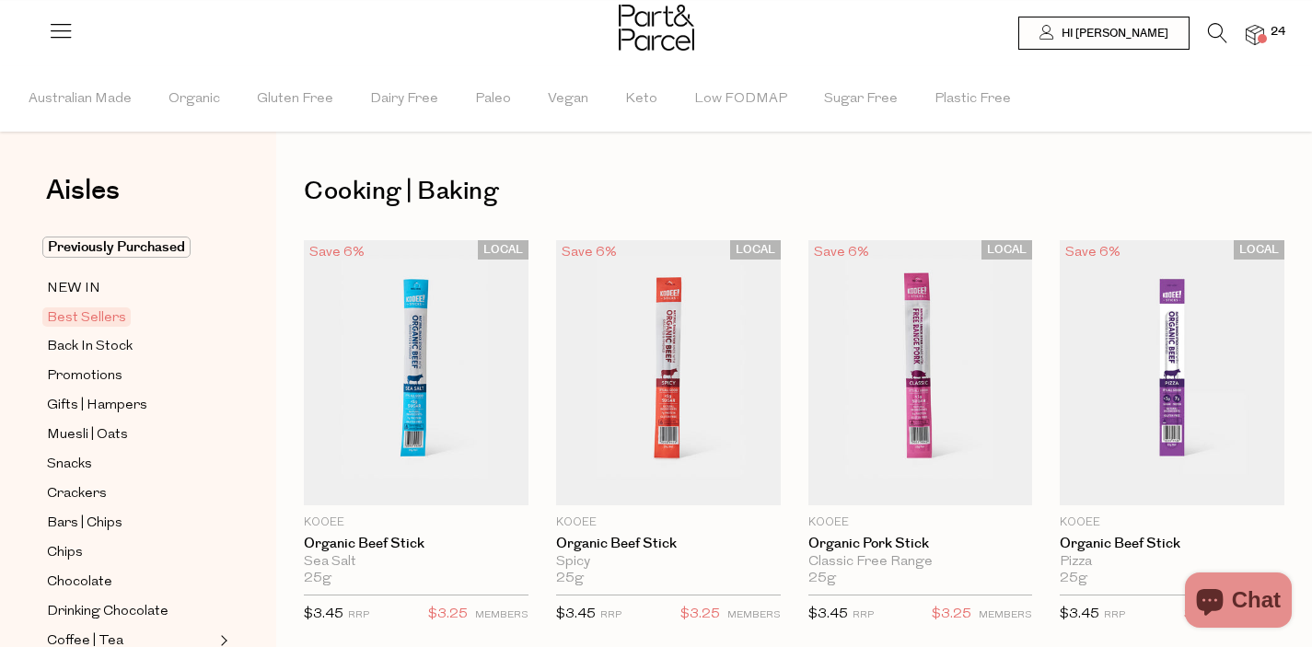
type input "2"
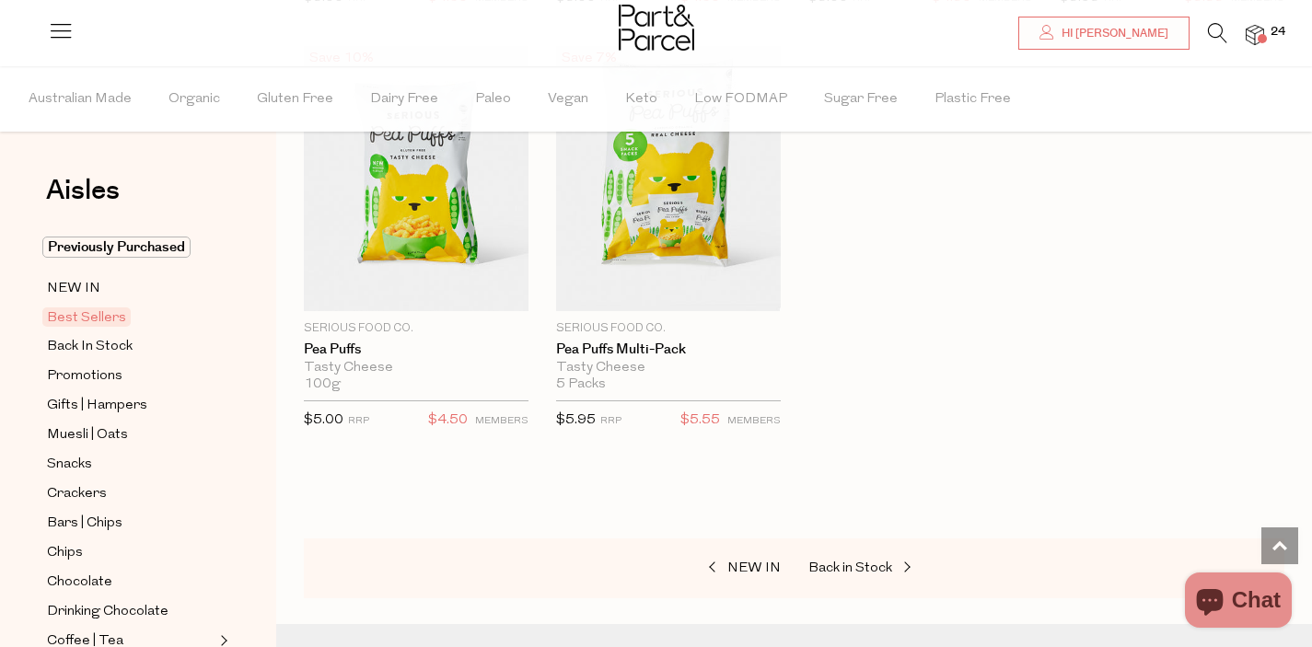
scroll to position [4446, 0]
click at [1278, 22] on div at bounding box center [656, 30] width 1312 height 60
click at [1257, 30] on img at bounding box center [1255, 35] width 18 height 21
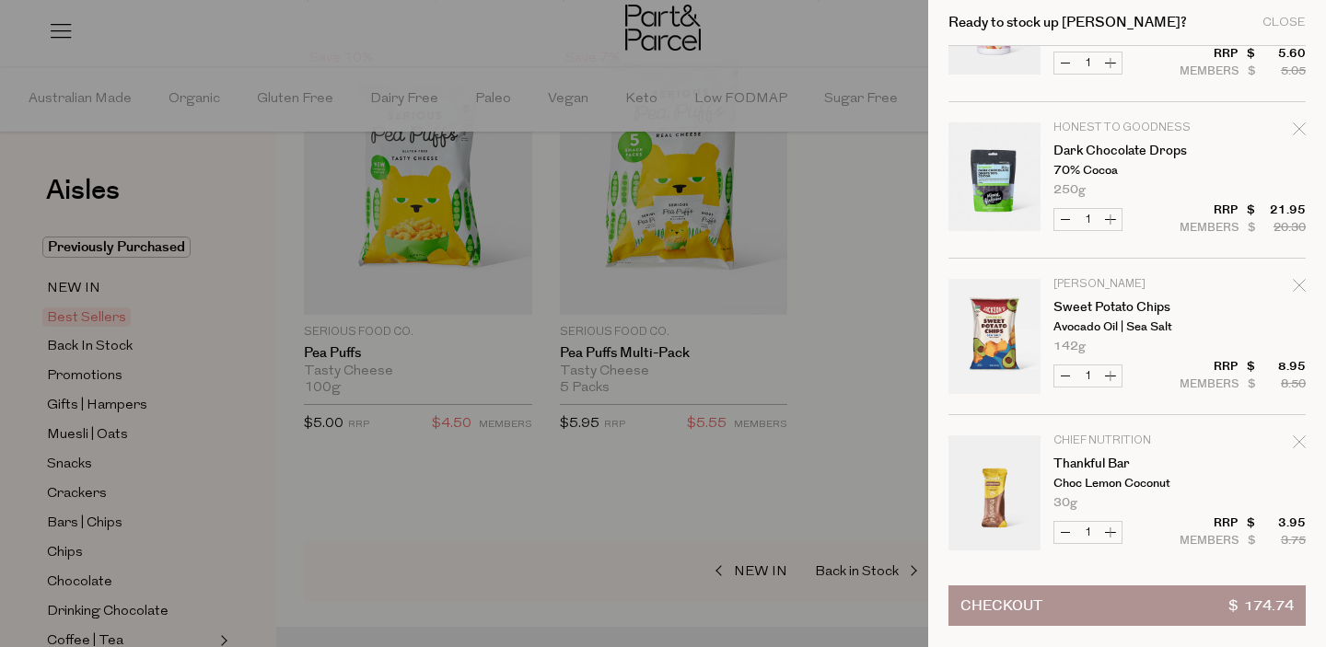
scroll to position [116, 0]
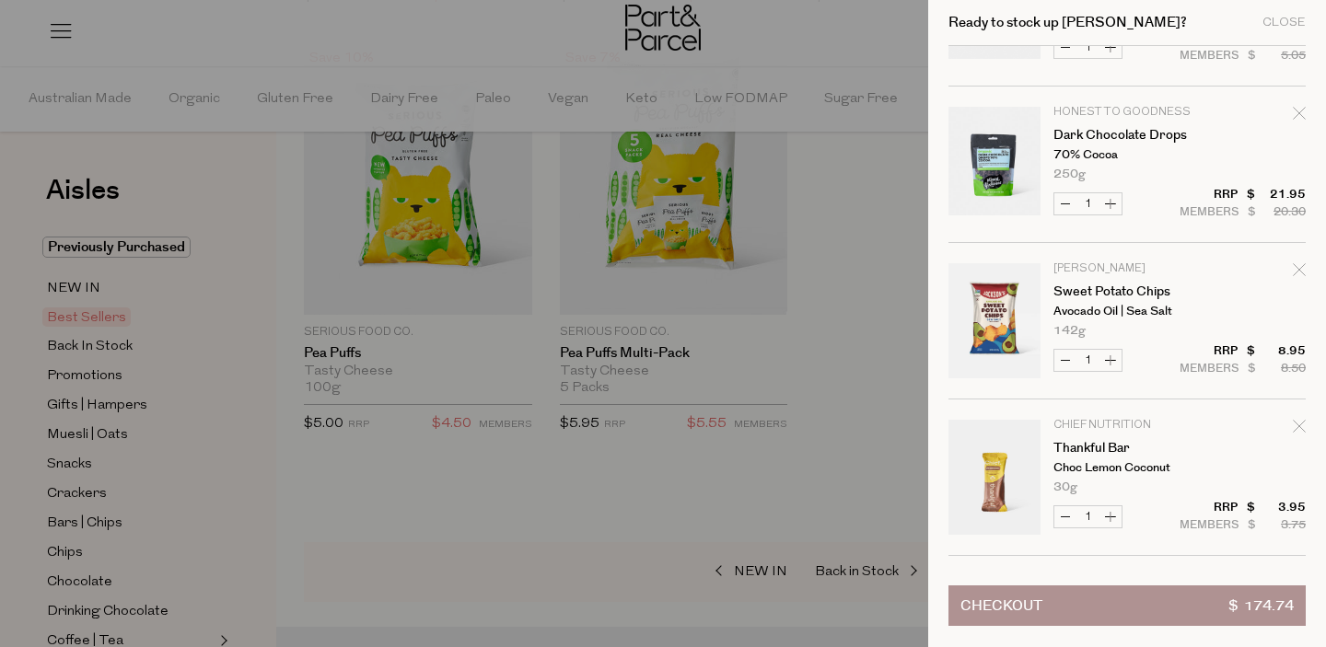
click at [1299, 111] on icon "Remove Dark Chocolate Drops" at bounding box center [1299, 113] width 13 height 13
type input "Add Membership"
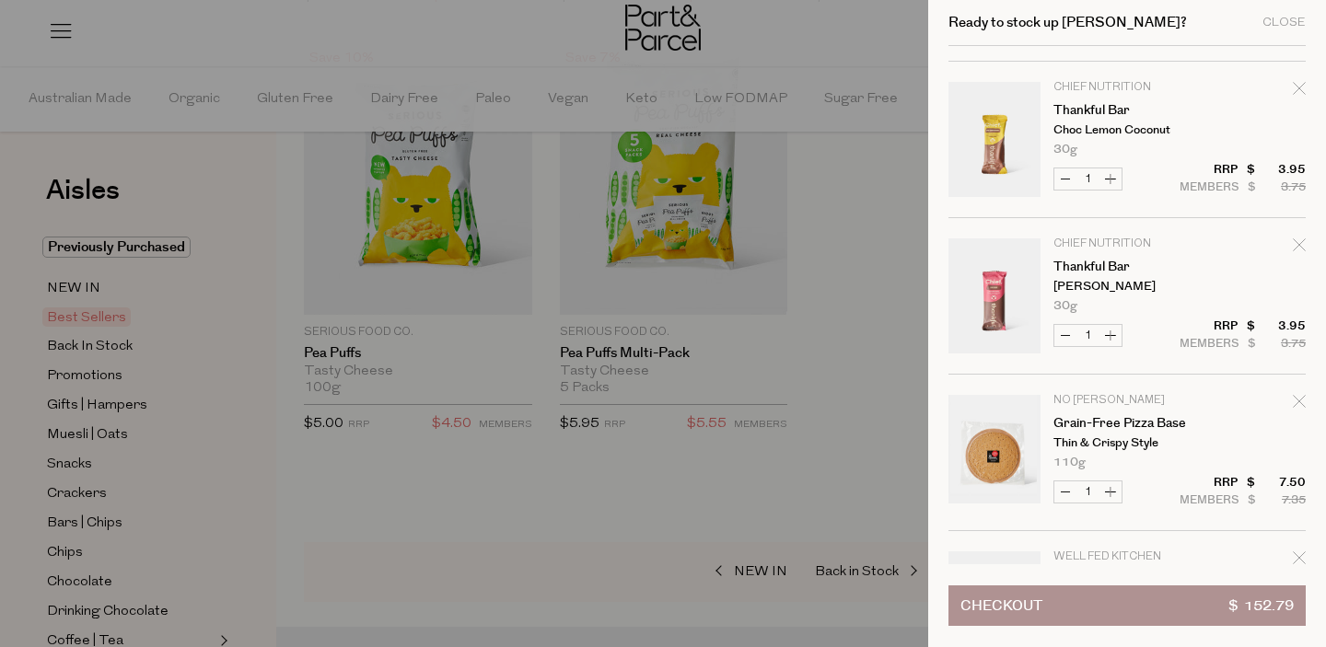
scroll to position [303, 0]
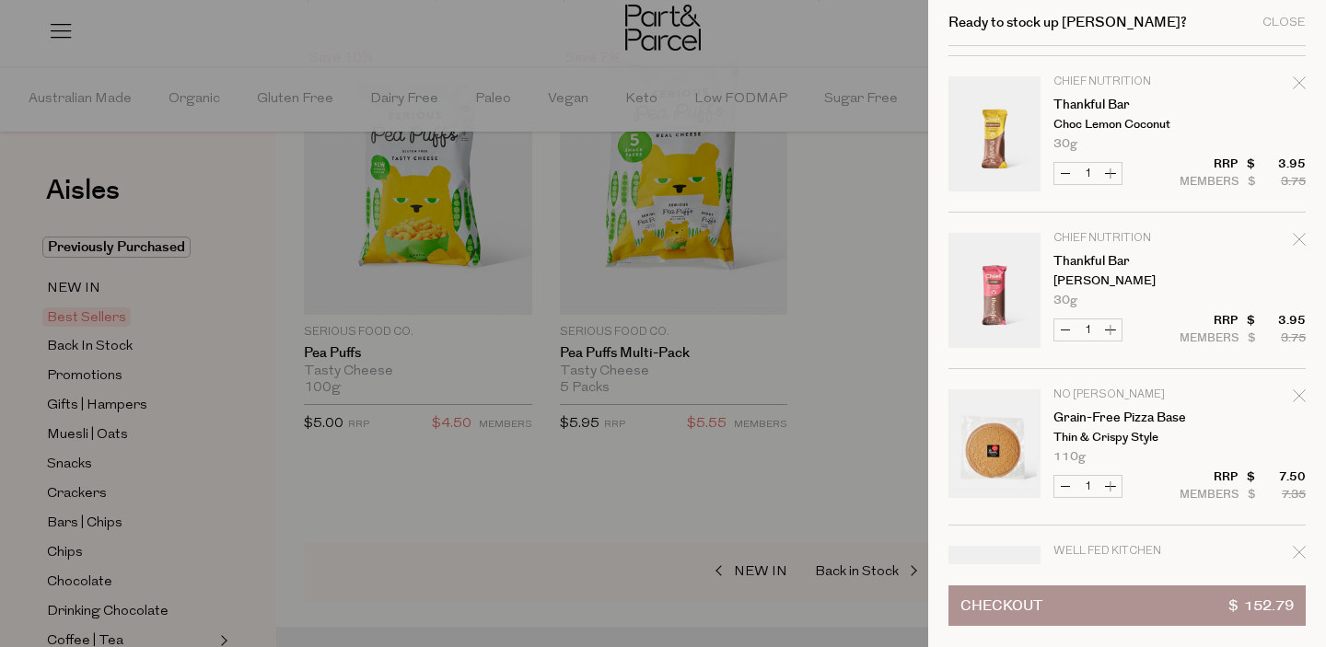
click at [1294, 87] on icon "Remove Thankful Bar" at bounding box center [1299, 82] width 13 height 13
type input "Add Membership"
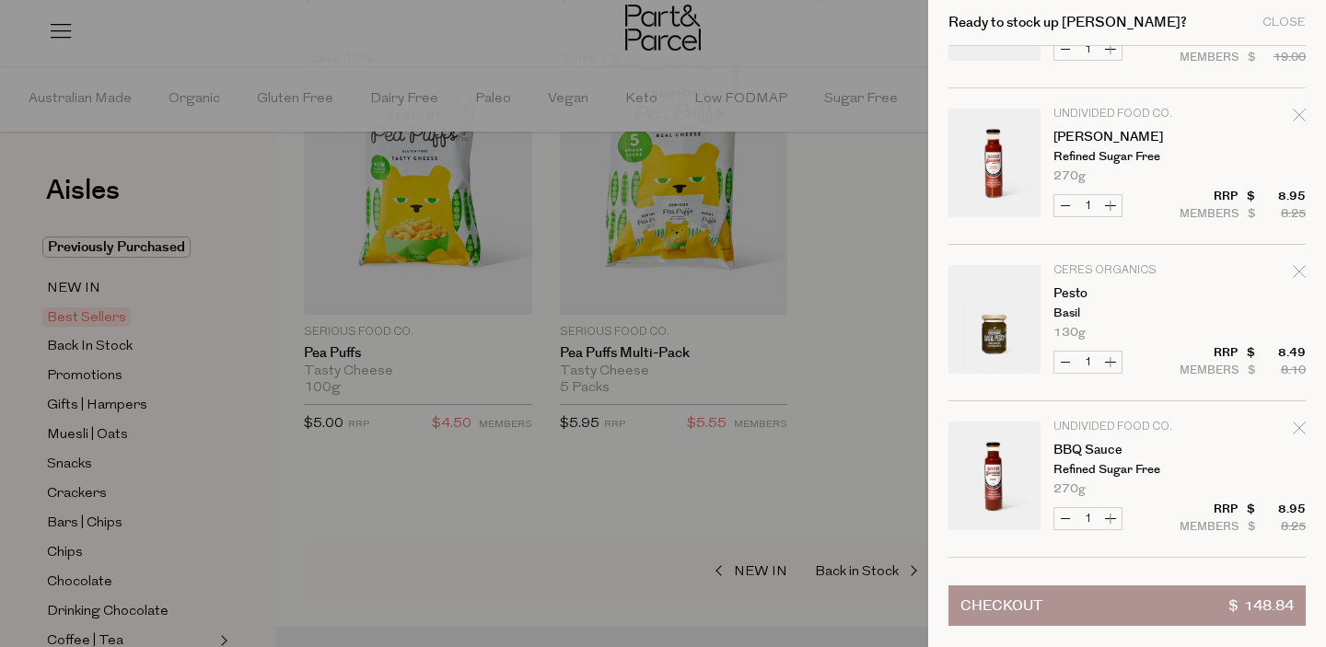
scroll to position [759, 0]
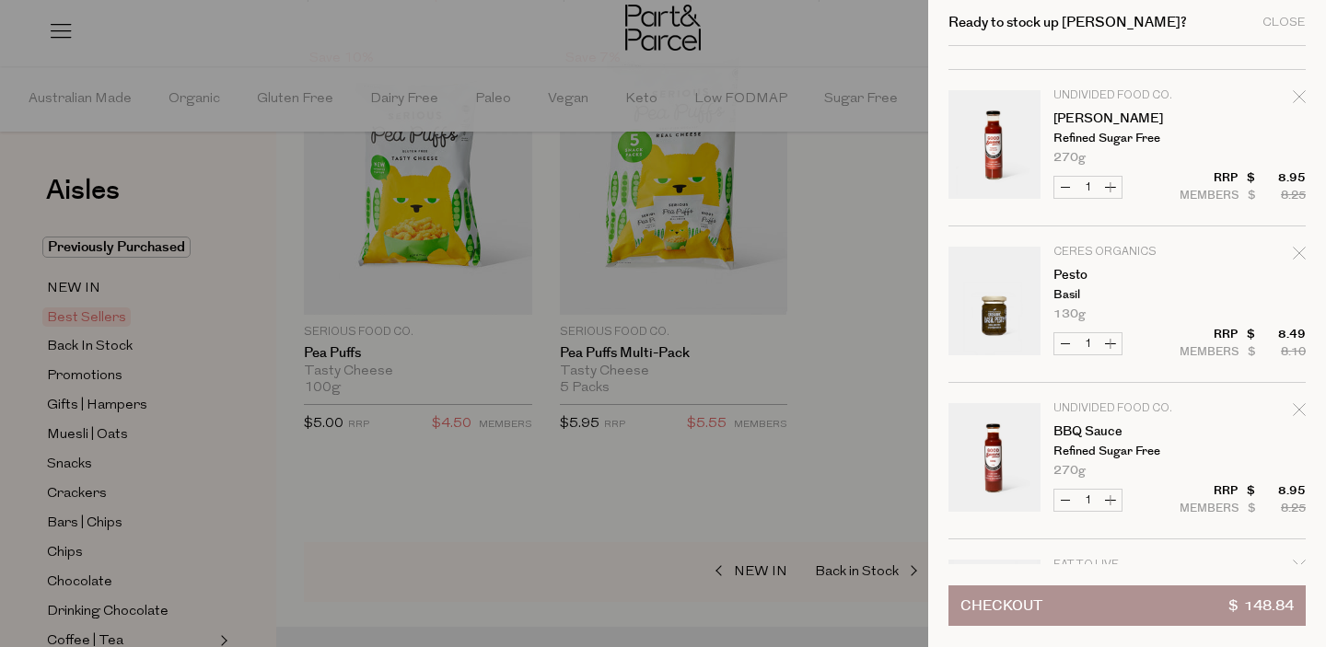
click at [1294, 252] on icon "Remove Pesto" at bounding box center [1299, 253] width 12 height 12
type input "Add Membership"
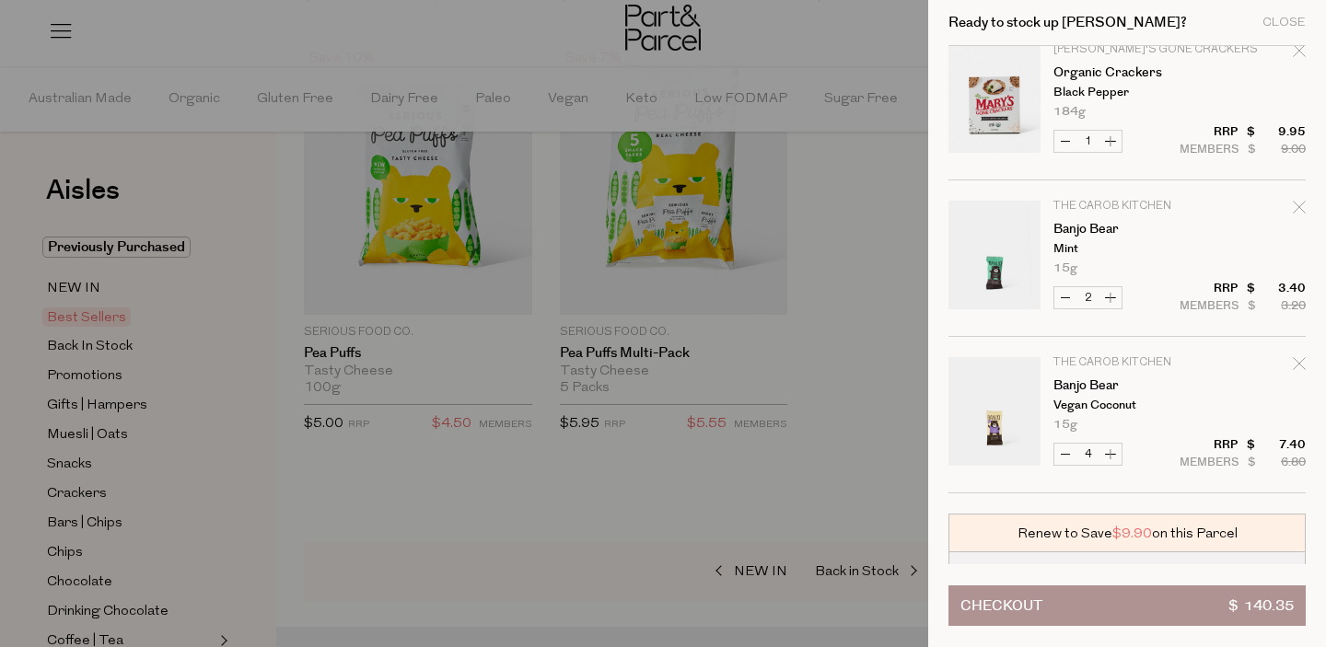
scroll to position [2152, 0]
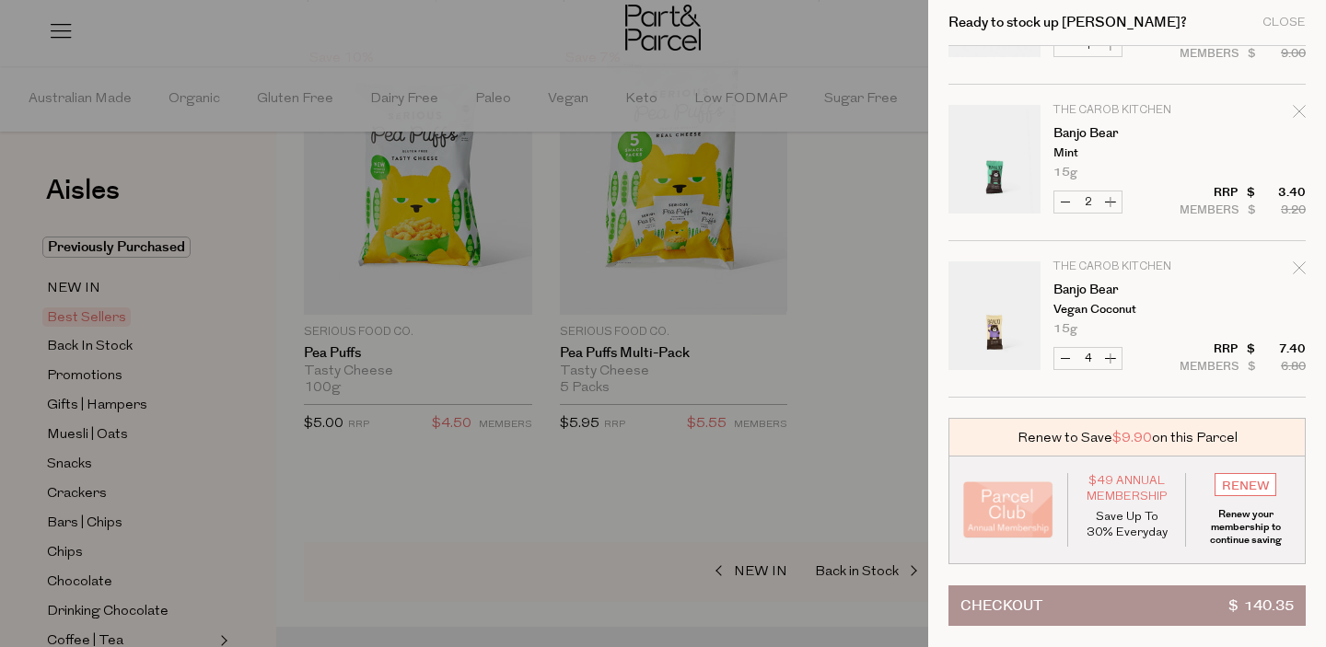
click at [573, 508] on div at bounding box center [663, 323] width 1326 height 647
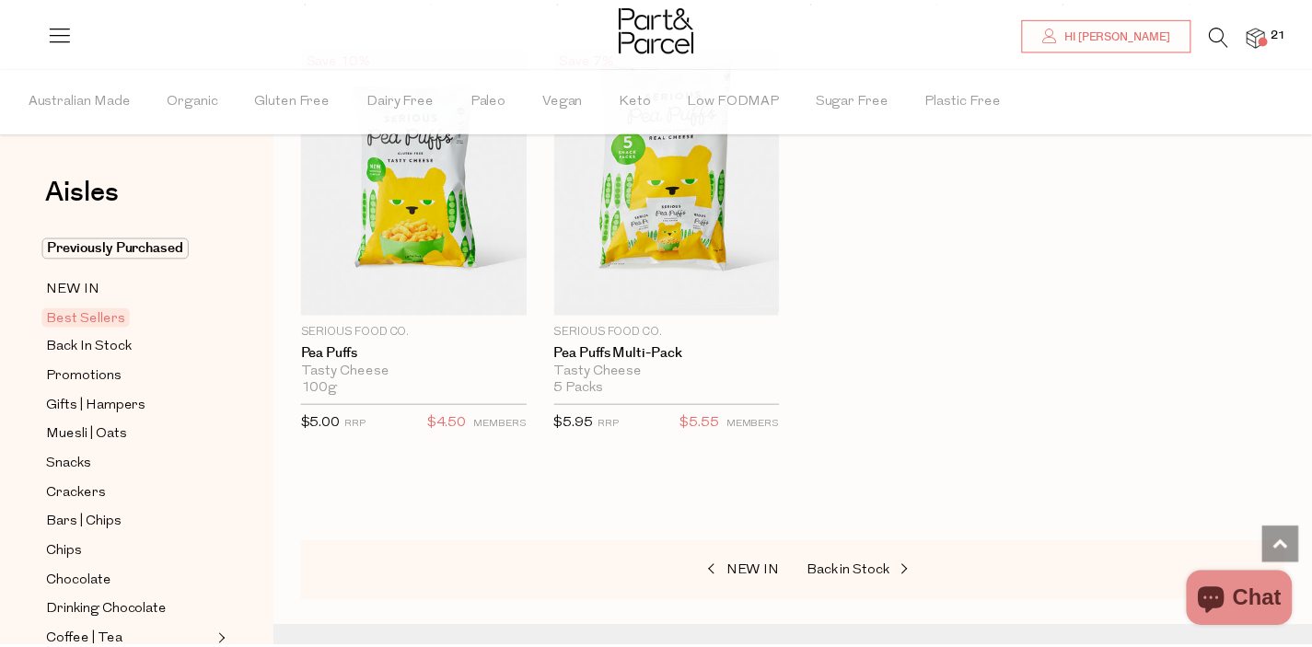
scroll to position [4446, 0]
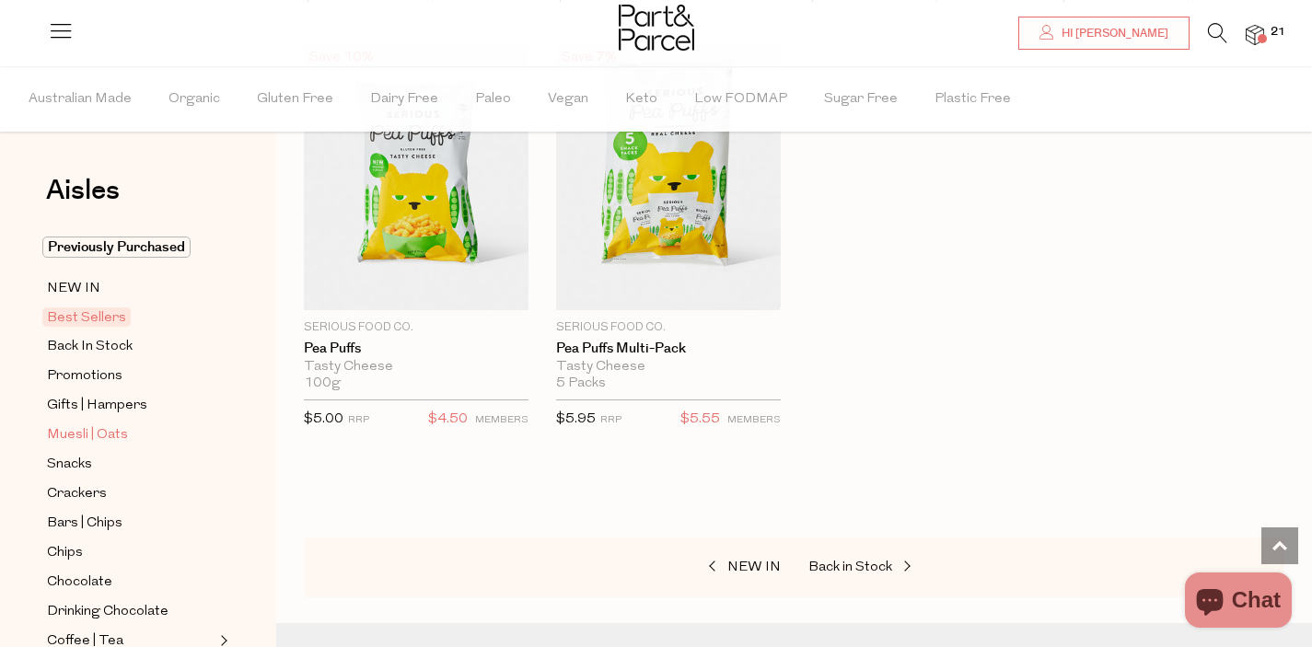
click at [116, 437] on span "Muesli | Oats" at bounding box center [87, 435] width 81 height 22
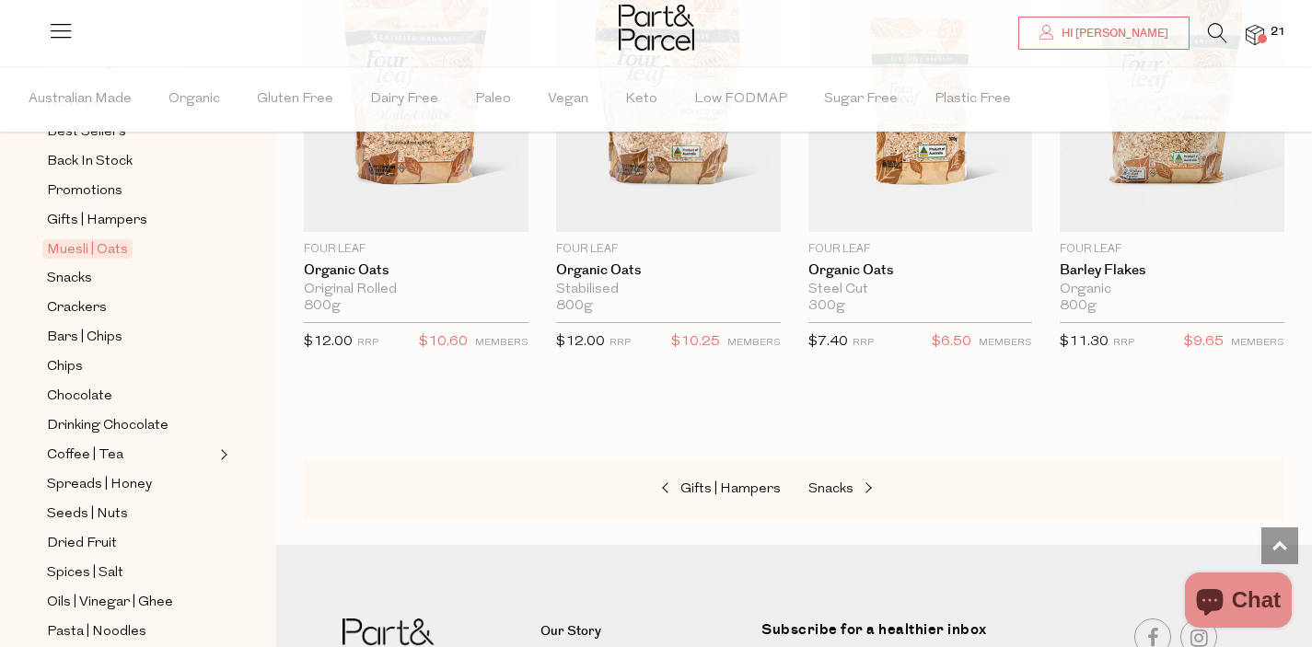
scroll to position [189, 0]
click at [1213, 28] on icon at bounding box center [1217, 33] width 19 height 20
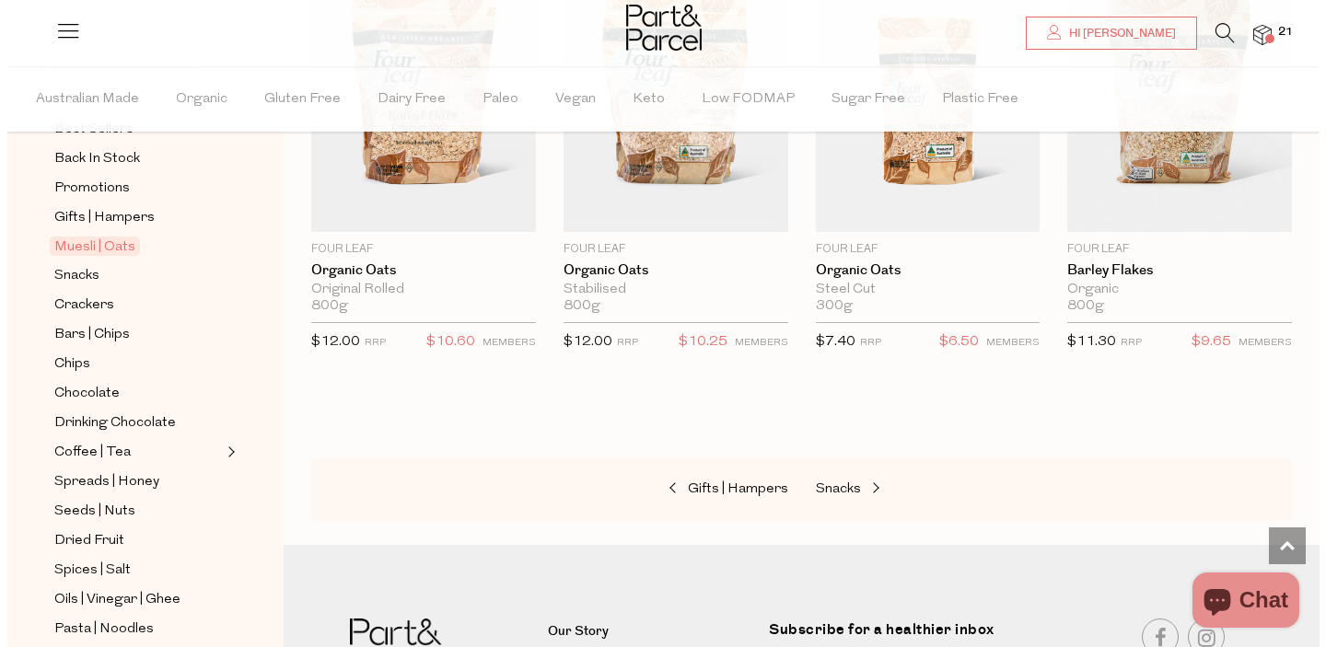
scroll to position [5431, 0]
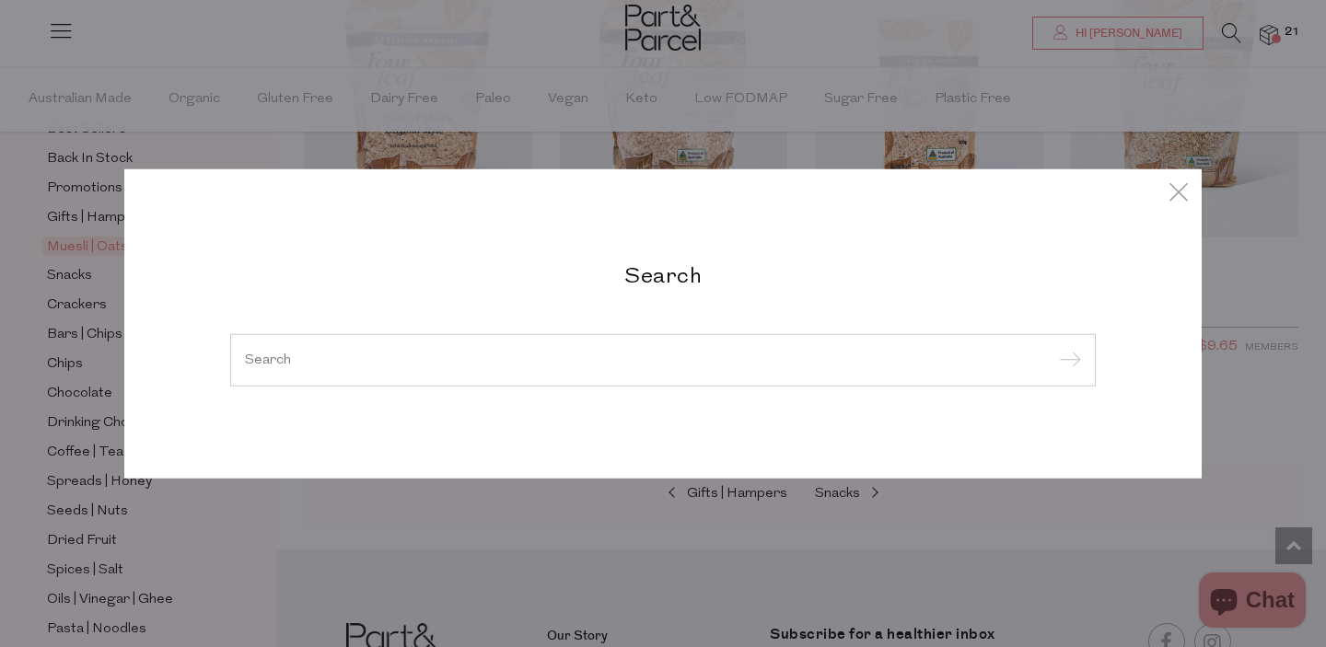
click at [600, 369] on div at bounding box center [662, 359] width 865 height 53
click at [383, 354] on input "search" at bounding box center [663, 360] width 836 height 14
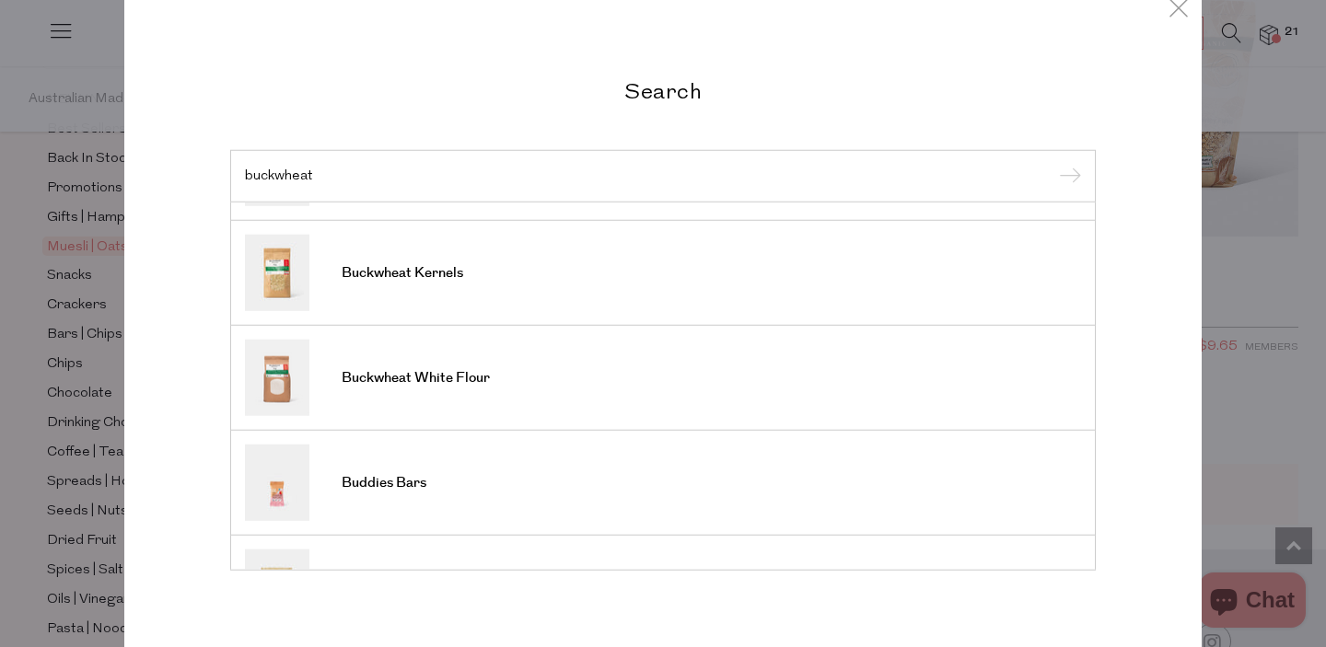
scroll to position [371, 0]
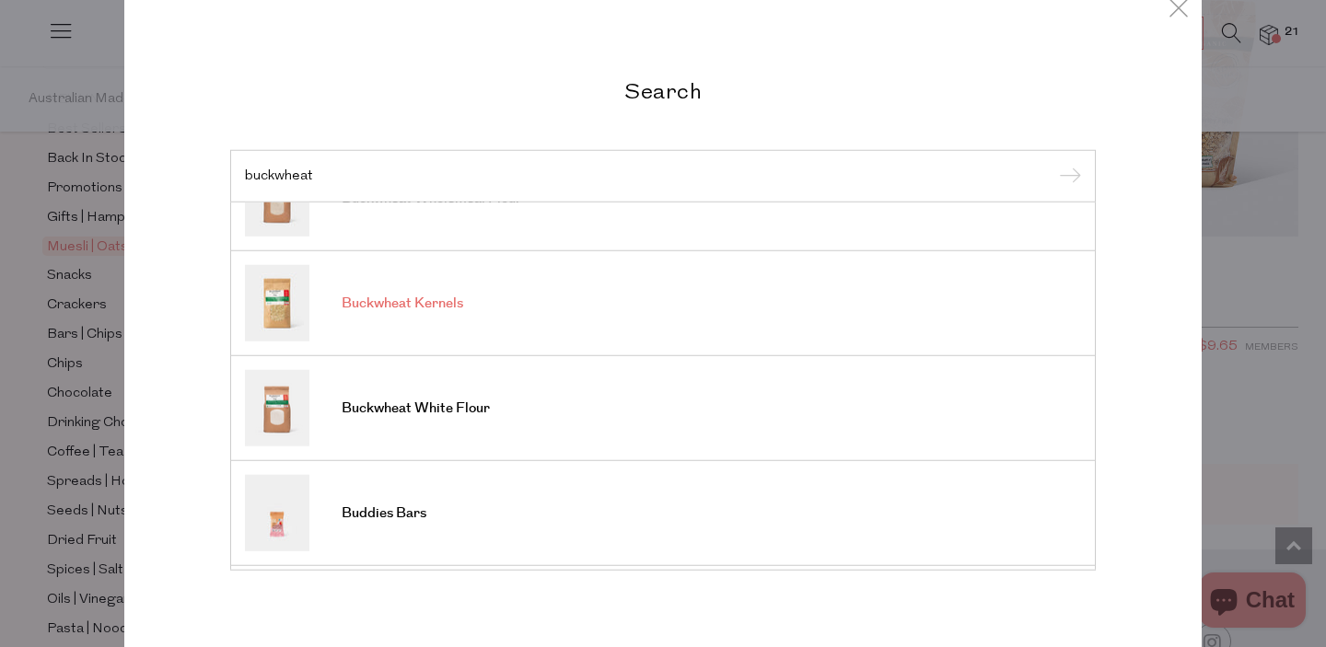
type input "buckwheat"
click at [389, 308] on span "Buckwheat Kernels" at bounding box center [403, 304] width 122 height 18
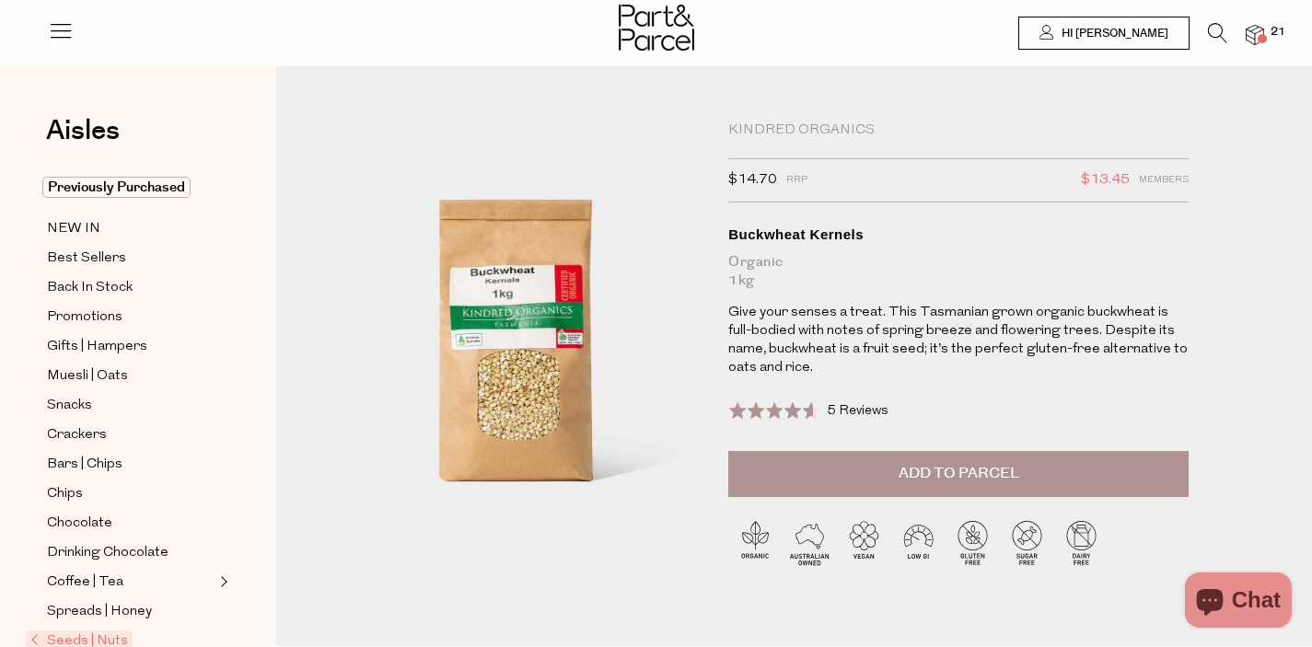
click at [1255, 36] on img at bounding box center [1255, 35] width 18 height 21
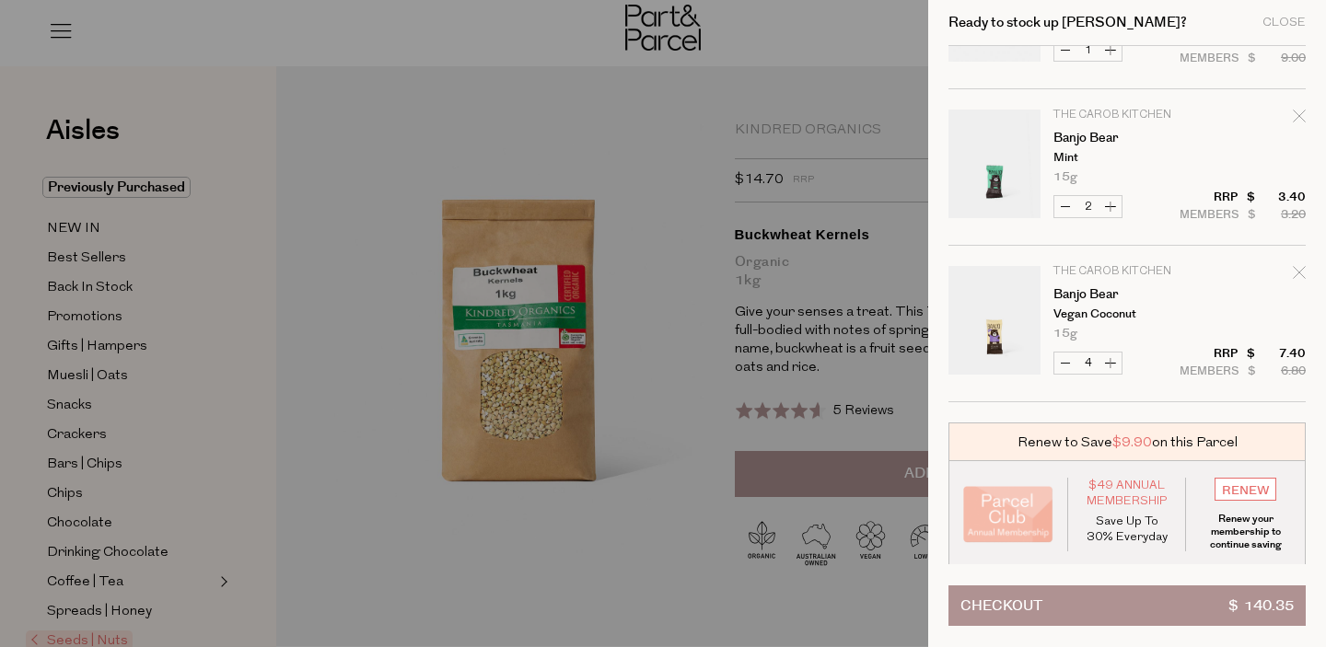
scroll to position [2152, 0]
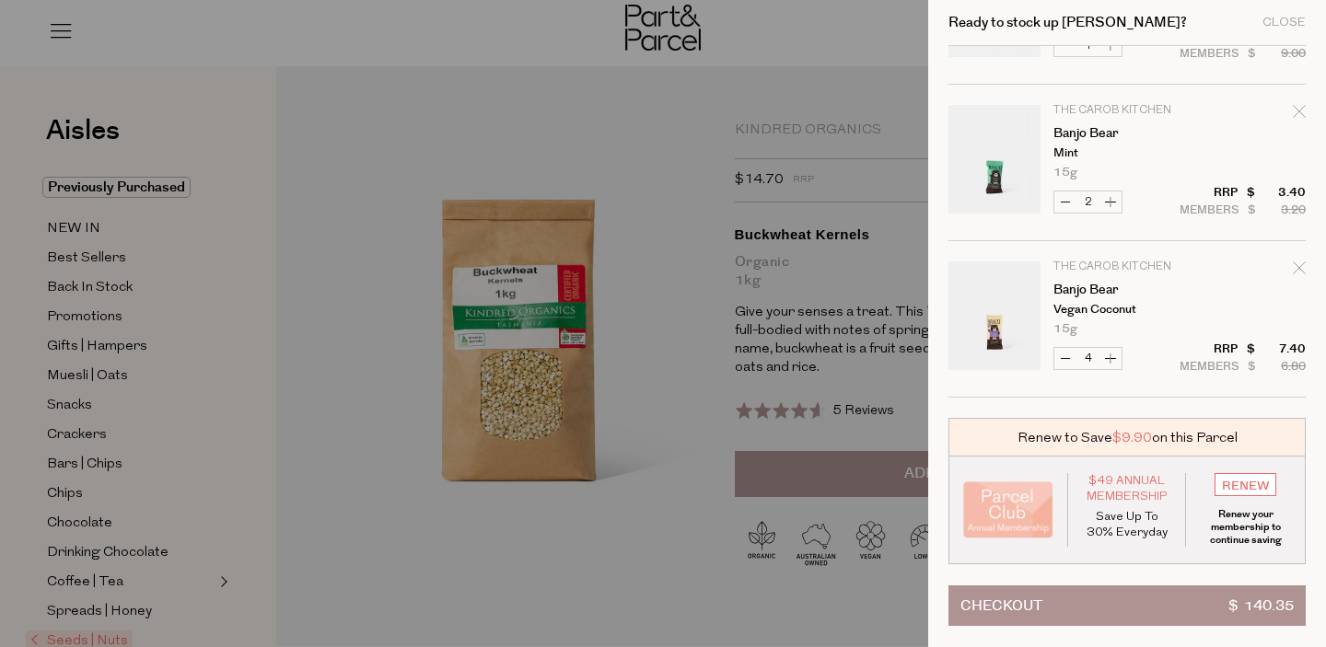
click at [1214, 615] on button "Checkout $ 140.35" at bounding box center [1126, 606] width 357 height 41
